Goal: Task Accomplishment & Management: Manage account settings

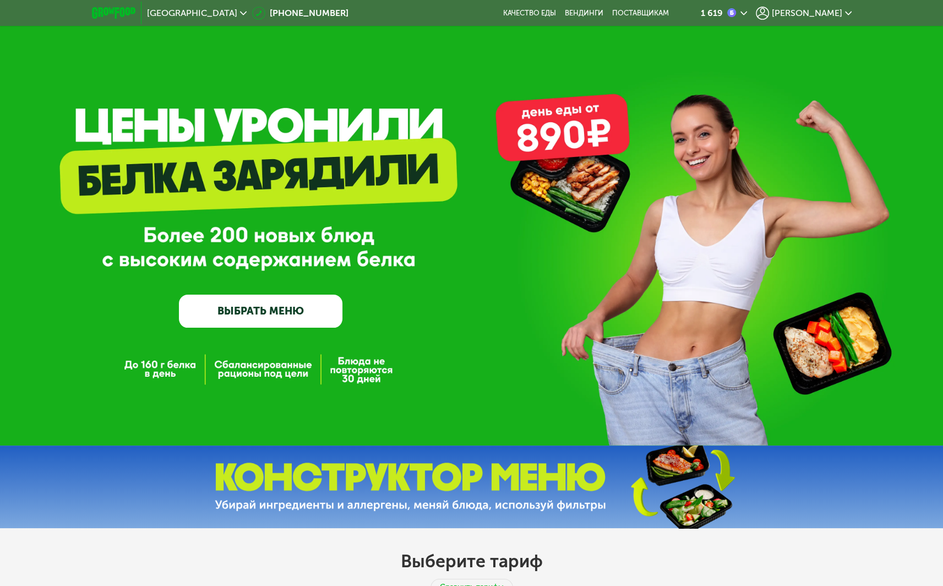
click at [833, 7] on div "[PERSON_NAME]" at bounding box center [804, 13] width 96 height 13
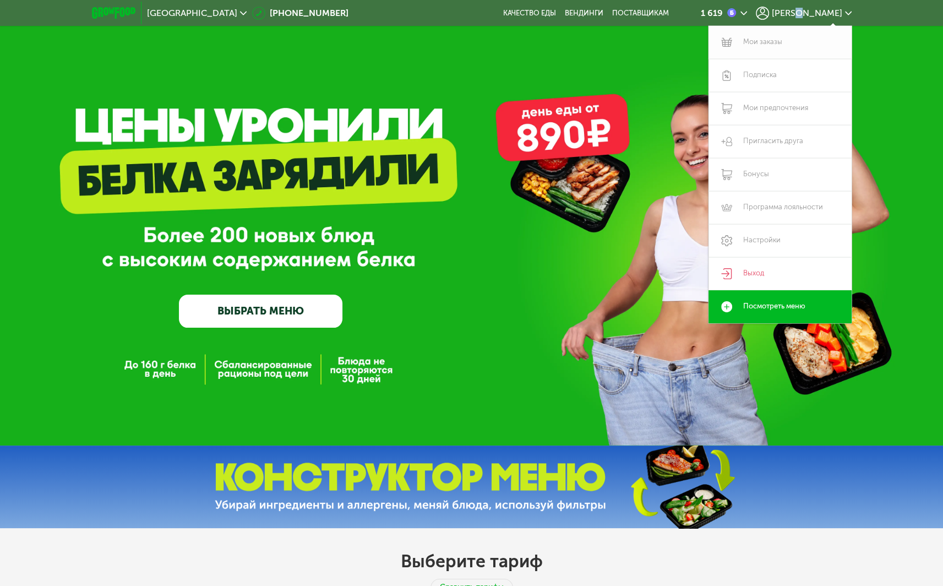
click at [773, 37] on link "Мои заказы" at bounding box center [779, 42] width 143 height 33
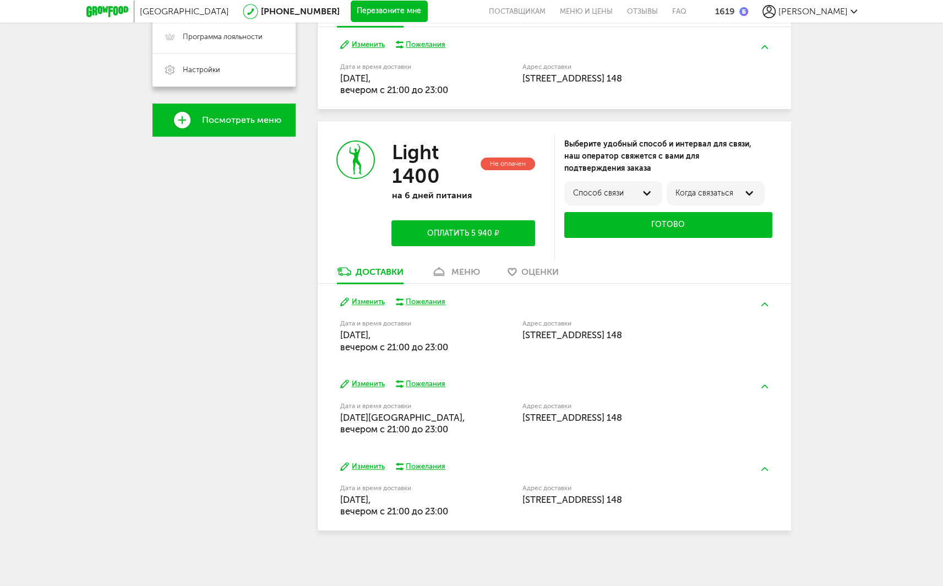
scroll to position [330, 0]
click at [467, 266] on div "меню" at bounding box center [465, 271] width 29 height 10
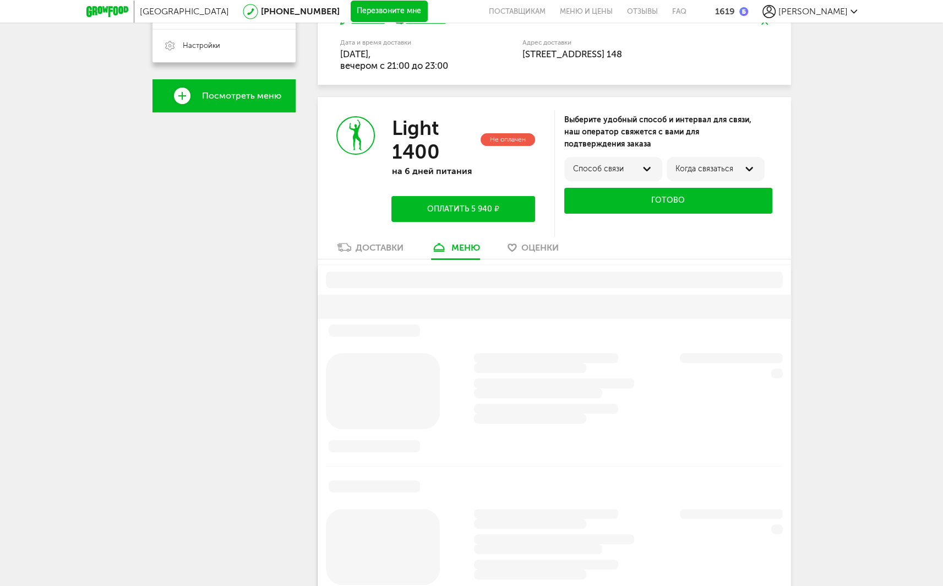
scroll to position [423, 0]
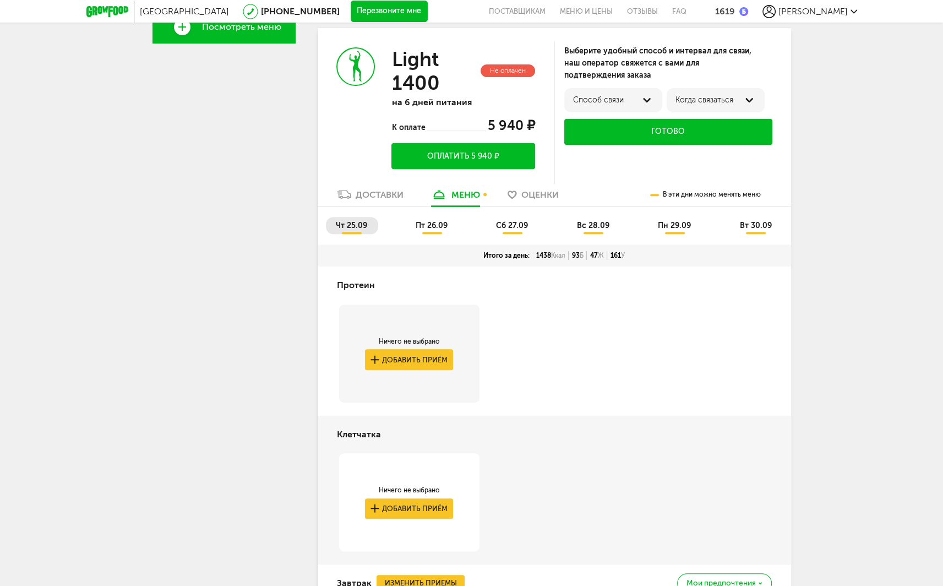
click at [750, 329] on div "[PERSON_NAME] не выбрано Добавить приём" at bounding box center [554, 340] width 473 height 149
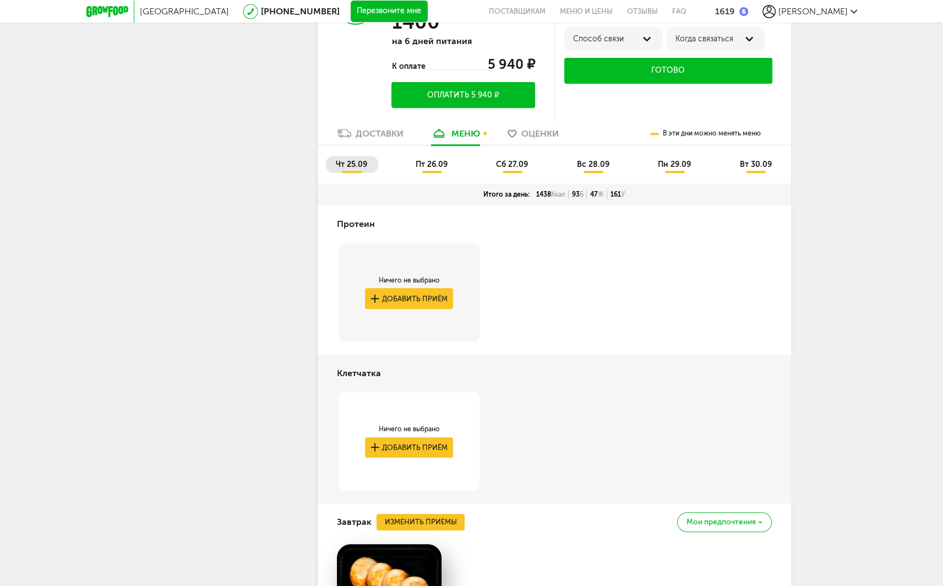
scroll to position [379, 0]
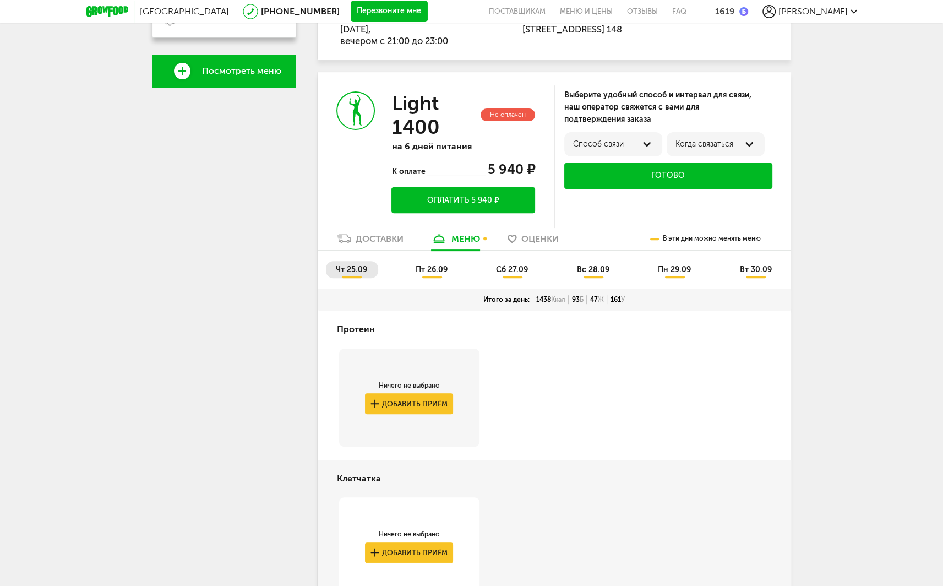
click at [443, 269] on span "пт 26.09" at bounding box center [432, 269] width 32 height 9
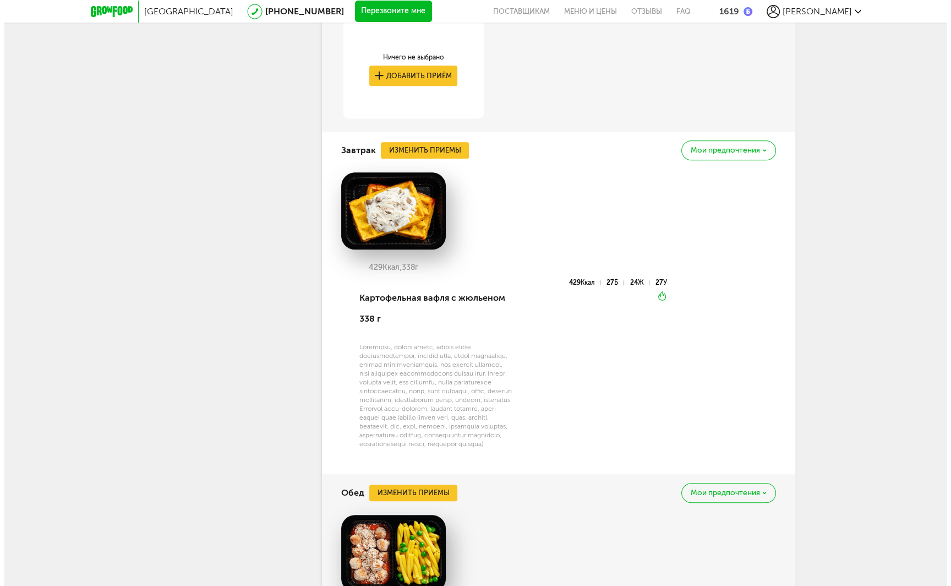
scroll to position [855, 0]
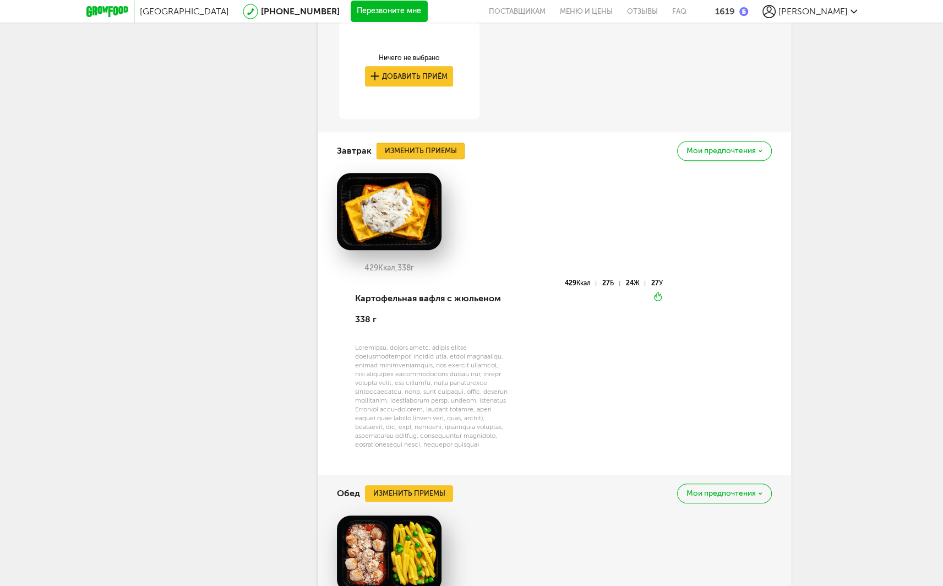
click at [409, 152] on button "Изменить приемы" at bounding box center [420, 151] width 88 height 17
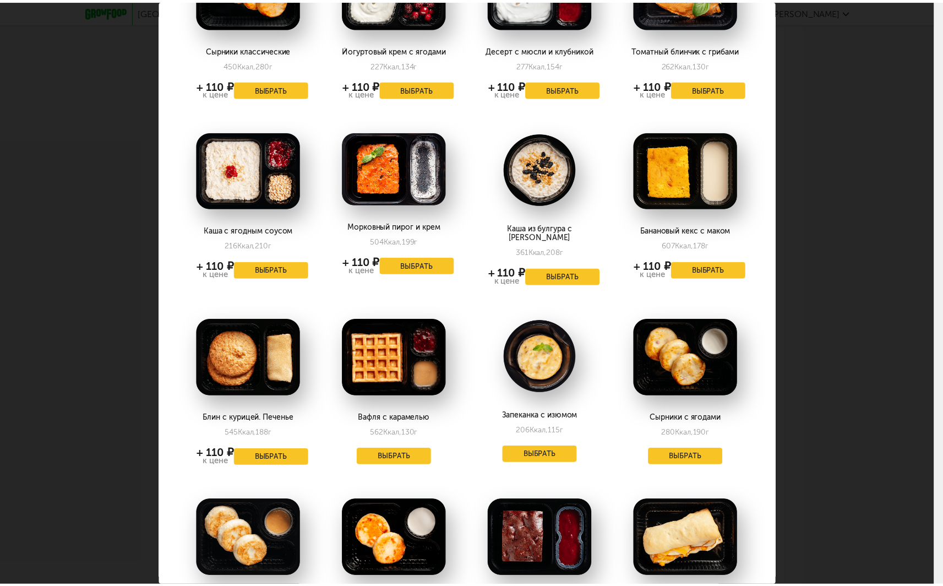
scroll to position [220, 0]
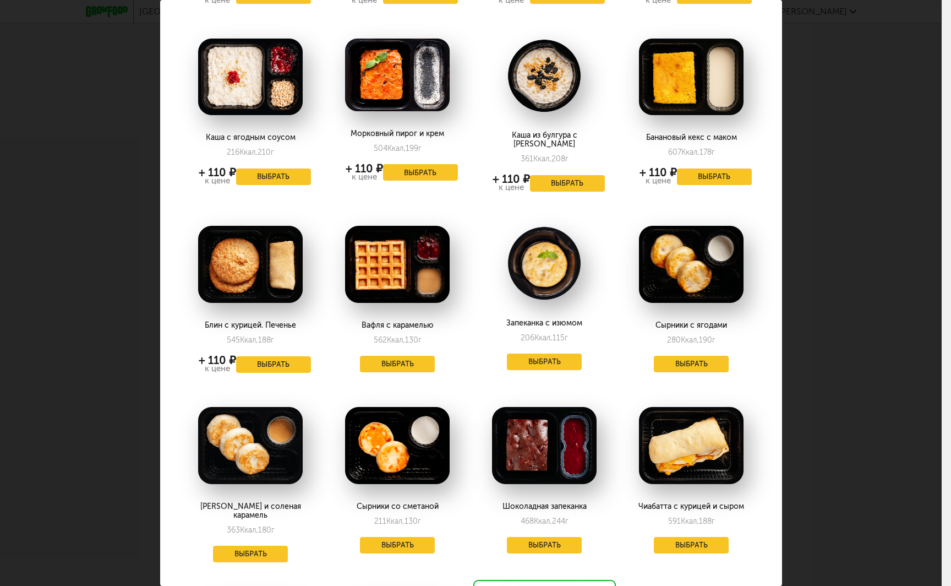
click at [539, 264] on img at bounding box center [544, 263] width 105 height 75
click at [551, 353] on button "Выбрать" at bounding box center [544, 361] width 75 height 17
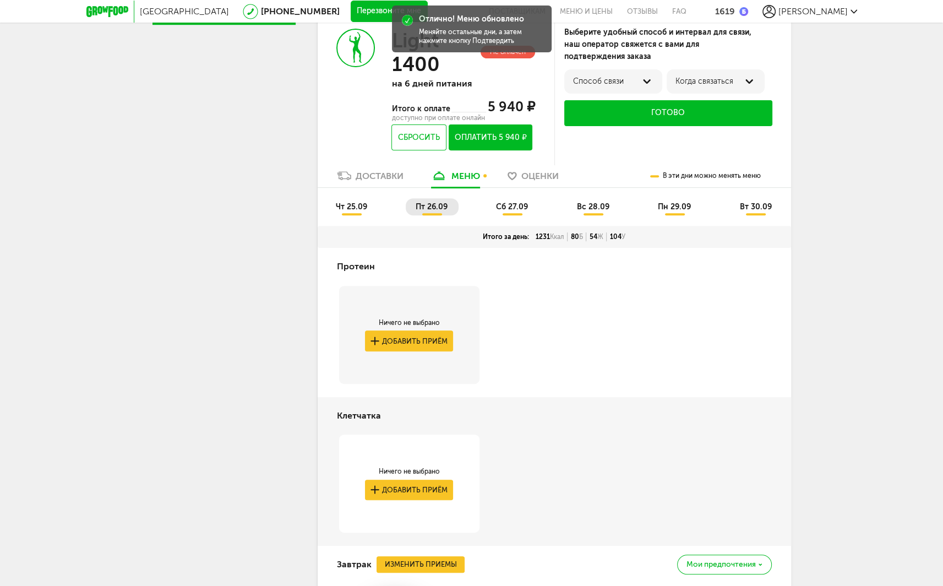
scroll to position [414, 0]
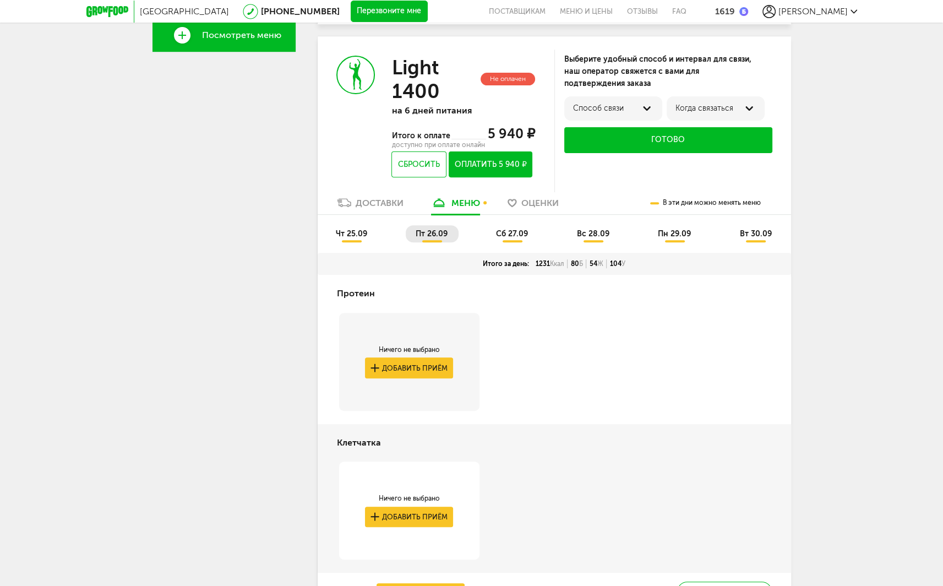
click at [346, 238] on li "чт 25.09" at bounding box center [352, 233] width 52 height 17
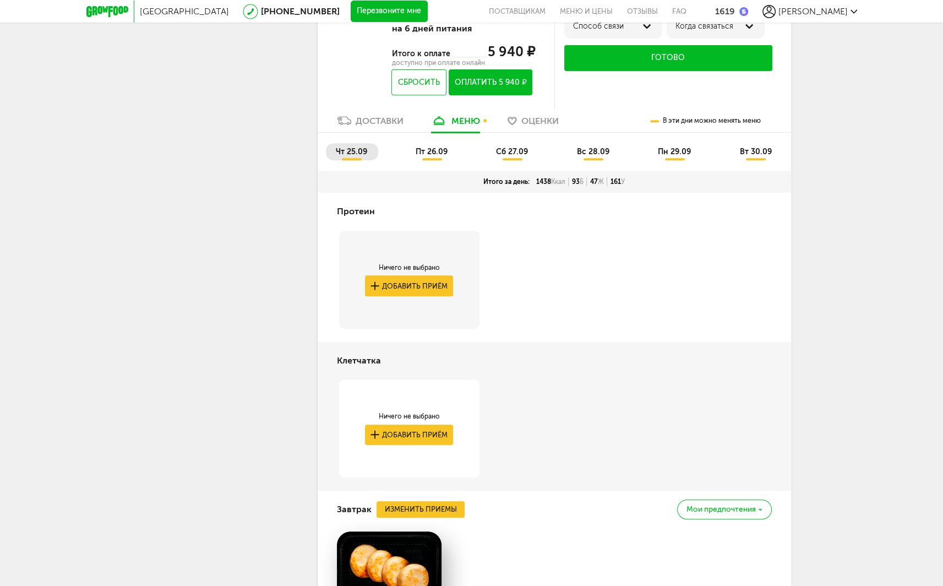
scroll to position [335, 0]
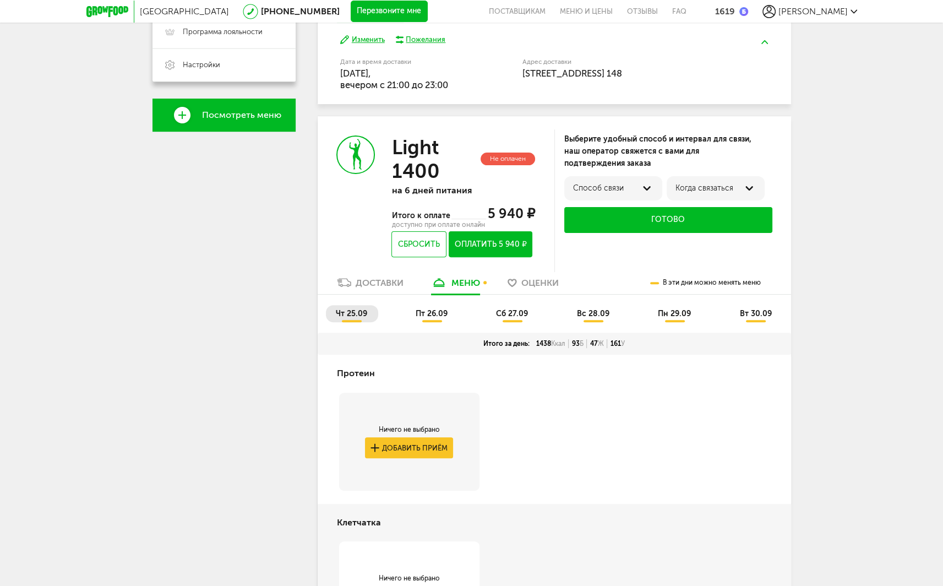
click at [435, 314] on span "пт 26.09" at bounding box center [432, 313] width 32 height 9
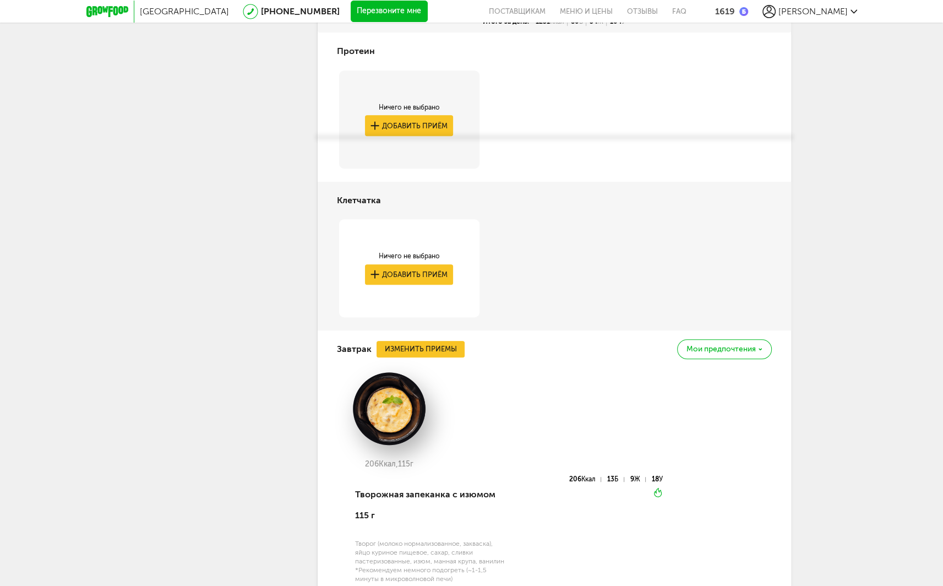
scroll to position [500, 0]
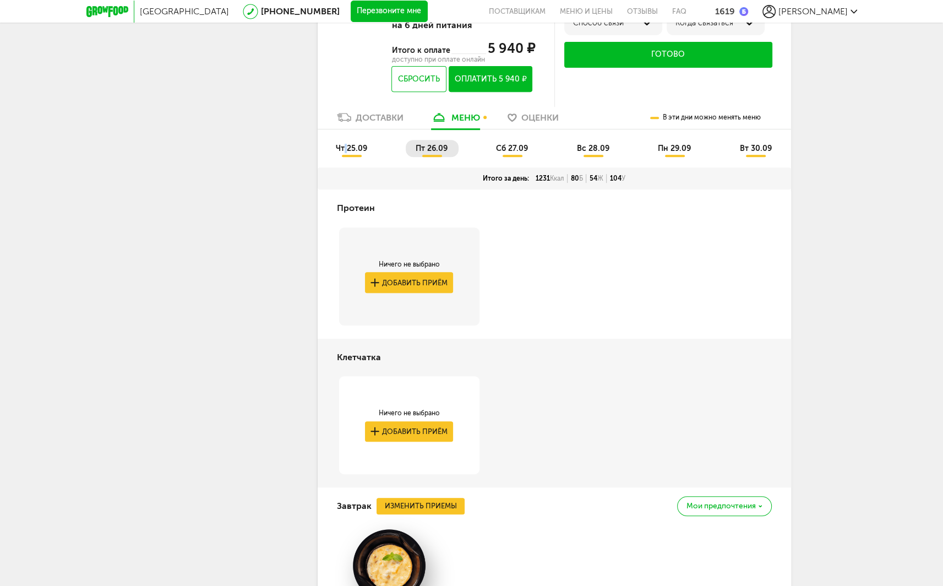
click at [346, 152] on span "чт 25.09" at bounding box center [351, 148] width 31 height 9
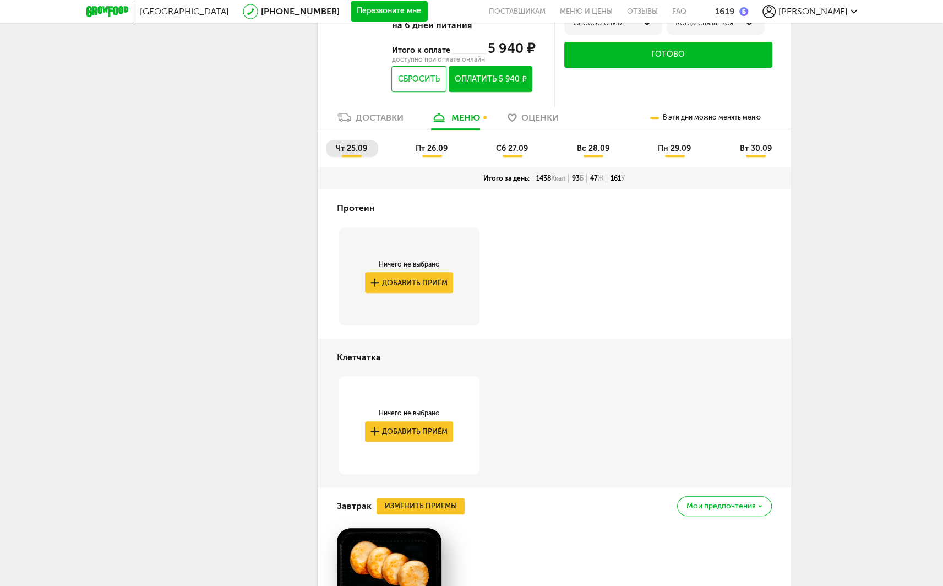
click at [427, 146] on span "пт 26.09" at bounding box center [432, 148] width 32 height 9
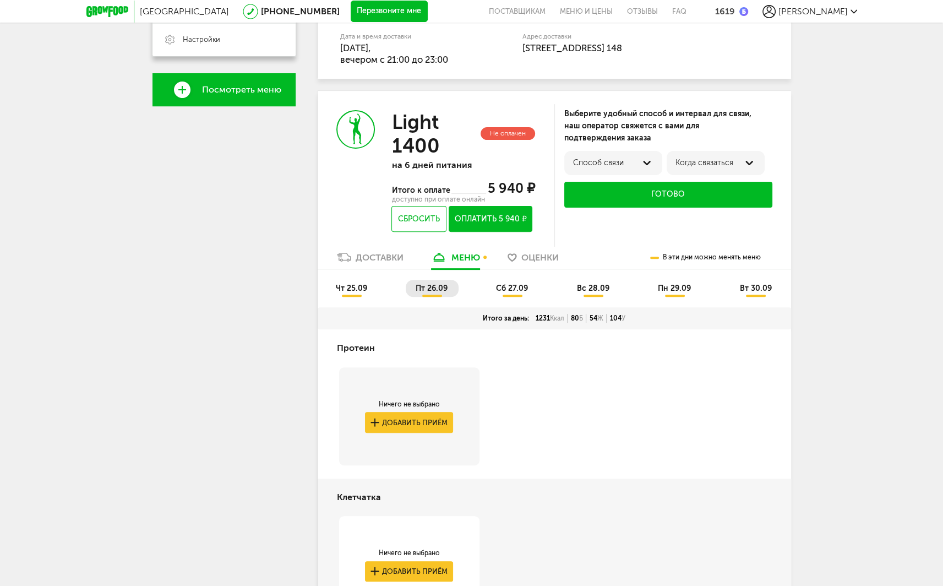
scroll to position [399, 0]
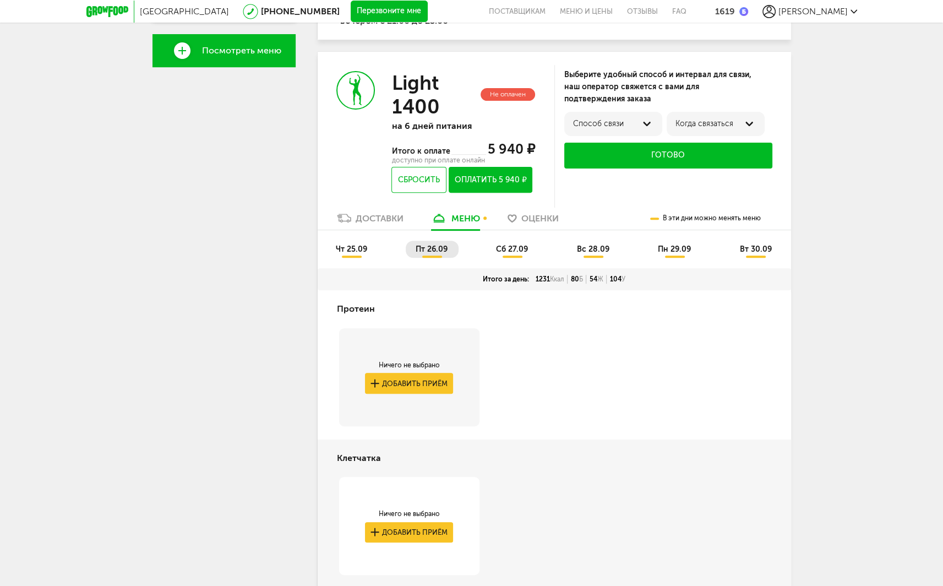
click at [509, 252] on span "сб 27.09" at bounding box center [512, 248] width 32 height 9
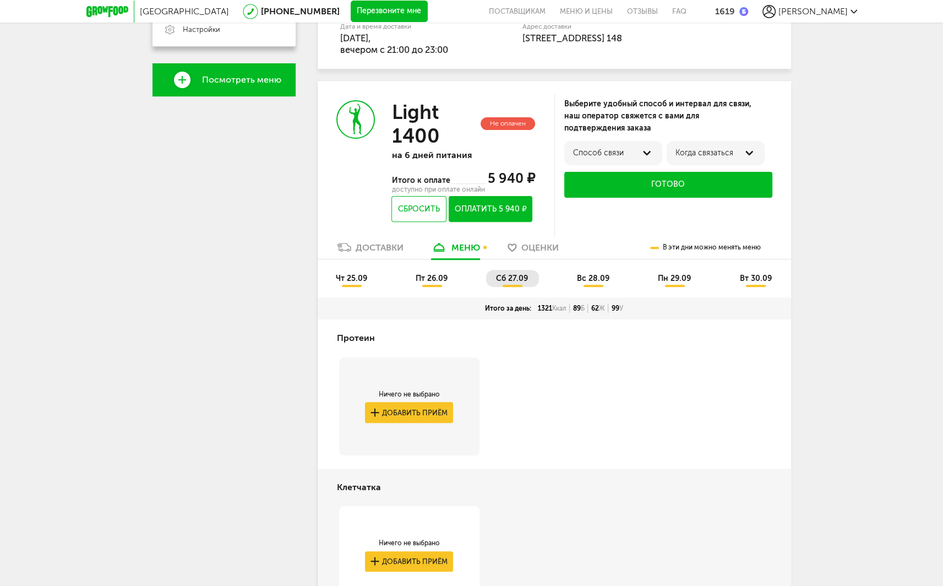
scroll to position [320, 0]
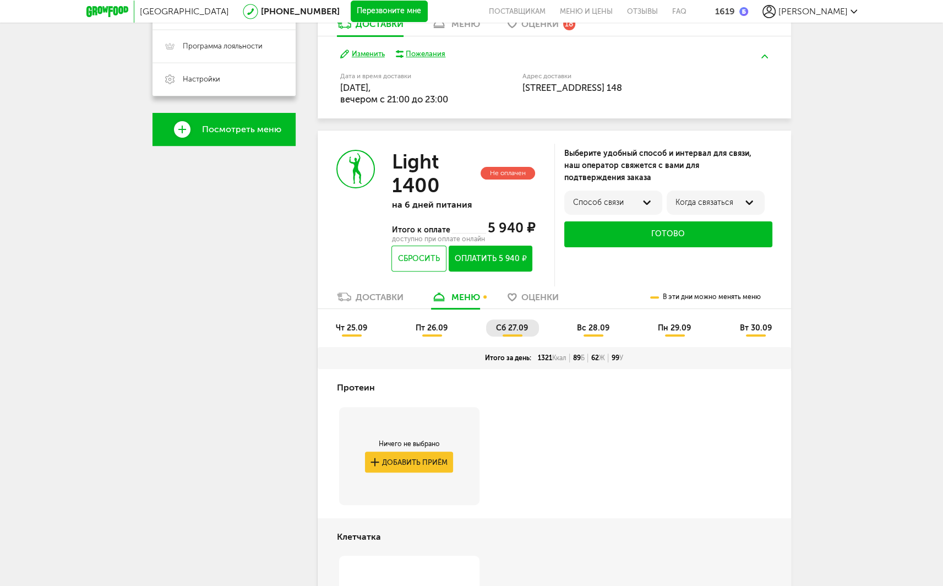
click at [587, 329] on span "вс 28.09" at bounding box center [593, 327] width 32 height 9
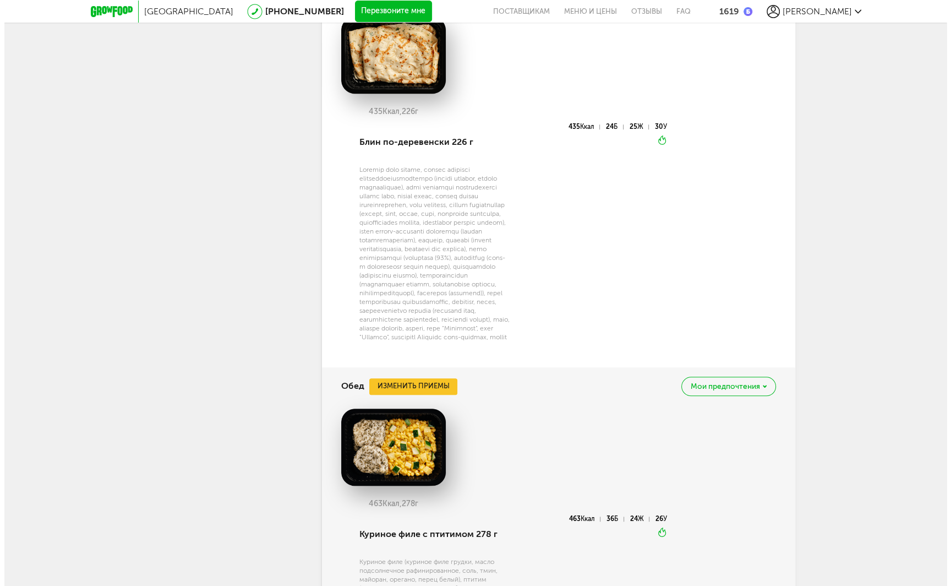
scroll to position [846, 0]
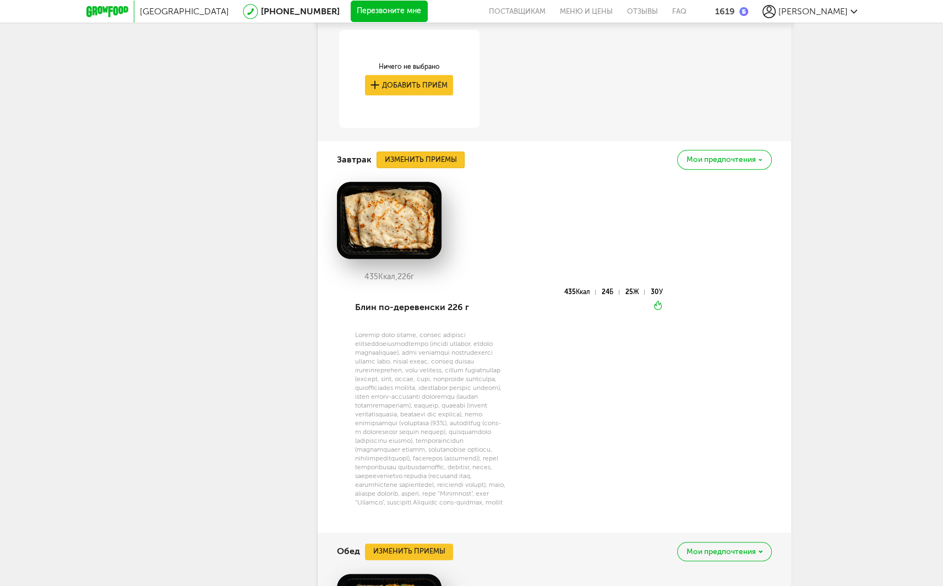
click at [430, 163] on button "Изменить приемы" at bounding box center [420, 159] width 88 height 17
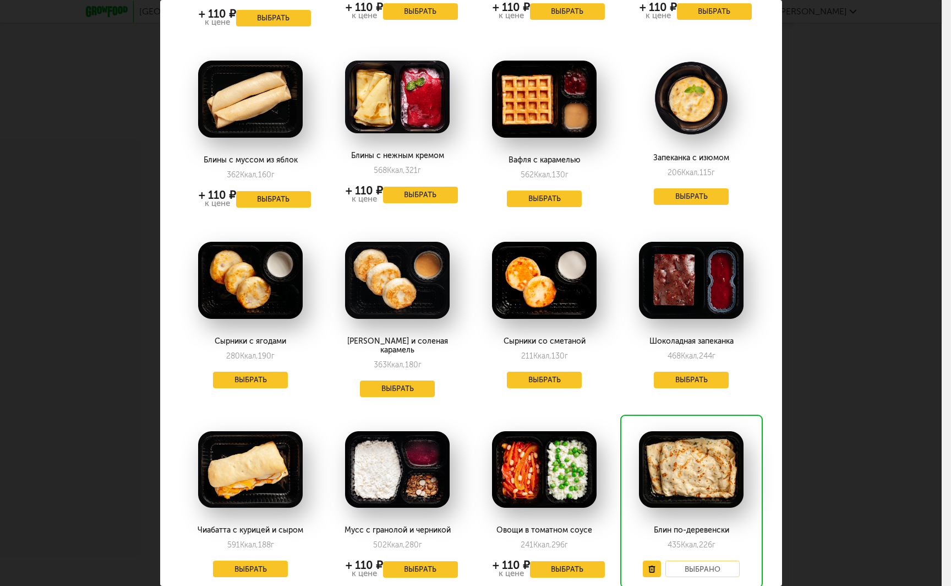
scroll to position [440, 0]
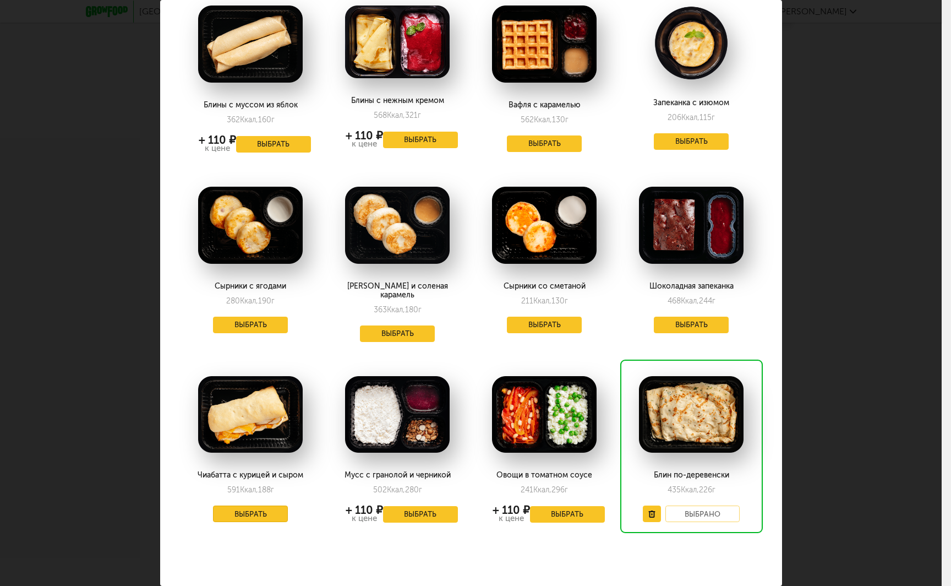
click at [248, 505] on button "Выбрать" at bounding box center [250, 513] width 75 height 17
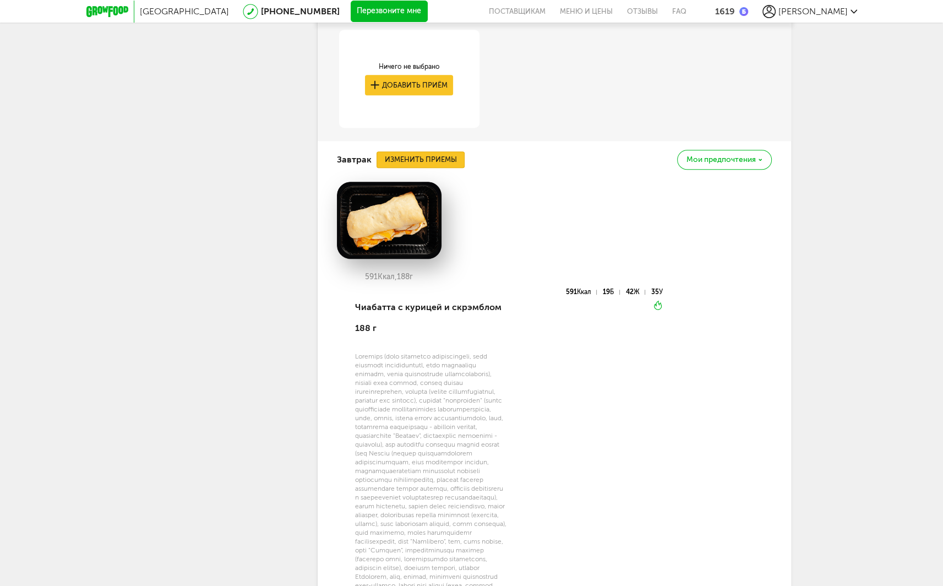
click at [440, 160] on button "Изменить приемы" at bounding box center [420, 159] width 88 height 17
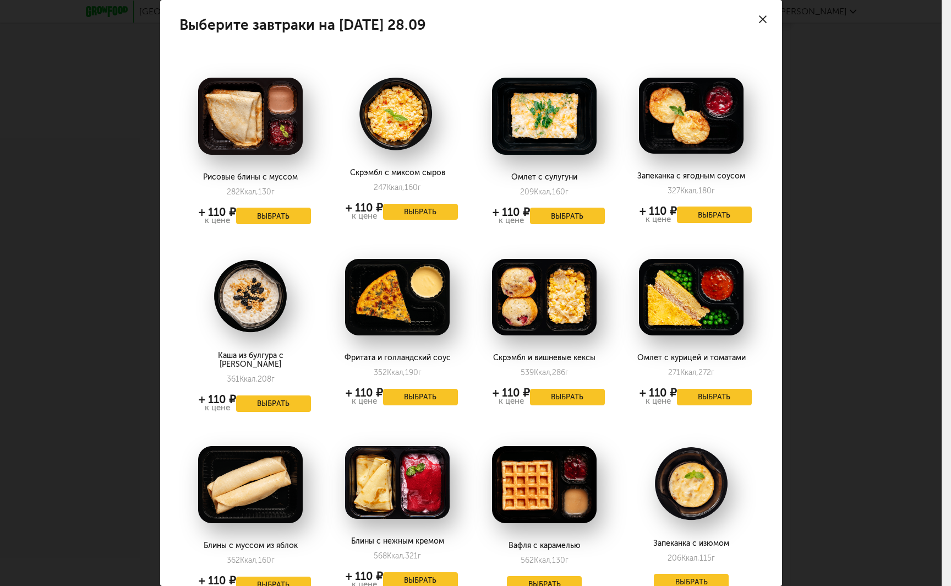
click at [557, 122] on img at bounding box center [544, 116] width 105 height 77
click at [381, 304] on img at bounding box center [397, 297] width 105 height 77
click at [407, 291] on img at bounding box center [397, 297] width 105 height 77
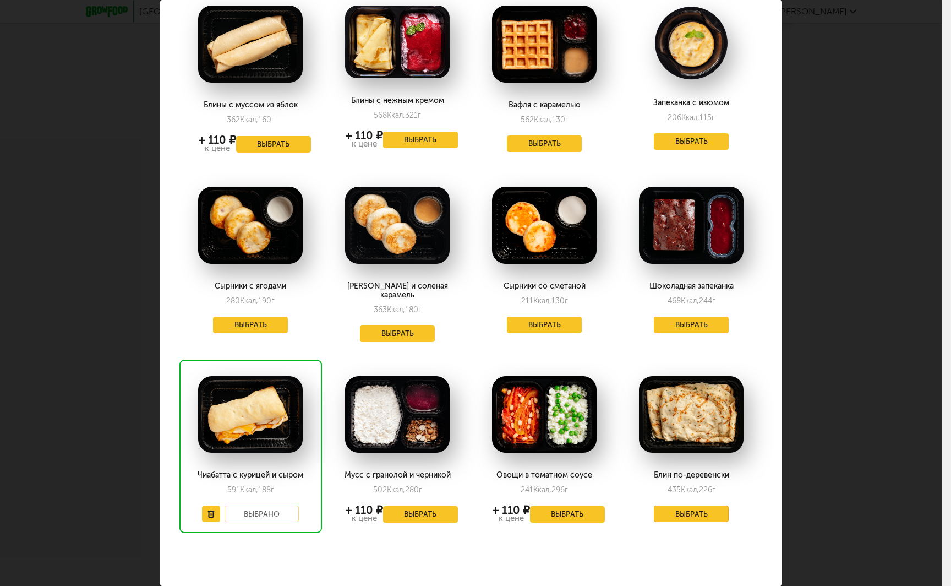
click at [695, 505] on button "Выбрать" at bounding box center [691, 513] width 75 height 17
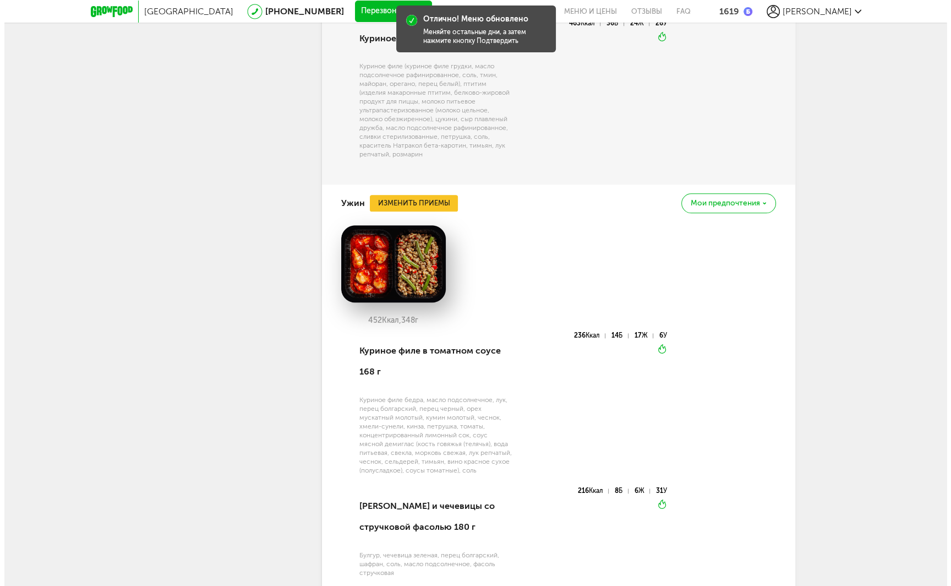
scroll to position [1286, 0]
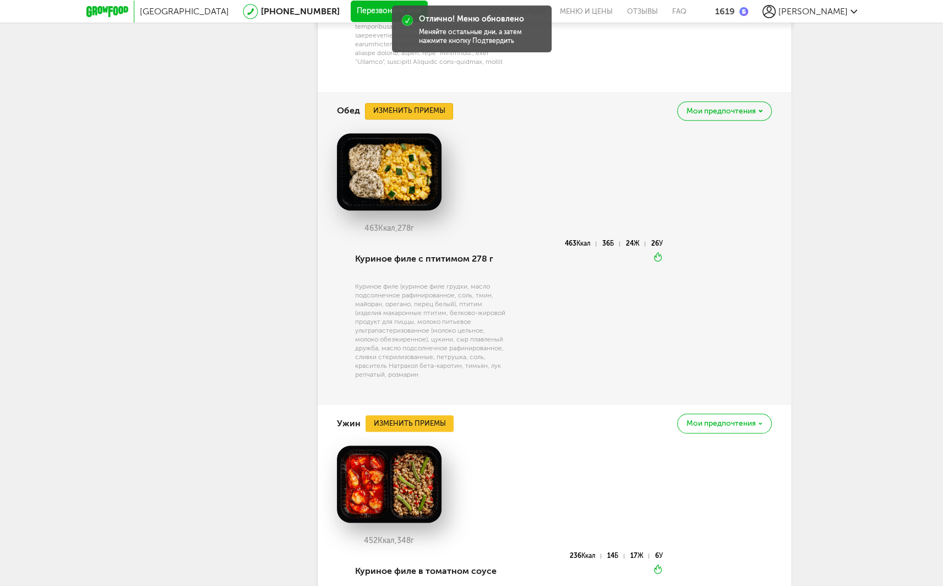
click at [398, 119] on button "Изменить приемы" at bounding box center [409, 111] width 88 height 17
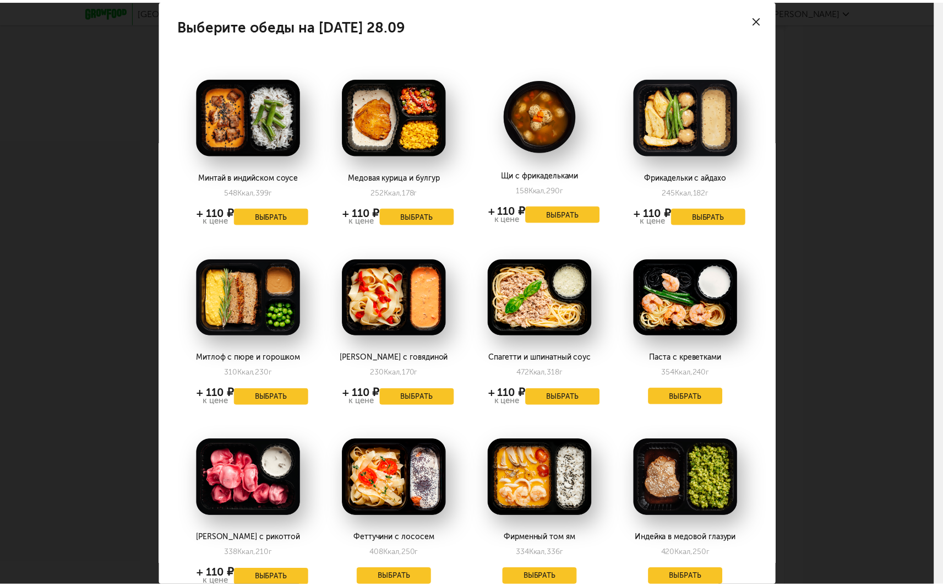
scroll to position [165, 0]
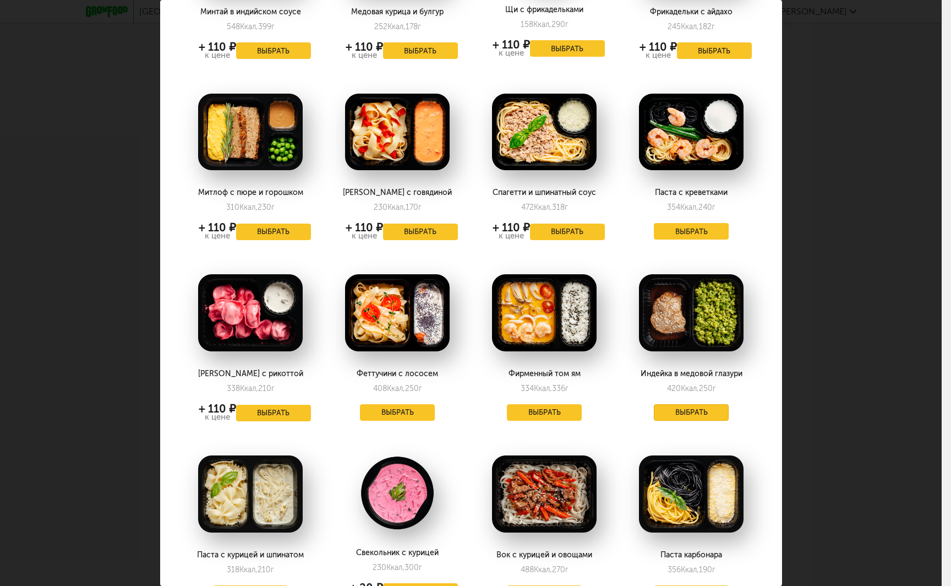
click at [689, 410] on button "Выбрать" at bounding box center [691, 412] width 75 height 17
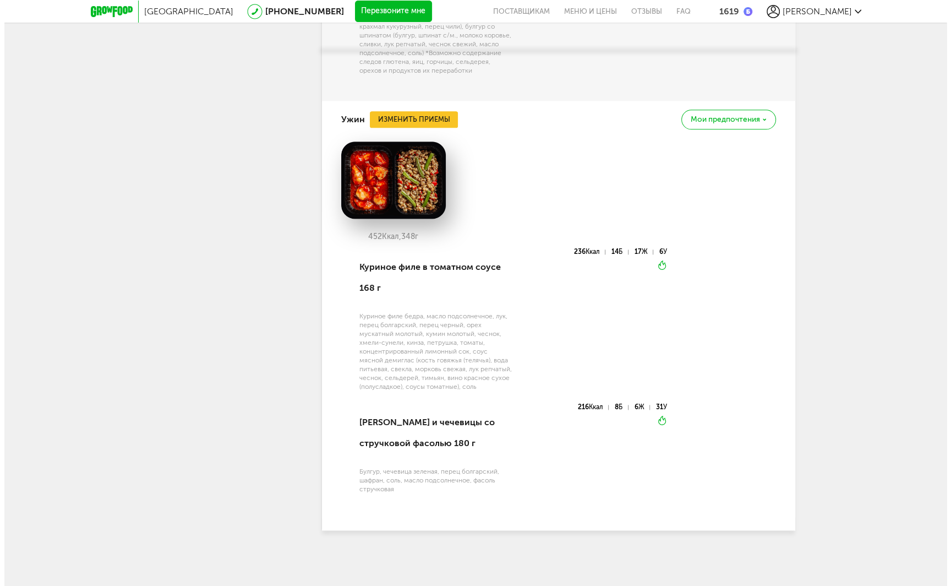
scroll to position [1590, 0]
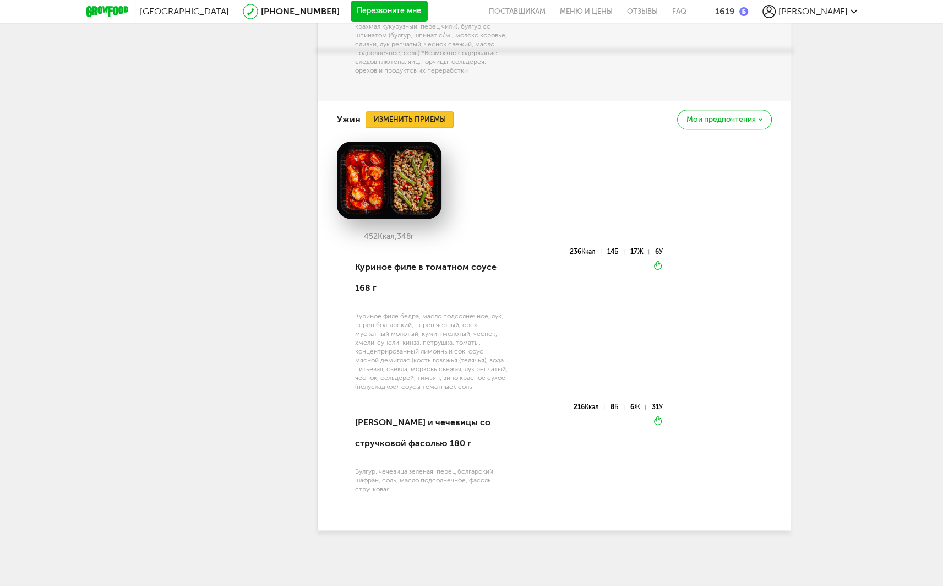
click at [413, 117] on button "Изменить приемы" at bounding box center [409, 119] width 88 height 17
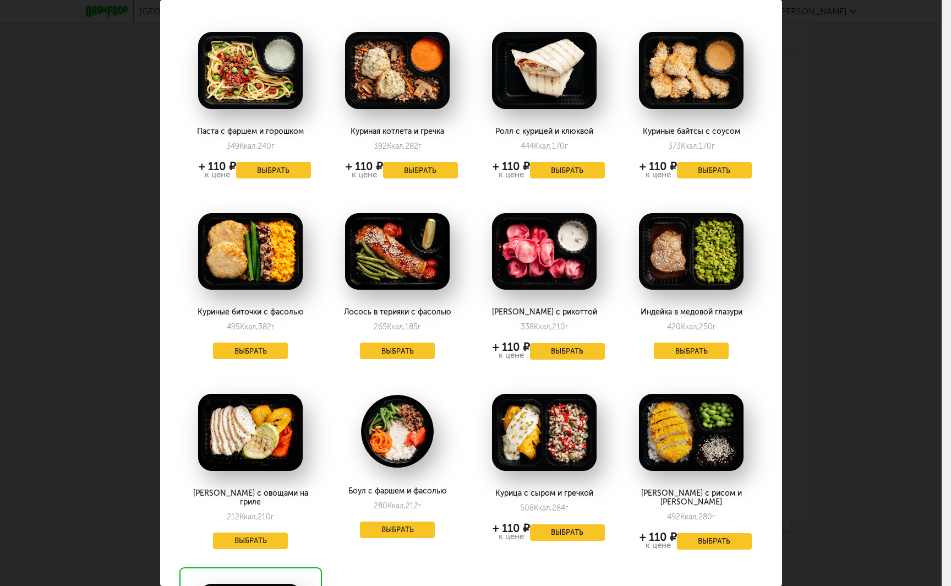
scroll to position [110, 0]
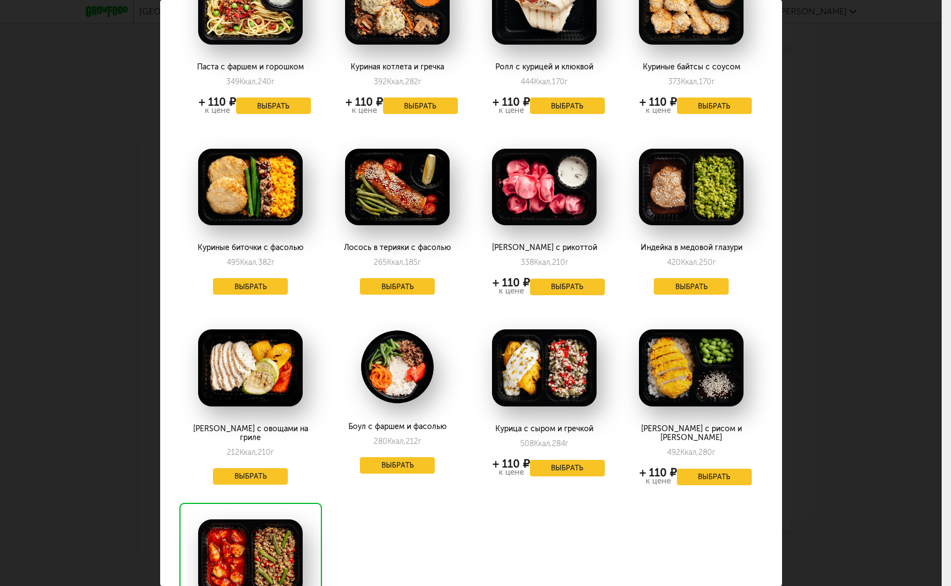
click at [397, 370] on img at bounding box center [397, 366] width 105 height 75
click at [399, 463] on button "Выбрать" at bounding box center [397, 465] width 75 height 17
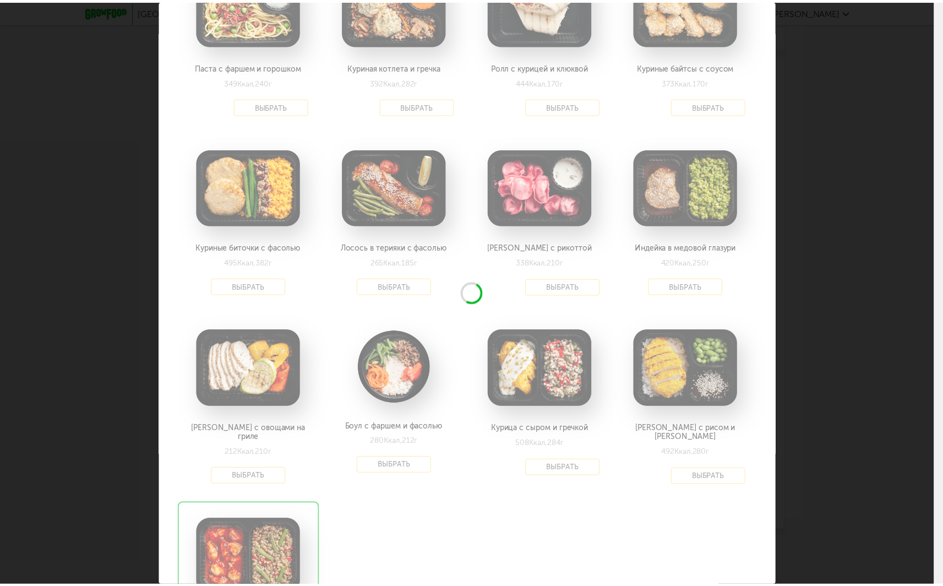
scroll to position [1438, 0]
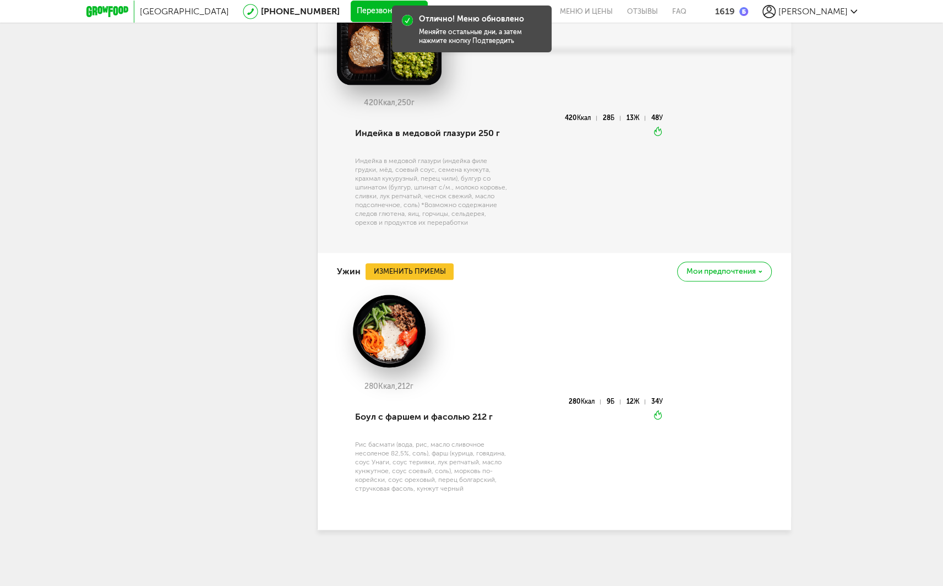
click at [400, 256] on div "Ужин Изменить приемы Мои предпочтения" at bounding box center [554, 271] width 435 height 37
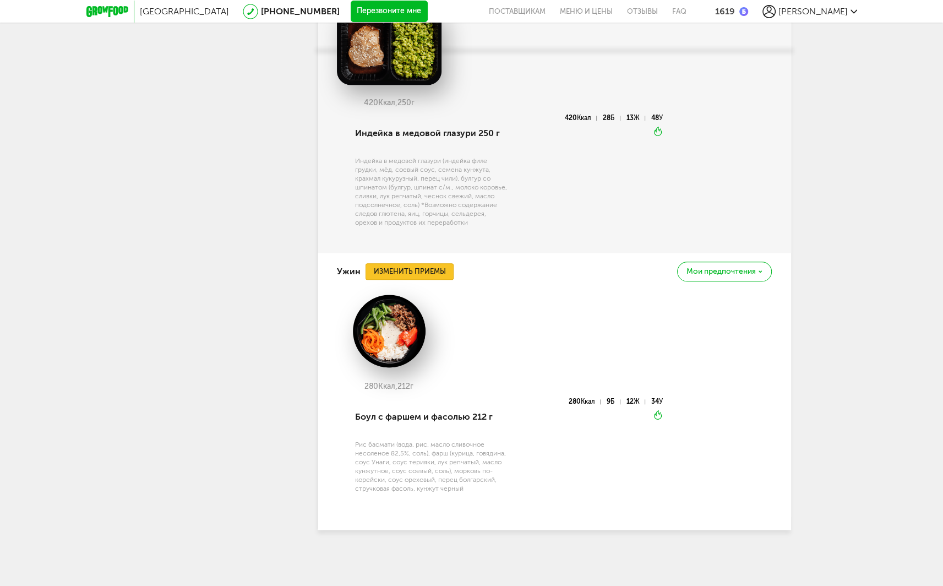
click at [425, 278] on button "Изменить приемы" at bounding box center [409, 271] width 88 height 17
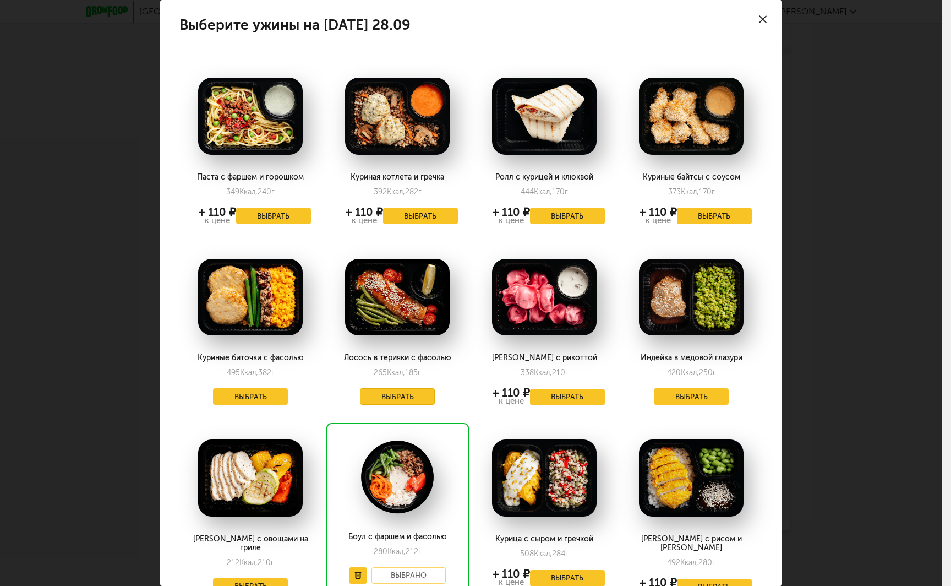
click at [401, 394] on button "Выбрать" at bounding box center [397, 396] width 75 height 17
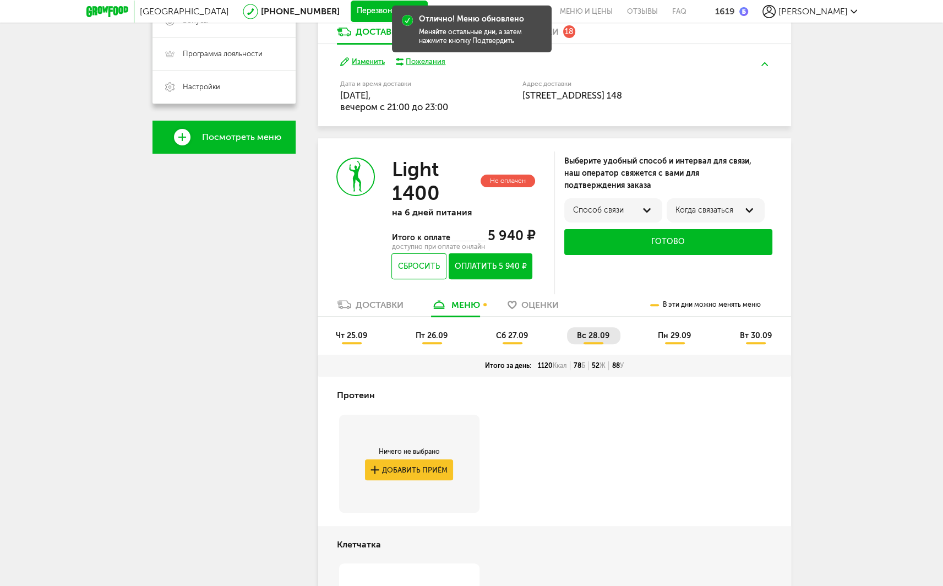
scroll to position [447, 0]
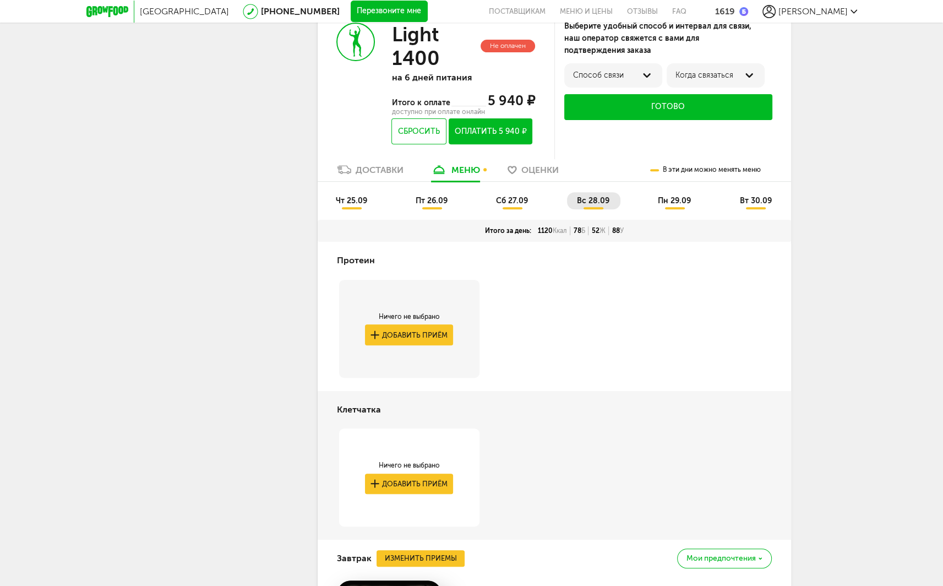
click at [680, 204] on span "пн 29.09" at bounding box center [674, 200] width 33 height 9
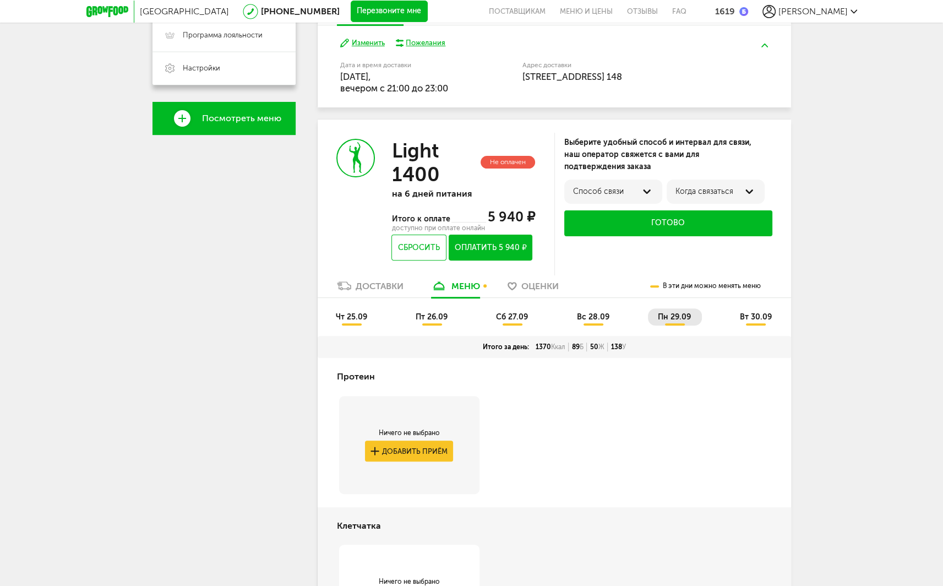
scroll to position [320, 0]
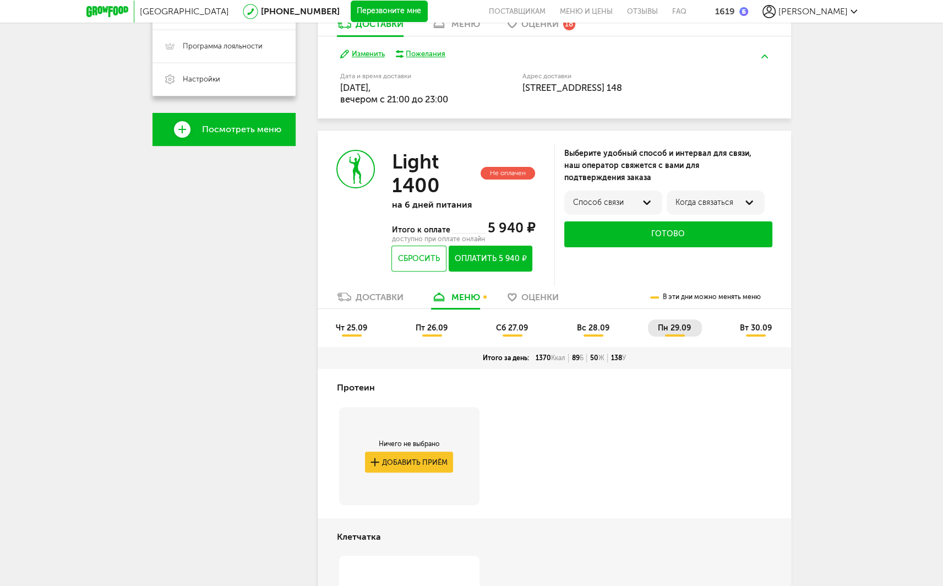
click at [746, 328] on span "вт 30.09" at bounding box center [755, 327] width 32 height 9
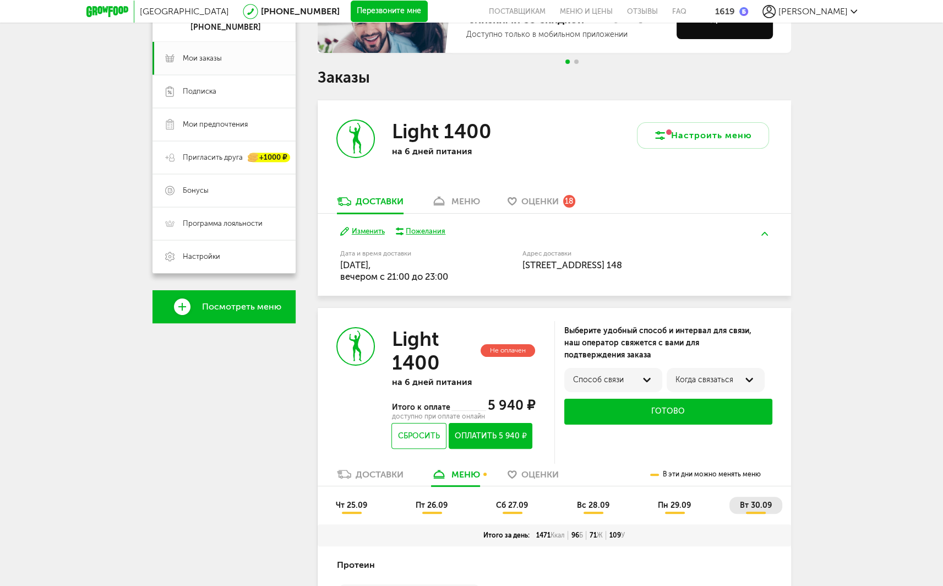
scroll to position [287, 0]
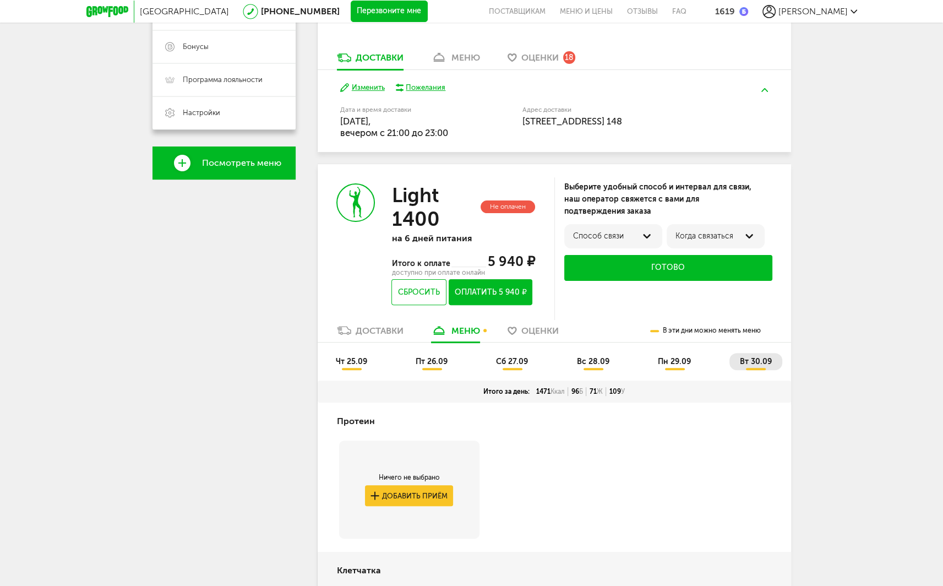
click at [357, 357] on span "чт 25.09" at bounding box center [351, 361] width 31 height 9
click at [440, 364] on span "пт 26.09" at bounding box center [432, 361] width 32 height 9
click at [500, 360] on span "сб 27.09" at bounding box center [512, 361] width 32 height 9
click at [592, 361] on span "вс 28.09" at bounding box center [593, 361] width 32 height 9
click at [671, 363] on span "пн 29.09" at bounding box center [674, 361] width 33 height 9
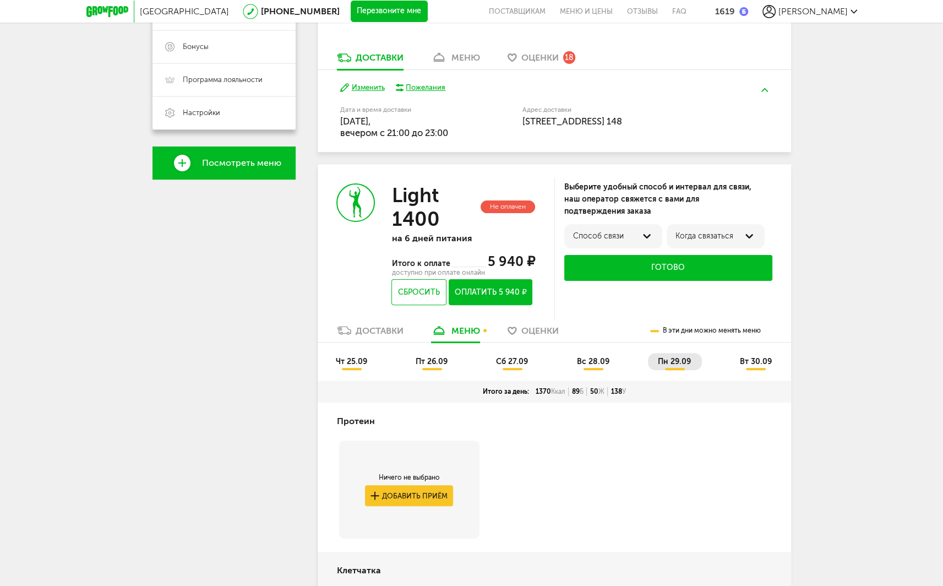
click at [596, 364] on span "вс 28.09" at bounding box center [593, 361] width 32 height 9
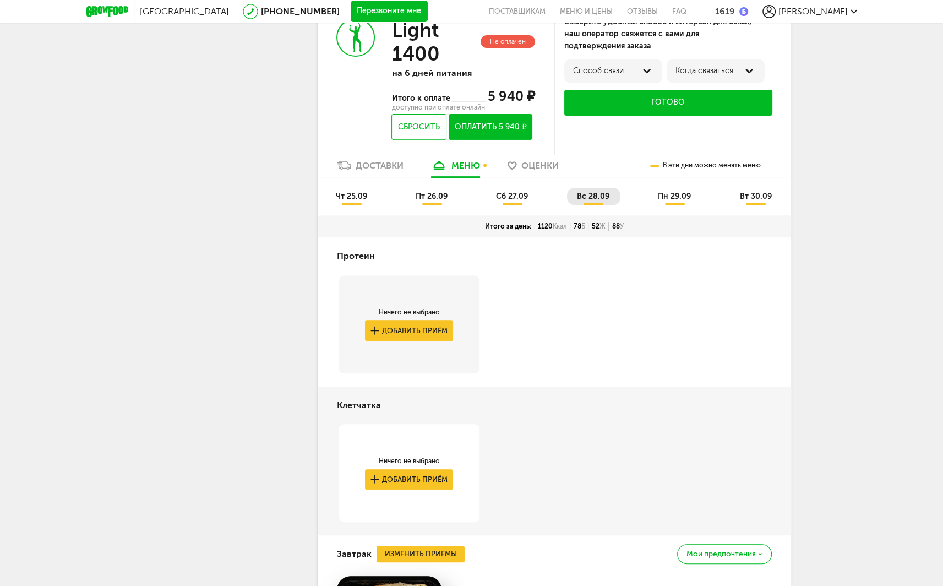
scroll to position [232, 0]
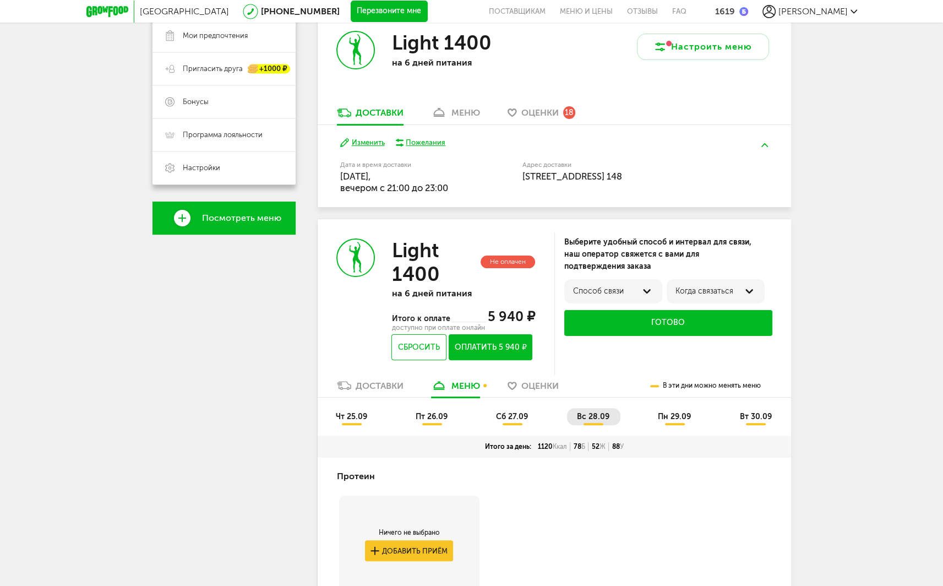
click at [647, 293] on div at bounding box center [646, 291] width 13 height 13
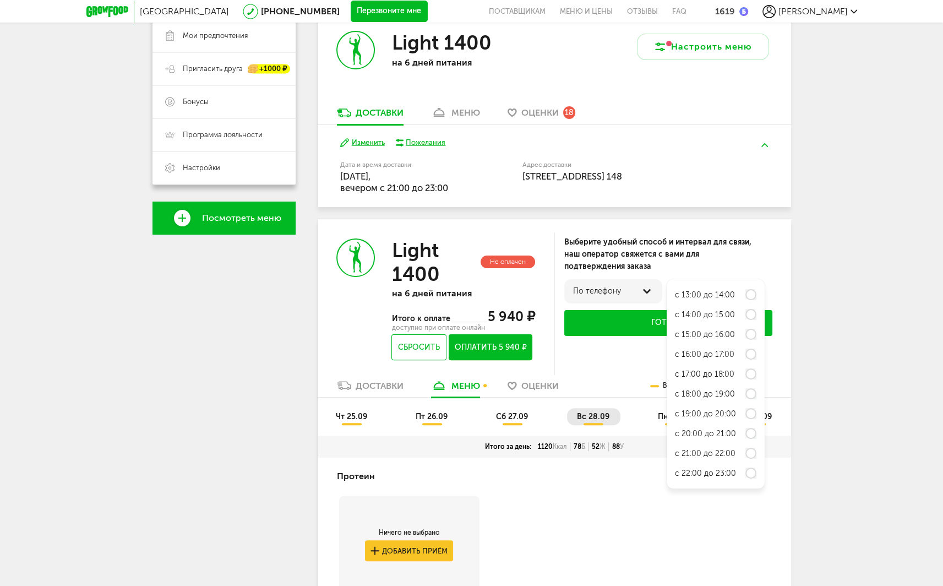
click at [782, 265] on div "Выберите удобный способ и интервал для связи, наш оператор свяжется с вами для …" at bounding box center [672, 303] width 237 height 143
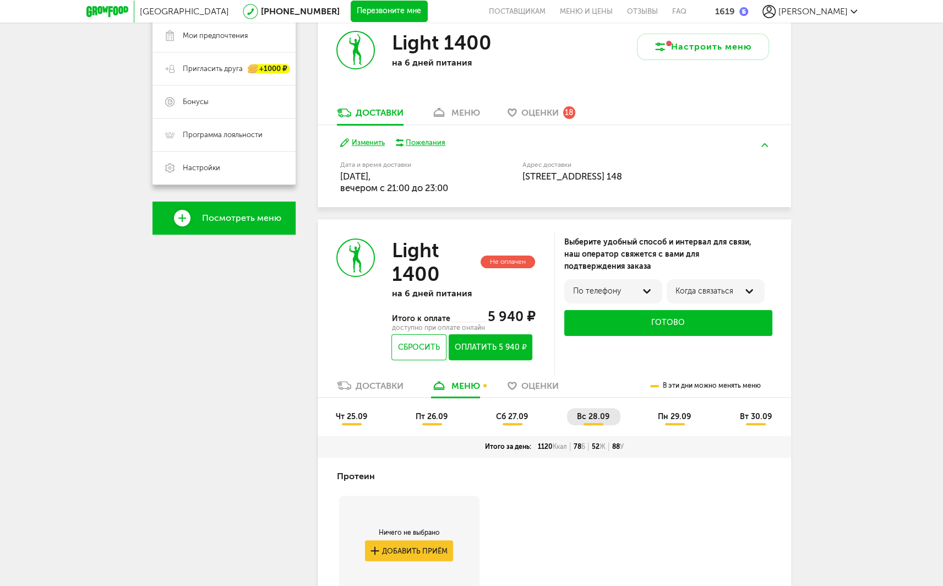
click at [636, 291] on div "по телефону" at bounding box center [613, 291] width 80 height 9
click at [671, 249] on div "Выберите удобный способ и интервал для связи, наш оператор свяжется с вами для …" at bounding box center [668, 254] width 208 height 36
click at [606, 364] on div "Выберите удобный способ и интервал для связи, наш оператор свяжется с вами для …" at bounding box center [672, 303] width 237 height 143
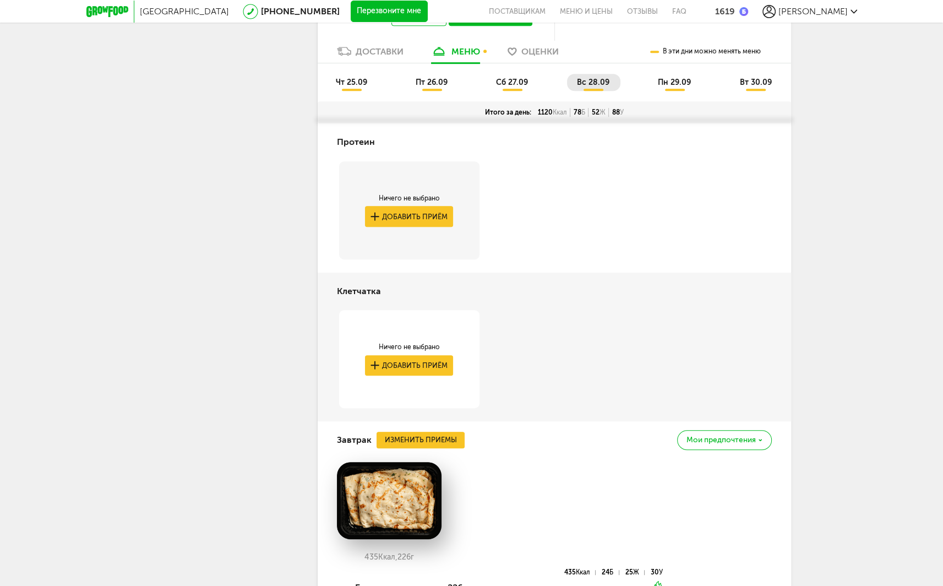
scroll to position [452, 0]
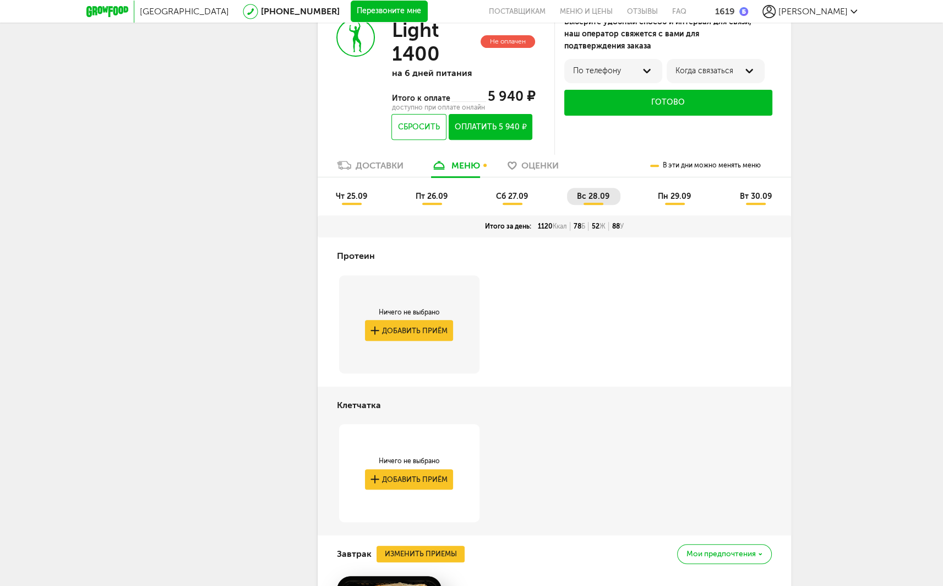
click at [355, 203] on li "чт 25.09" at bounding box center [352, 196] width 52 height 17
click at [431, 197] on span "пт 26.09" at bounding box center [432, 196] width 32 height 9
click at [509, 199] on span "сб 27.09" at bounding box center [512, 196] width 32 height 9
click at [428, 198] on span "пт 26.09" at bounding box center [432, 196] width 32 height 9
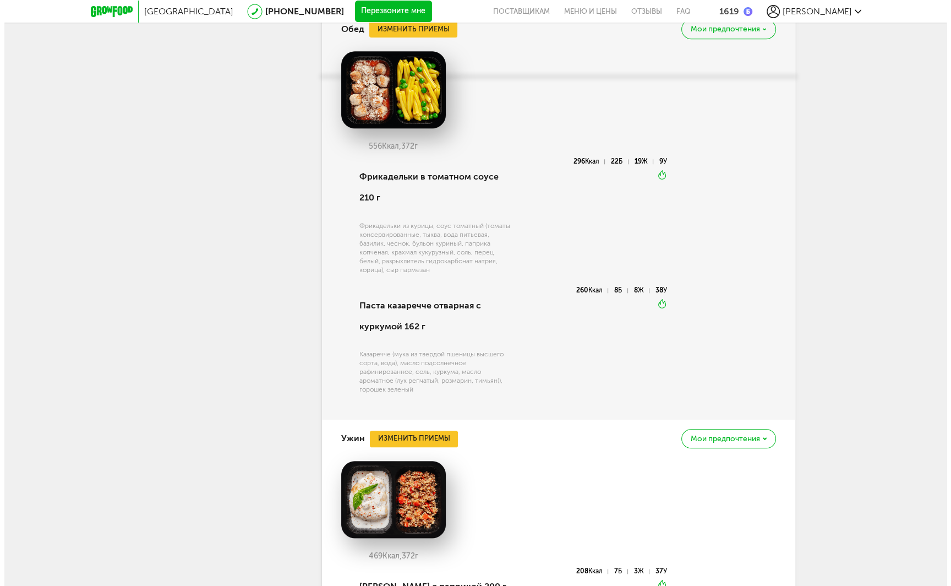
scroll to position [1169, 0]
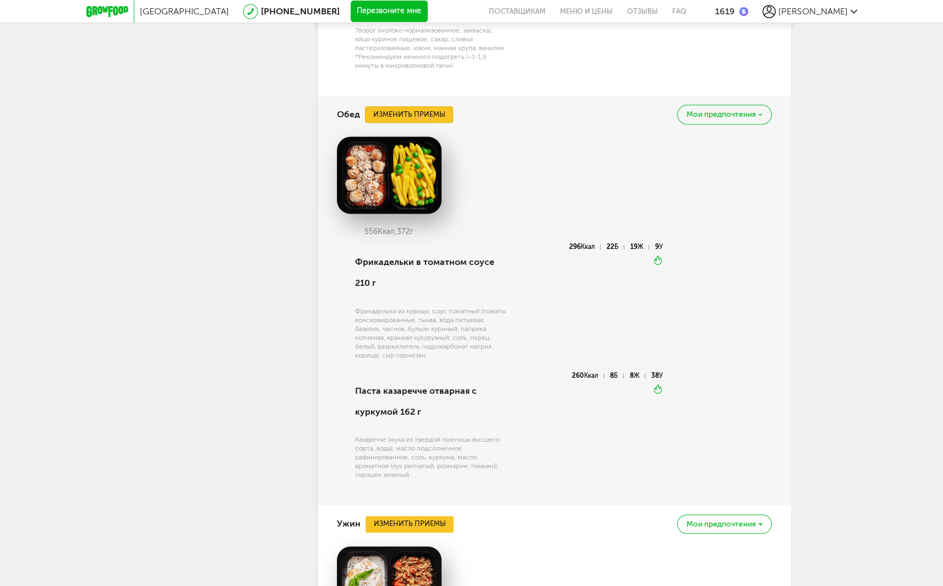
click at [423, 113] on button "Изменить приемы" at bounding box center [409, 114] width 88 height 17
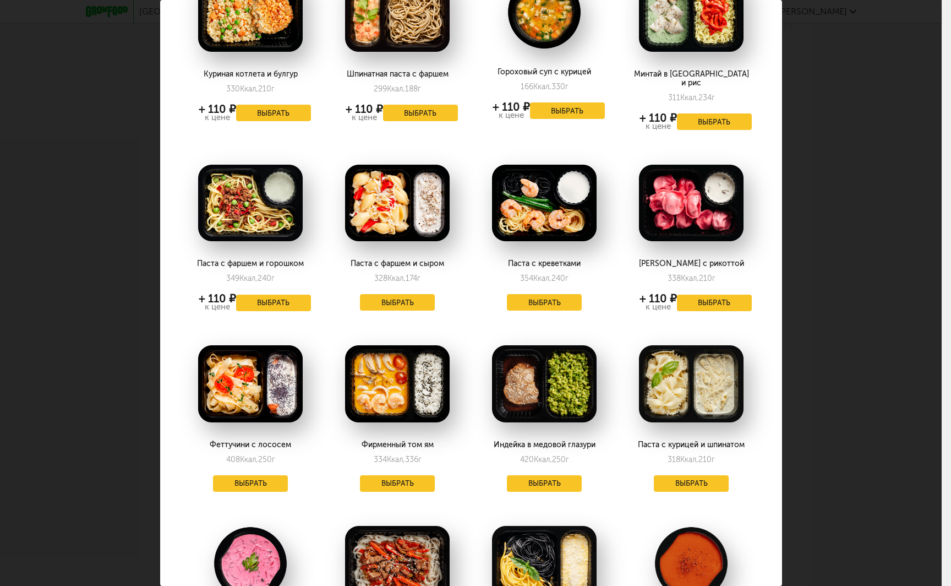
scroll to position [110, 0]
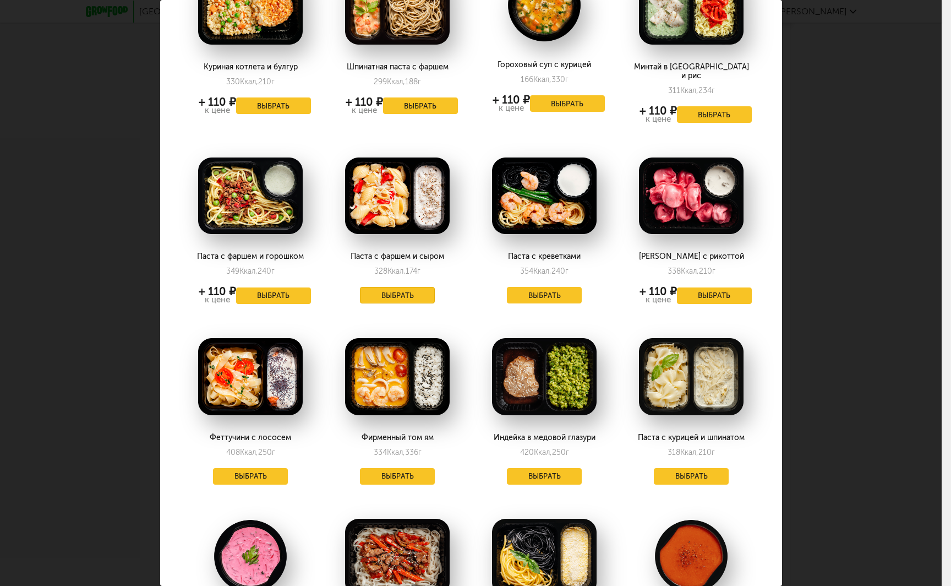
click at [407, 287] on button "Выбрать" at bounding box center [397, 295] width 75 height 17
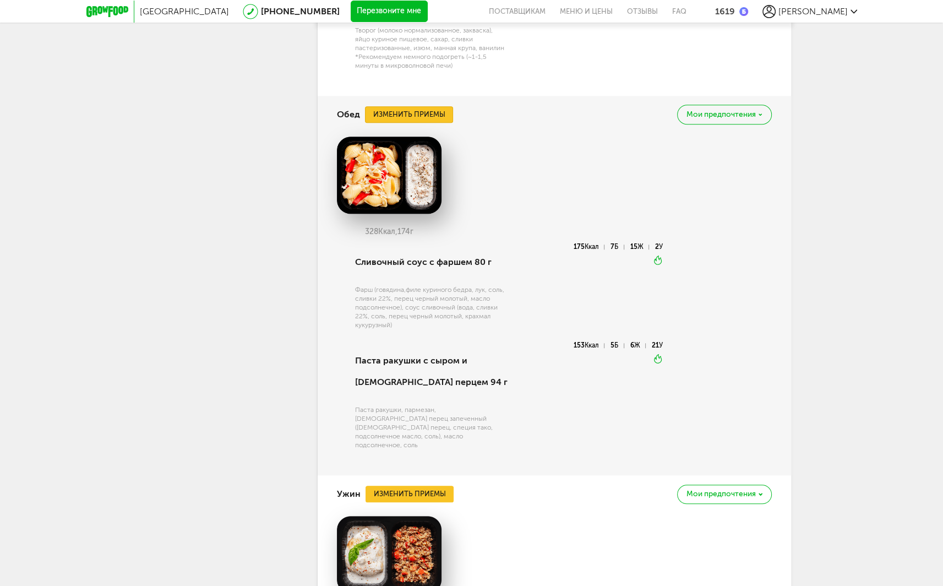
click at [405, 117] on button "Изменить приемы" at bounding box center [409, 114] width 88 height 17
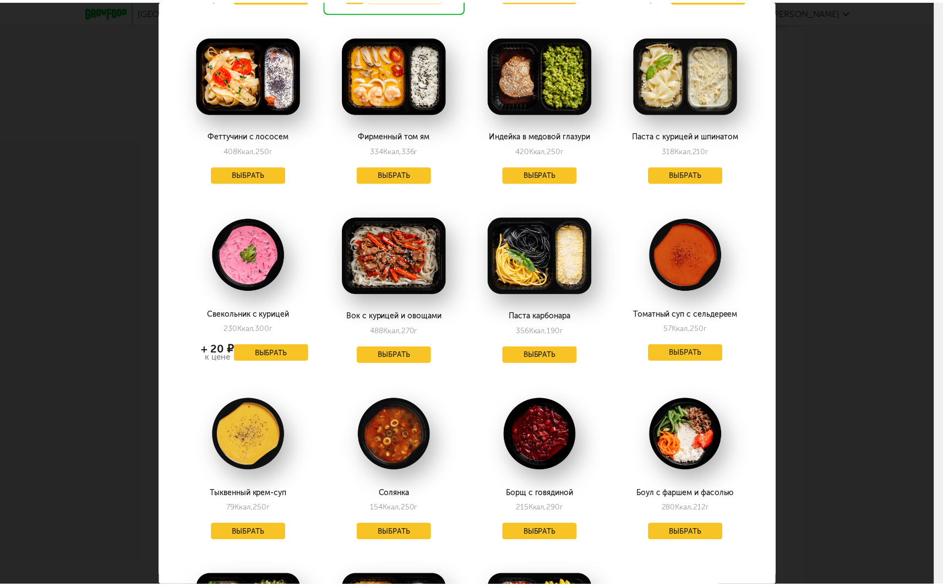
scroll to position [343, 0]
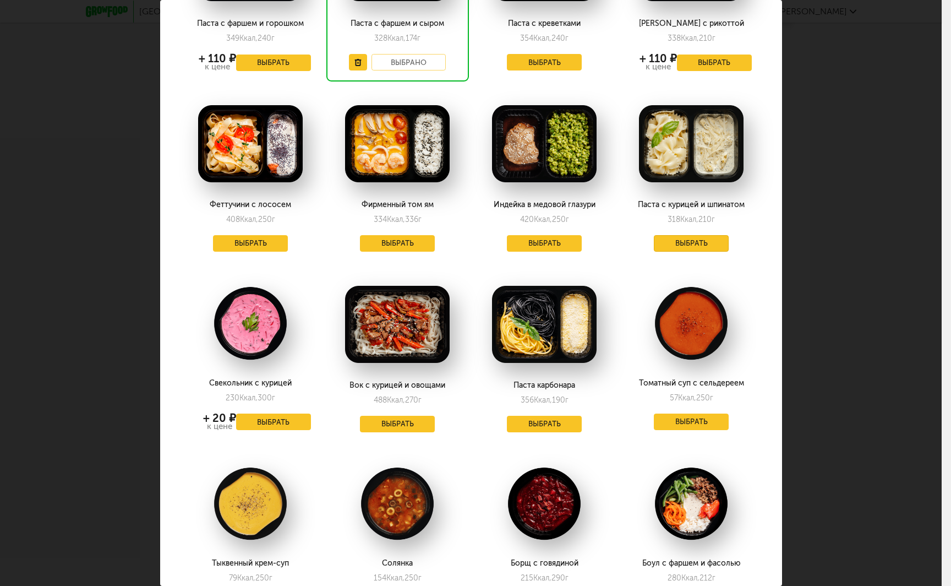
click at [677, 235] on button "Выбрать" at bounding box center [691, 243] width 75 height 17
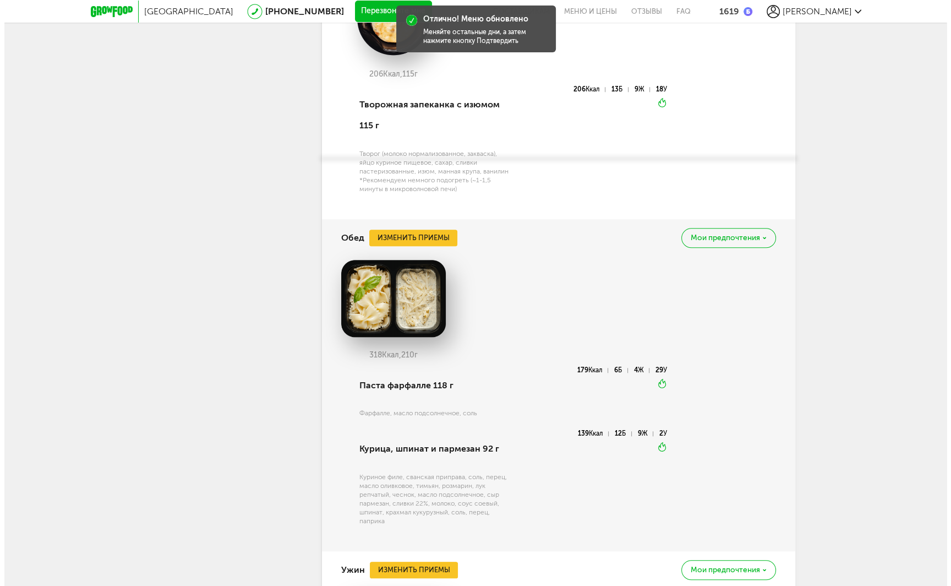
scroll to position [1225, 0]
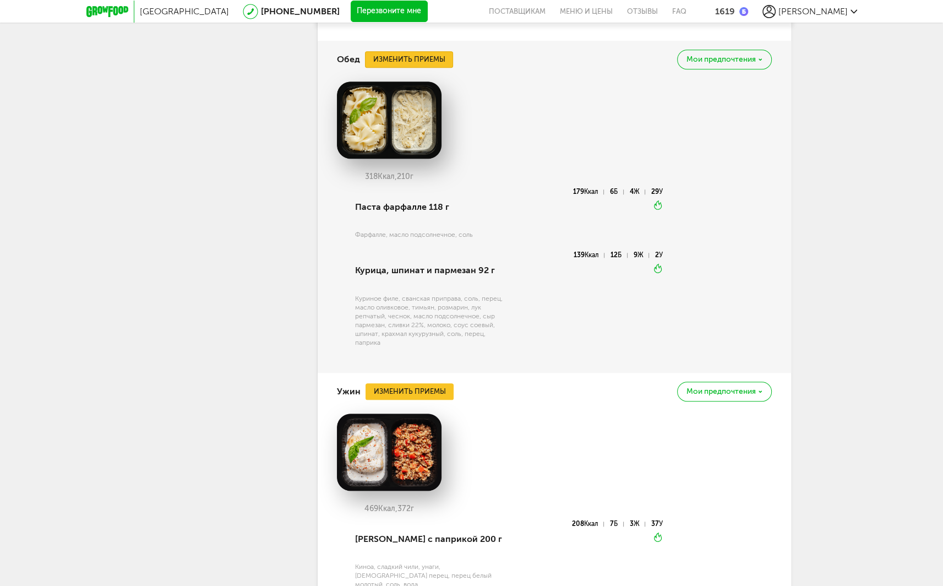
click at [411, 52] on button "Изменить приемы" at bounding box center [409, 59] width 88 height 17
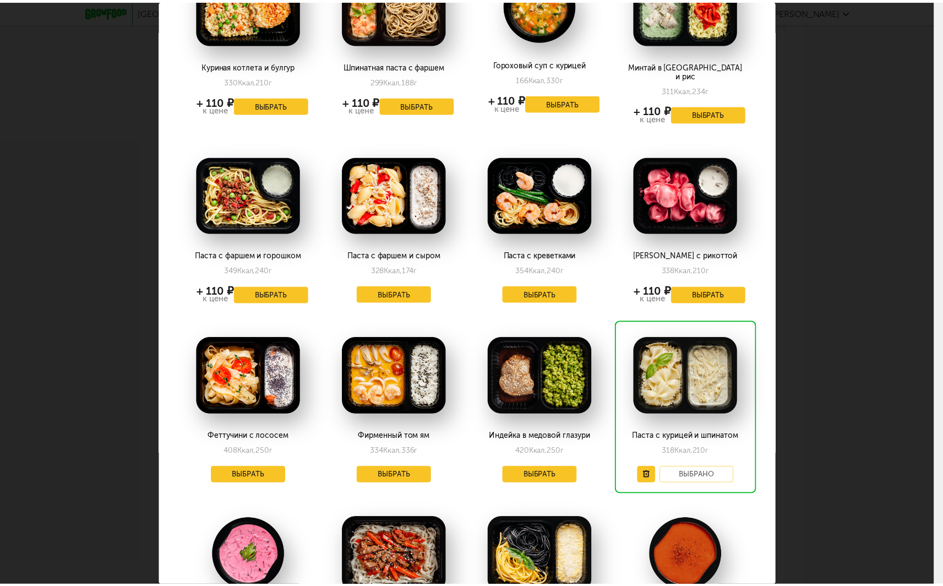
scroll to position [220, 0]
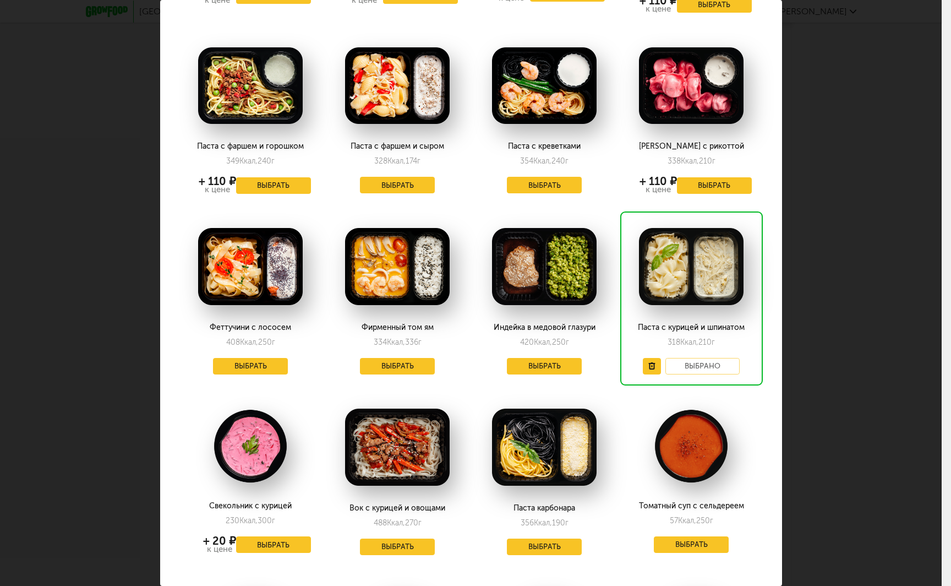
click at [255, 367] on div "Феттучини с лососем 408 Ккал, 250 г Выбрать" at bounding box center [250, 298] width 143 height 174
click at [257, 358] on button "Выбрать" at bounding box center [250, 366] width 75 height 17
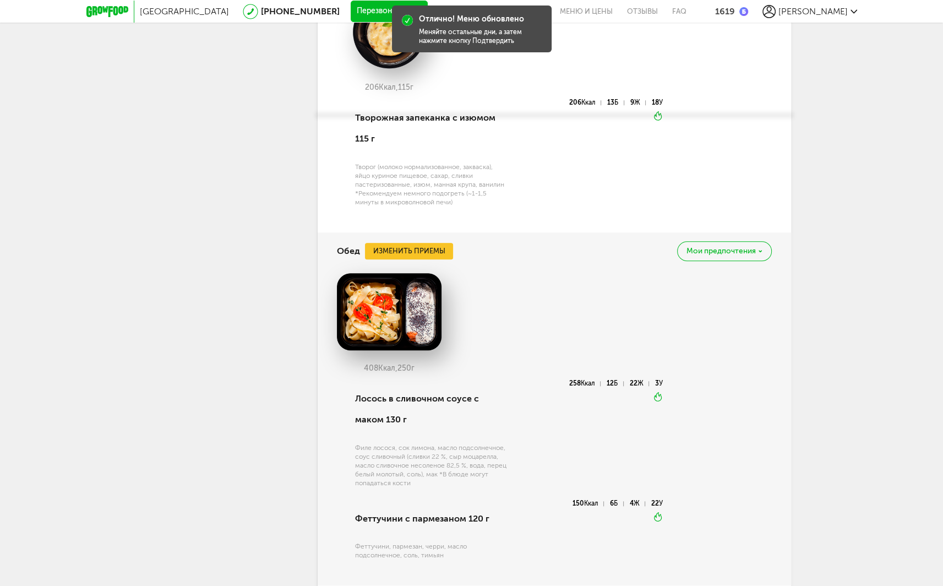
scroll to position [1169, 0]
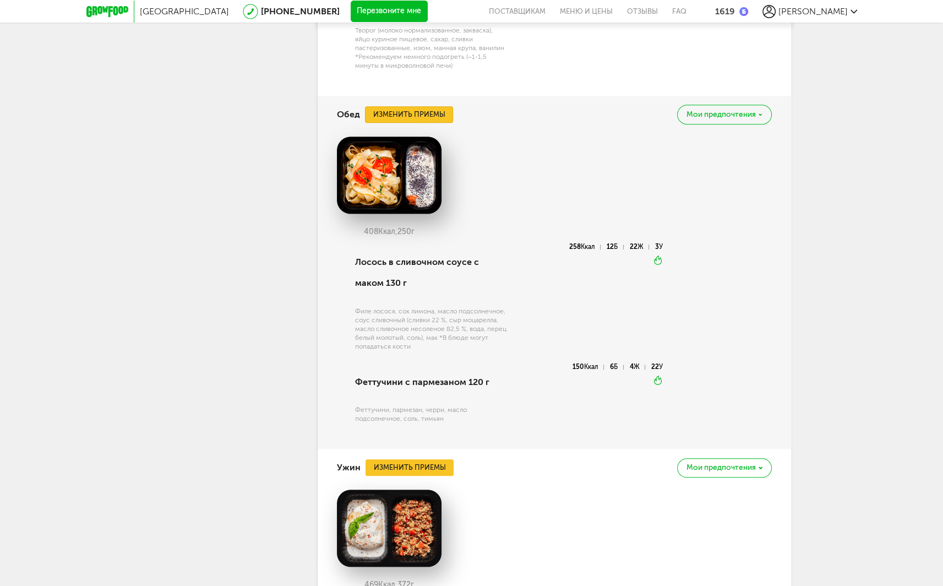
click at [419, 118] on button "Изменить приемы" at bounding box center [409, 114] width 88 height 17
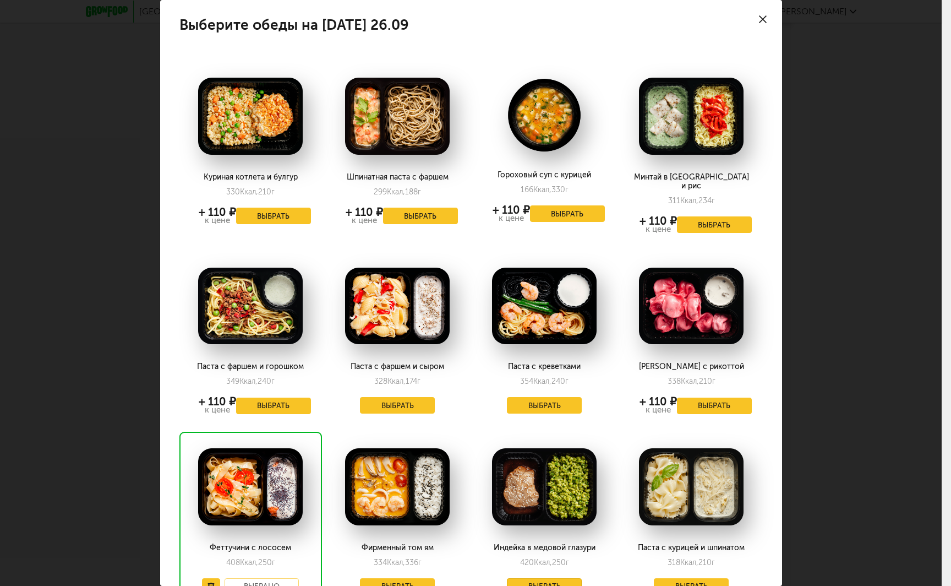
click at [568, 578] on button "Выбрать" at bounding box center [544, 586] width 75 height 17
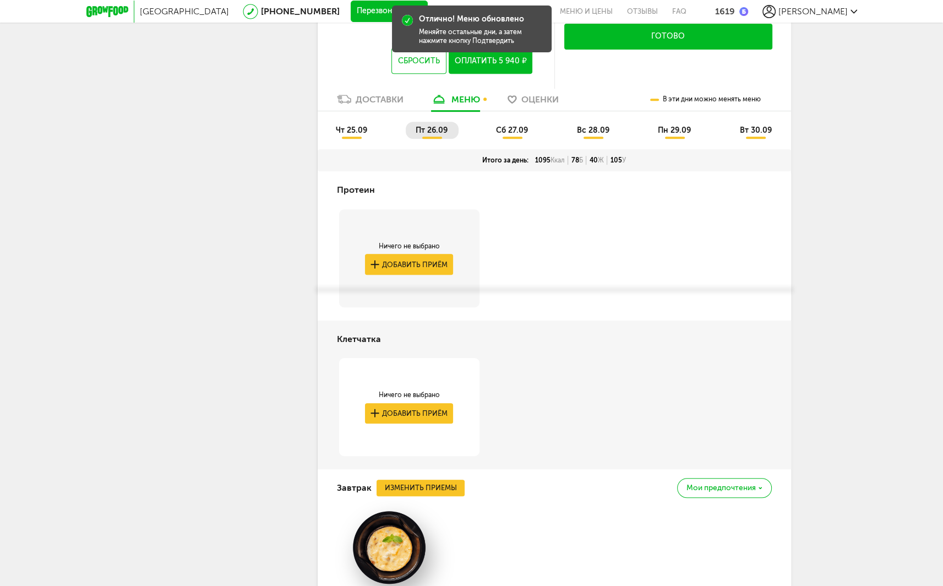
scroll to position [454, 0]
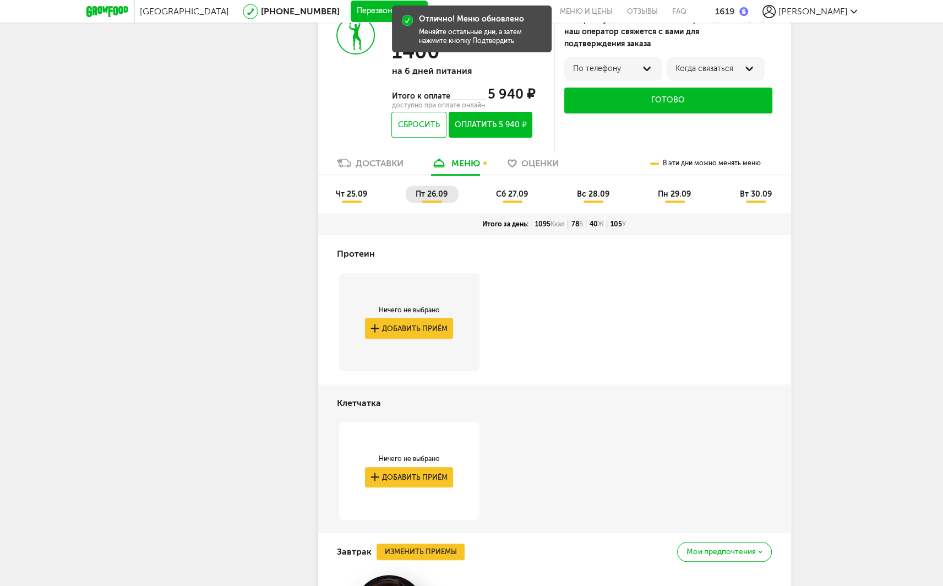
click at [339, 196] on span "чт 25.09" at bounding box center [351, 193] width 31 height 9
click at [437, 195] on span "пт 26.09" at bounding box center [432, 193] width 32 height 9
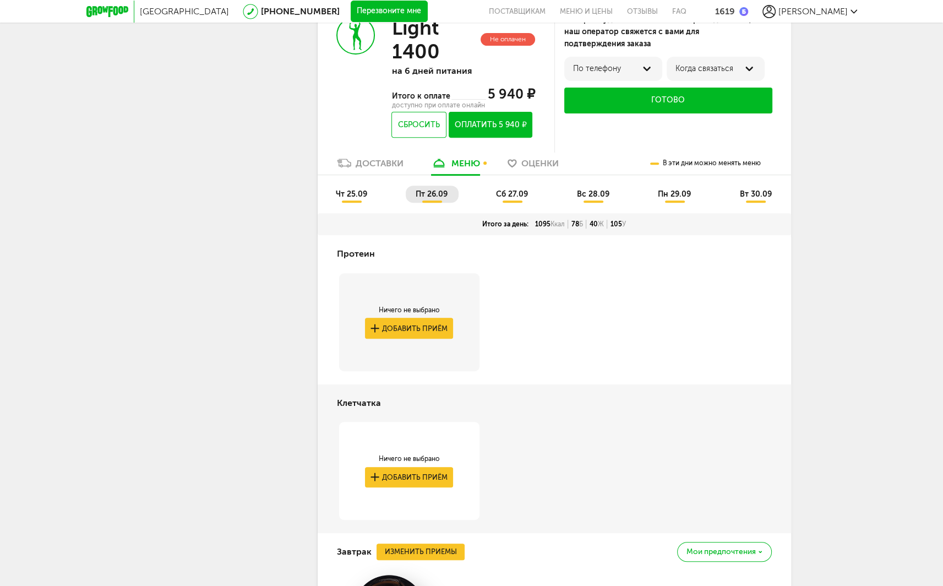
click at [516, 198] on span "сб 27.09" at bounding box center [512, 193] width 32 height 9
click at [434, 199] on li "пт 26.09" at bounding box center [432, 193] width 53 height 17
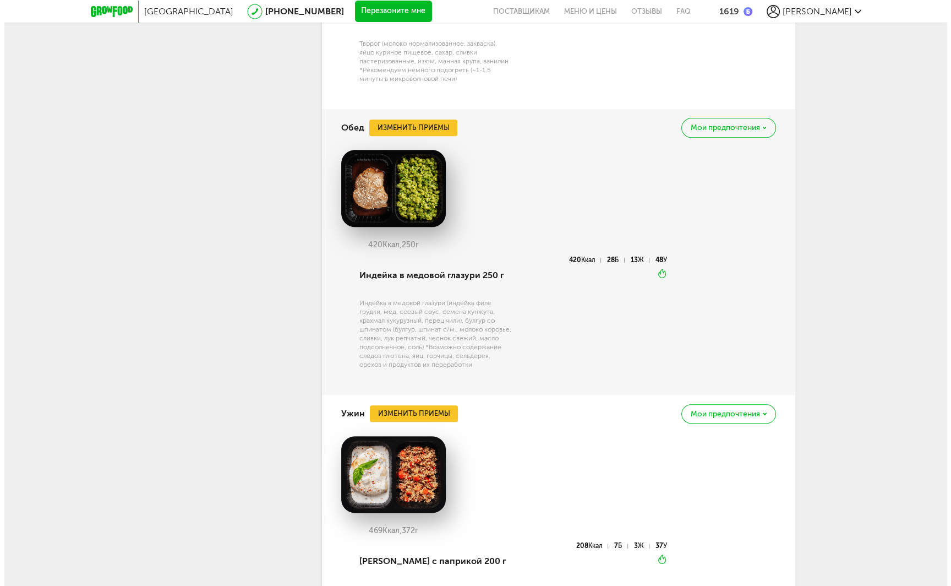
scroll to position [826, 0]
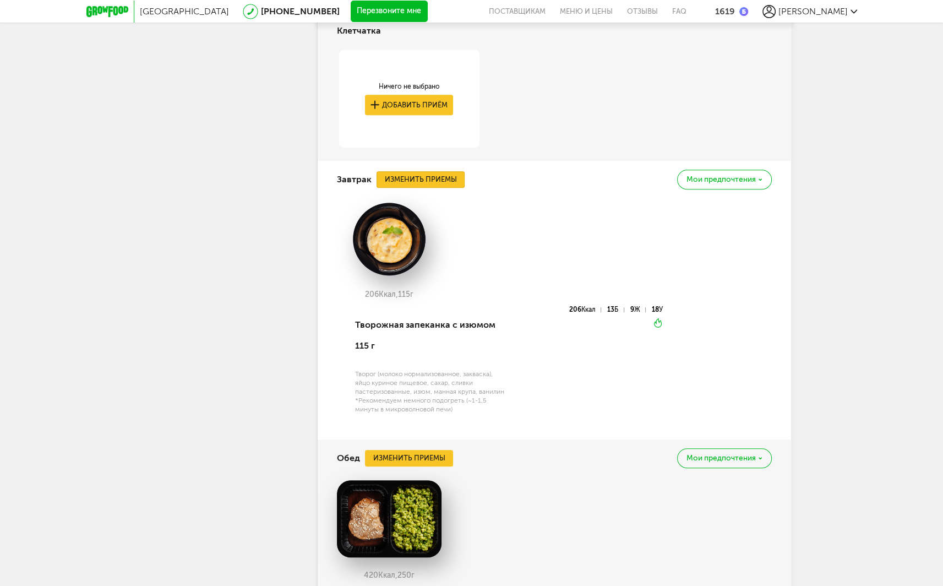
click at [423, 179] on button "Изменить приемы" at bounding box center [420, 179] width 88 height 17
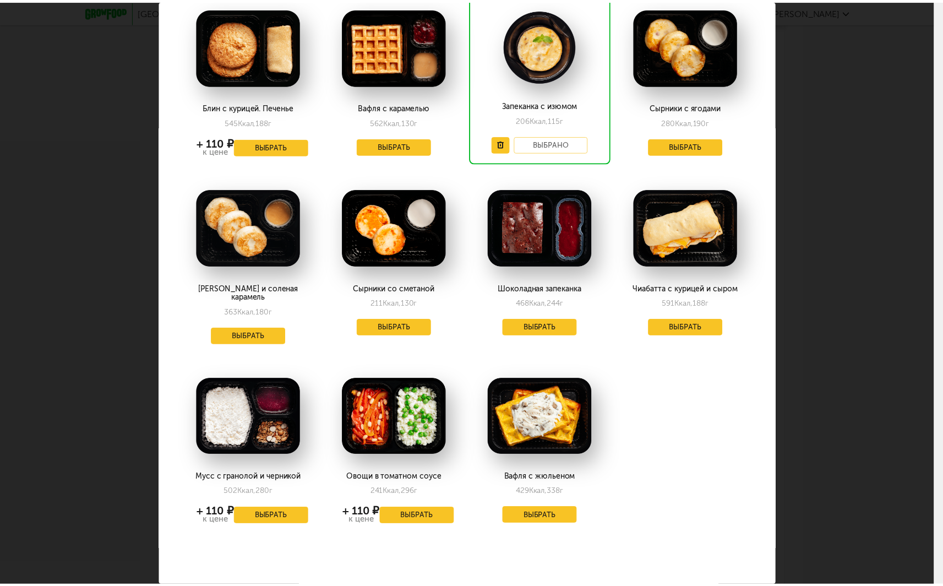
scroll to position [440, 0]
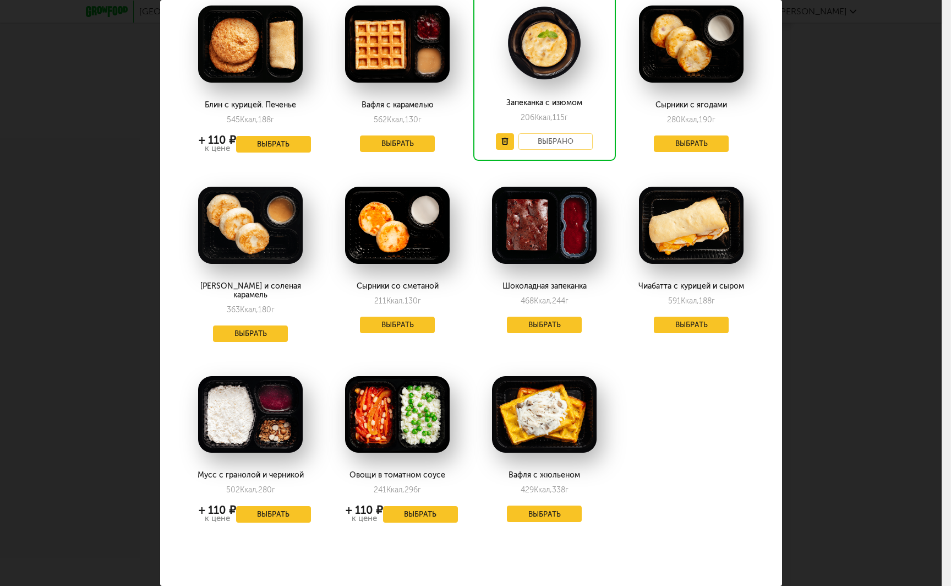
click at [931, 30] on div "Выберите завтраки на [DATE] 26.09 Сырники классические 450 Ккал, 280 г + 110 ₽ …" at bounding box center [471, 293] width 942 height 586
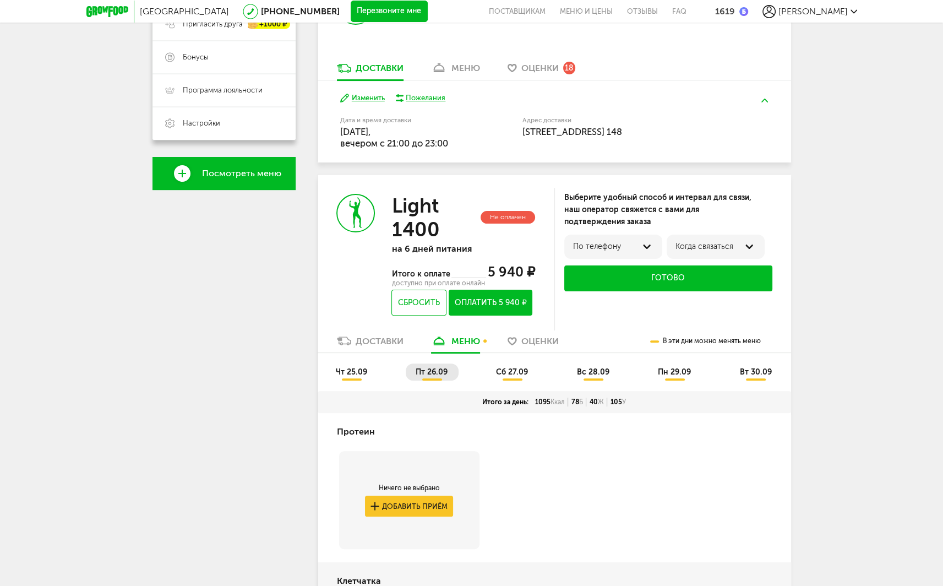
scroll to position [221, 0]
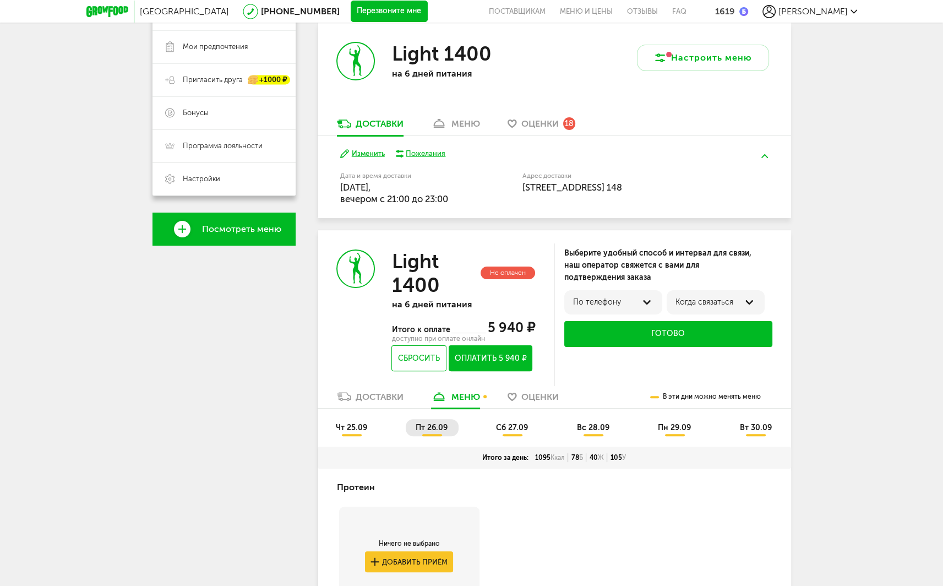
click at [351, 429] on span "чт 25.09" at bounding box center [351, 427] width 31 height 9
click at [431, 427] on span "пт 26.09" at bounding box center [432, 427] width 32 height 9
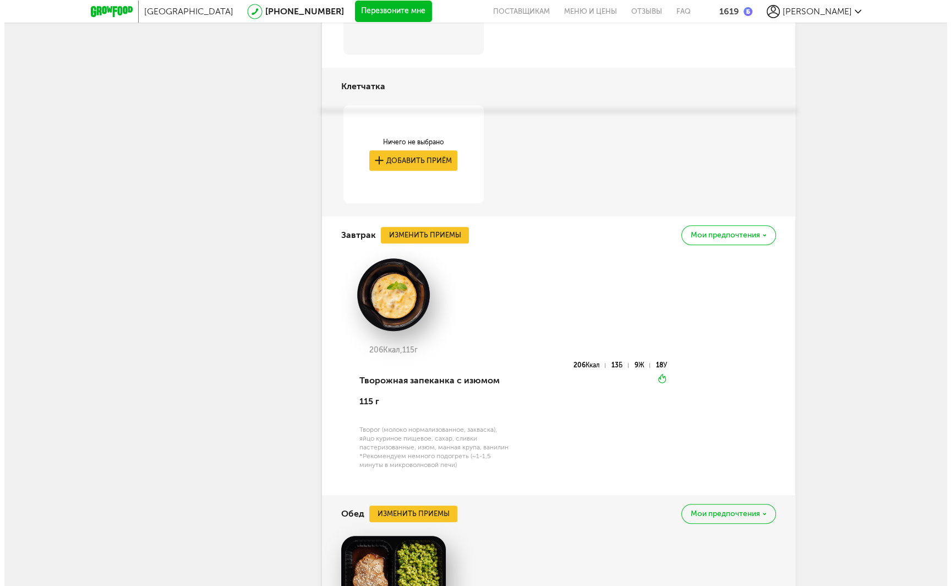
scroll to position [881, 0]
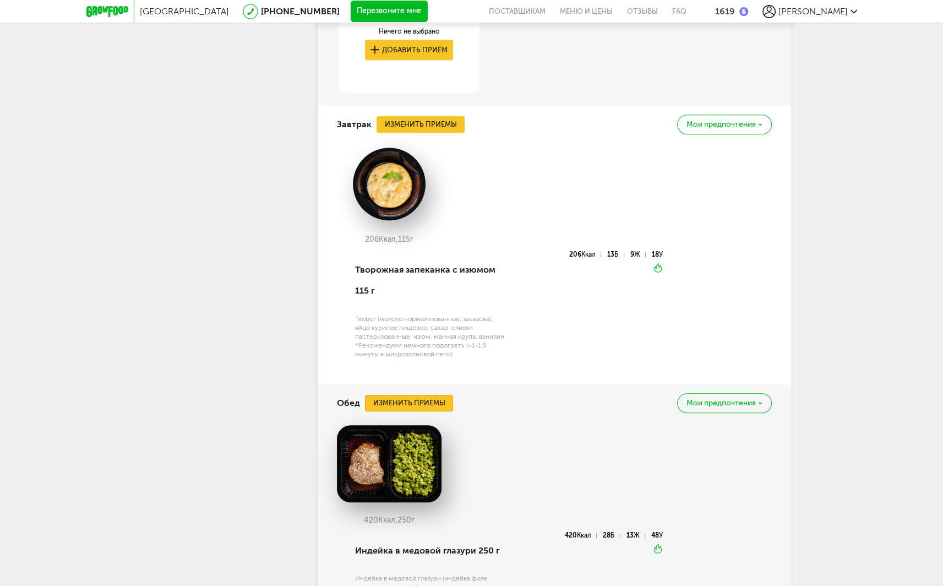
click at [436, 400] on button "Изменить приемы" at bounding box center [409, 403] width 88 height 17
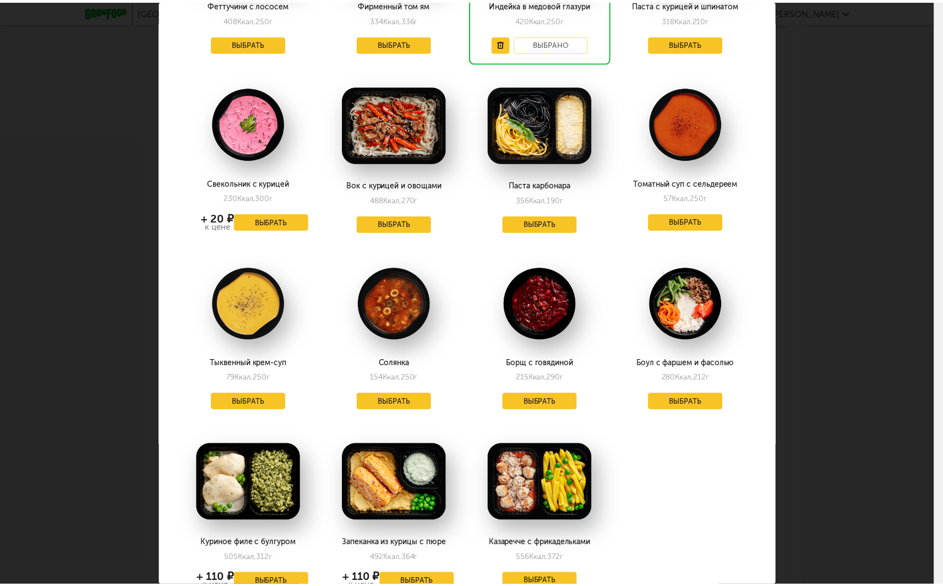
scroll to position [618, 0]
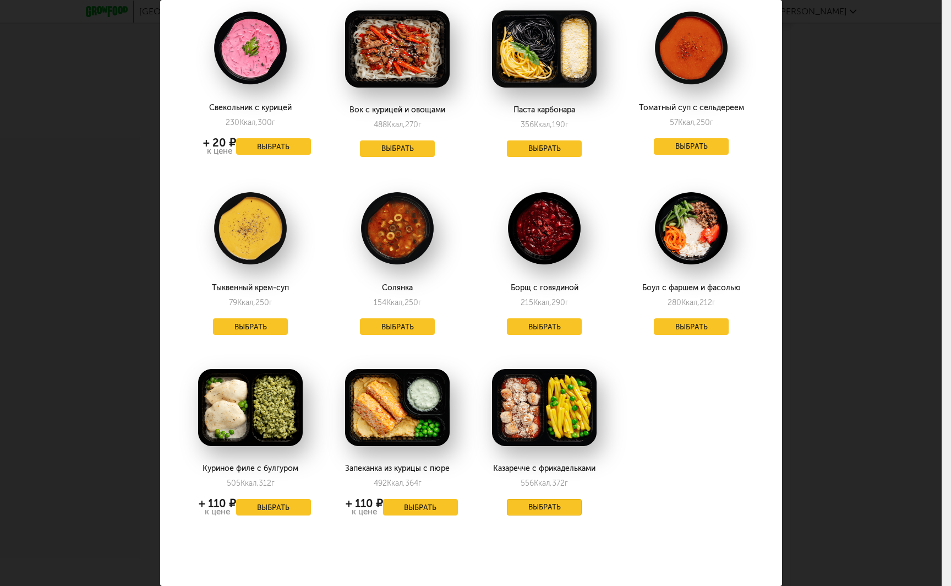
click at [555, 499] on button "Выбрать" at bounding box center [544, 507] width 75 height 17
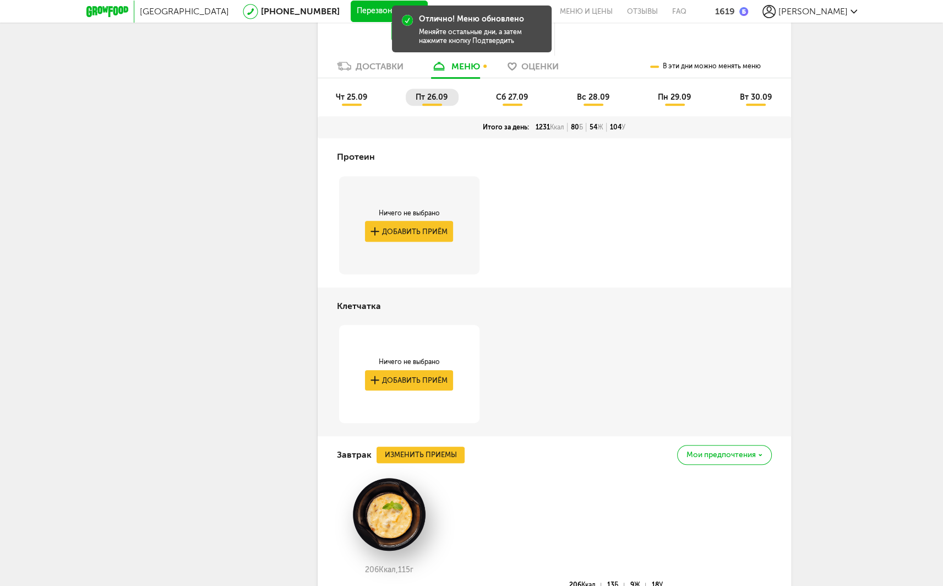
scroll to position [331, 0]
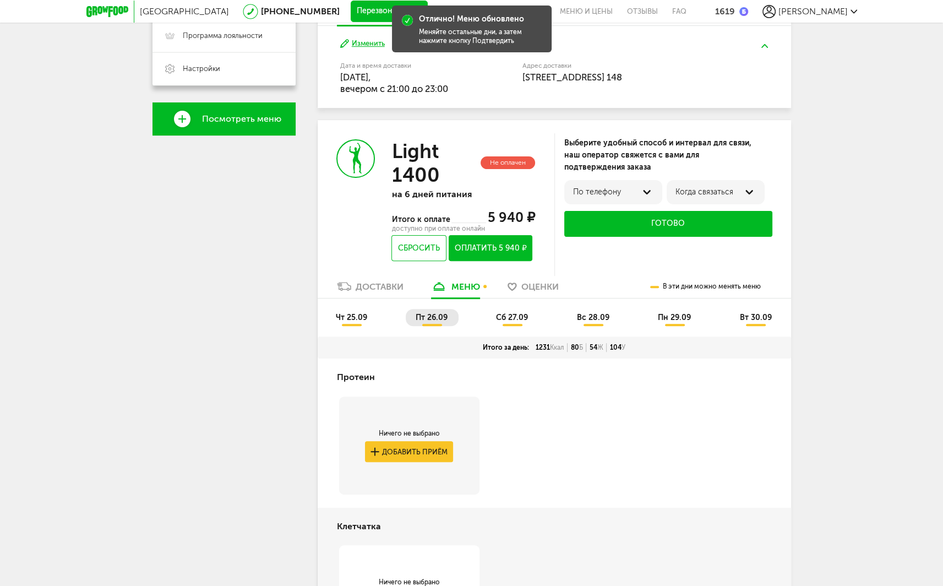
click at [522, 313] on span "сб 27.09" at bounding box center [512, 317] width 32 height 9
click at [579, 315] on span "вс 28.09" at bounding box center [593, 317] width 32 height 9
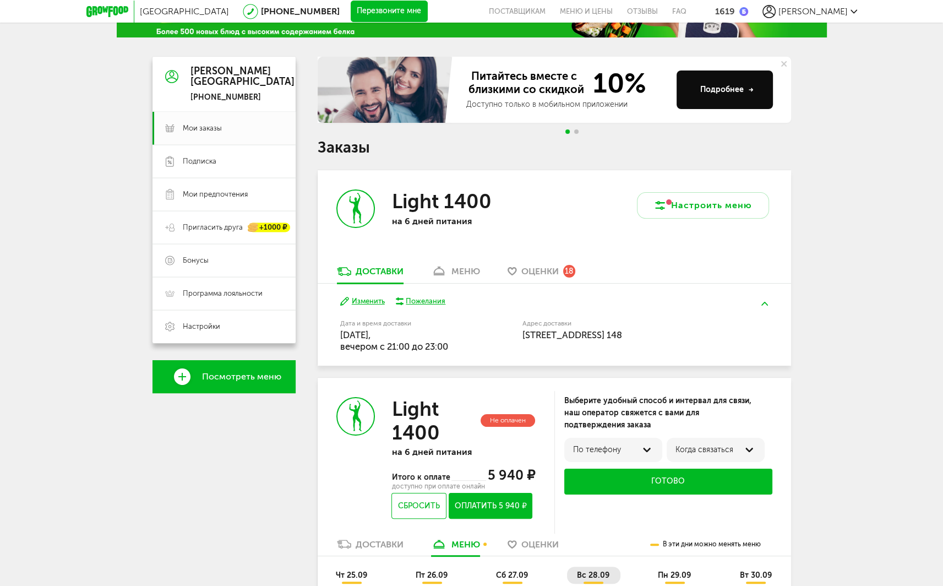
scroll to position [0, 0]
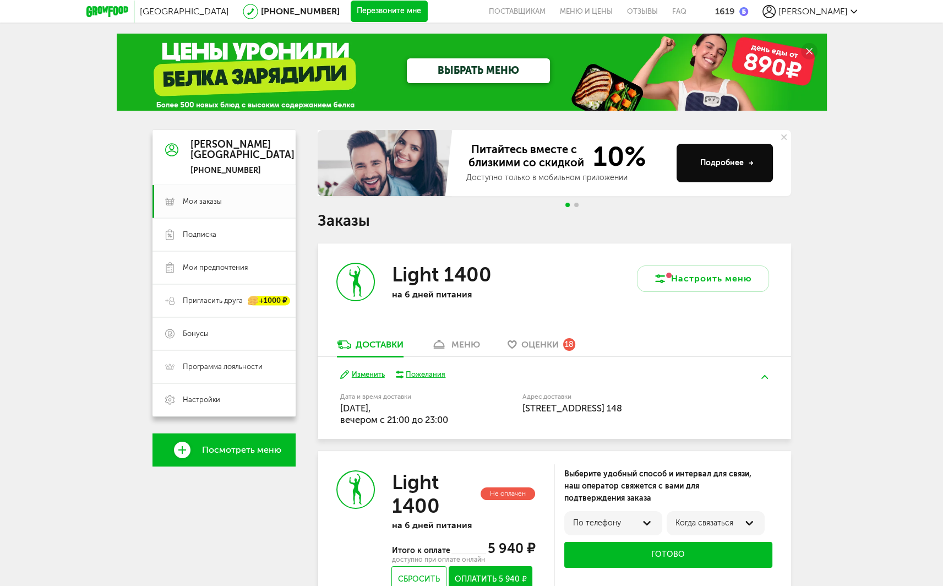
click at [469, 340] on div "меню" at bounding box center [465, 344] width 29 height 10
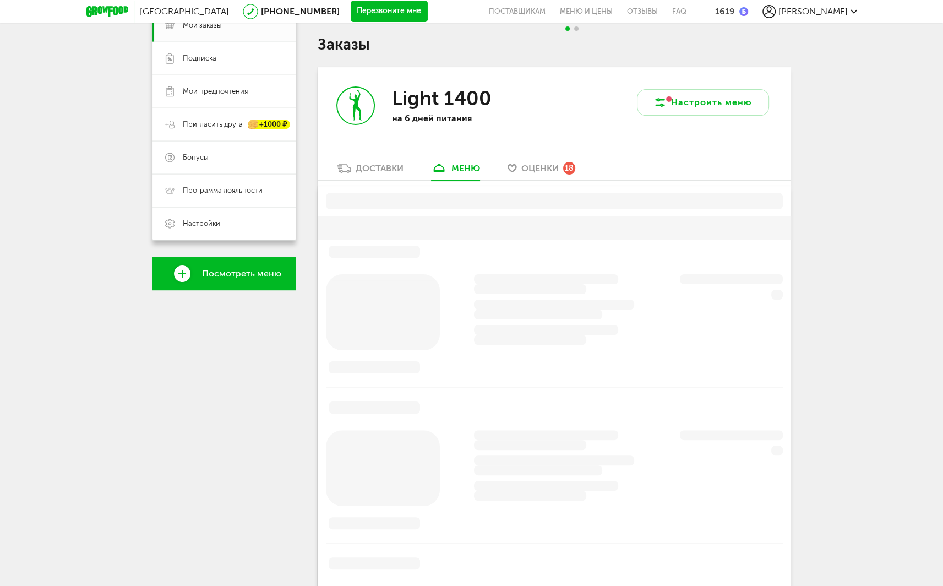
scroll to position [216, 0]
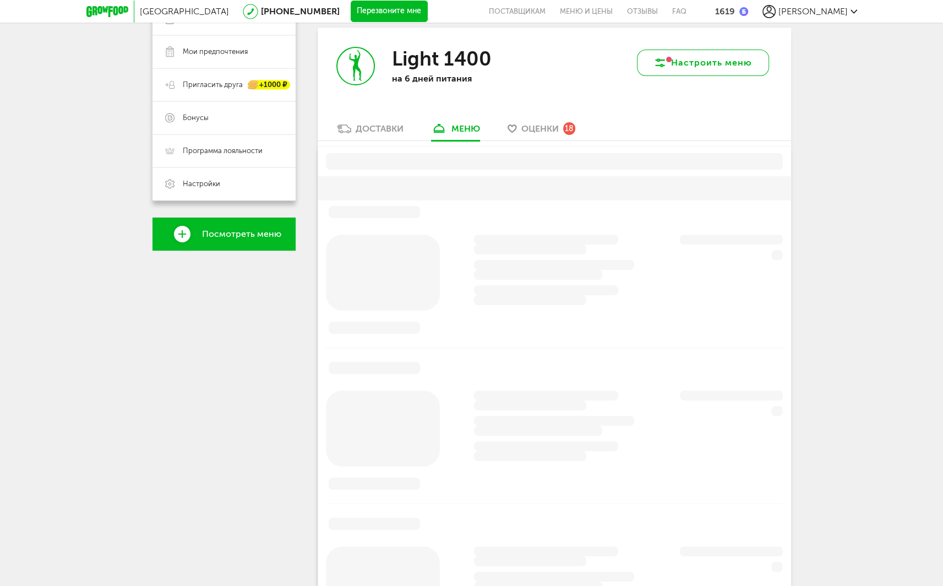
click at [718, 59] on button "Настроить меню" at bounding box center [703, 63] width 132 height 26
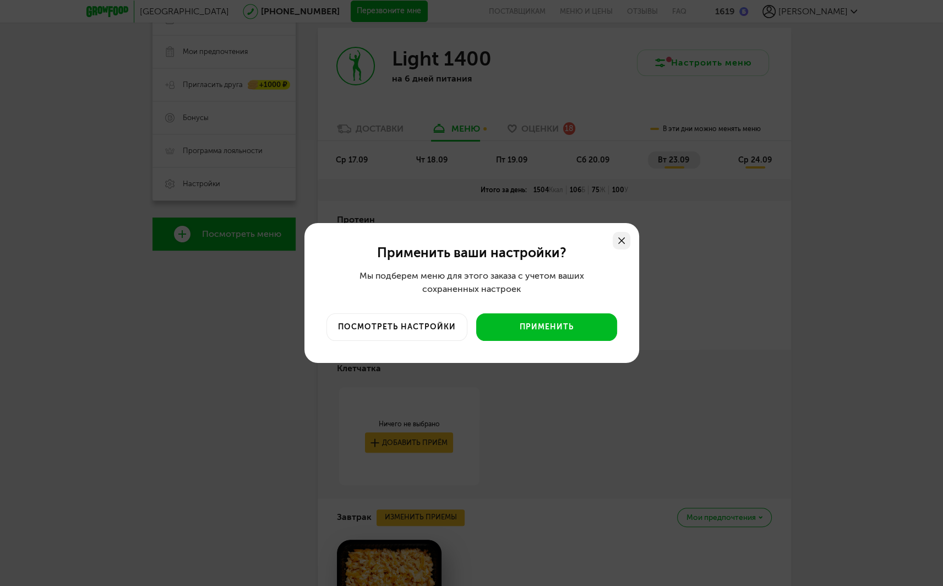
click at [623, 244] on div at bounding box center [622, 241] width 18 height 18
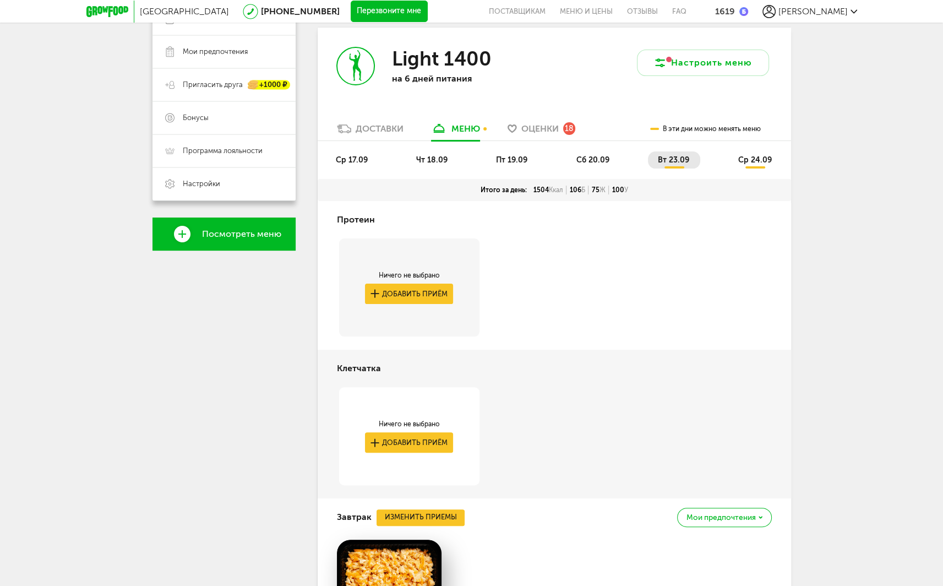
scroll to position [0, 0]
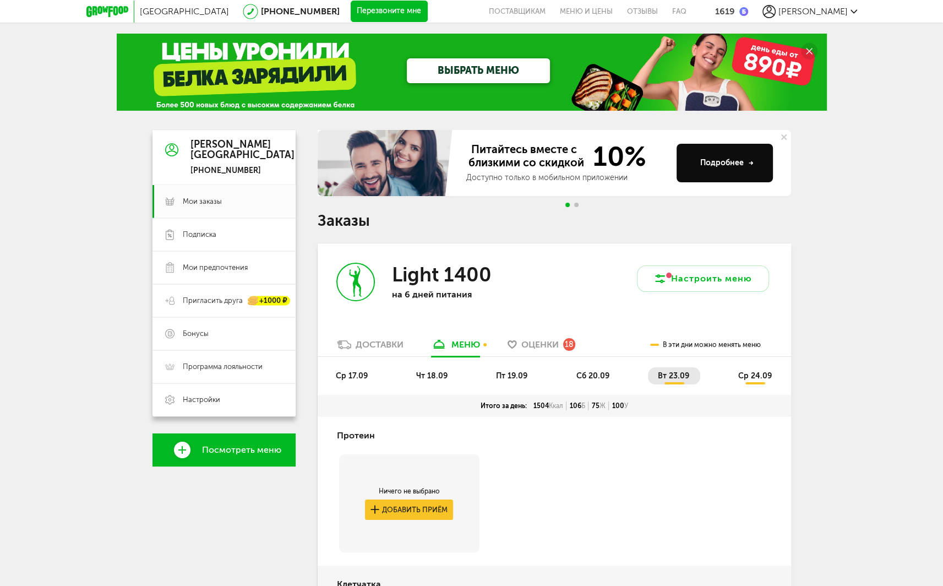
click at [366, 340] on div "Доставки" at bounding box center [380, 344] width 48 height 10
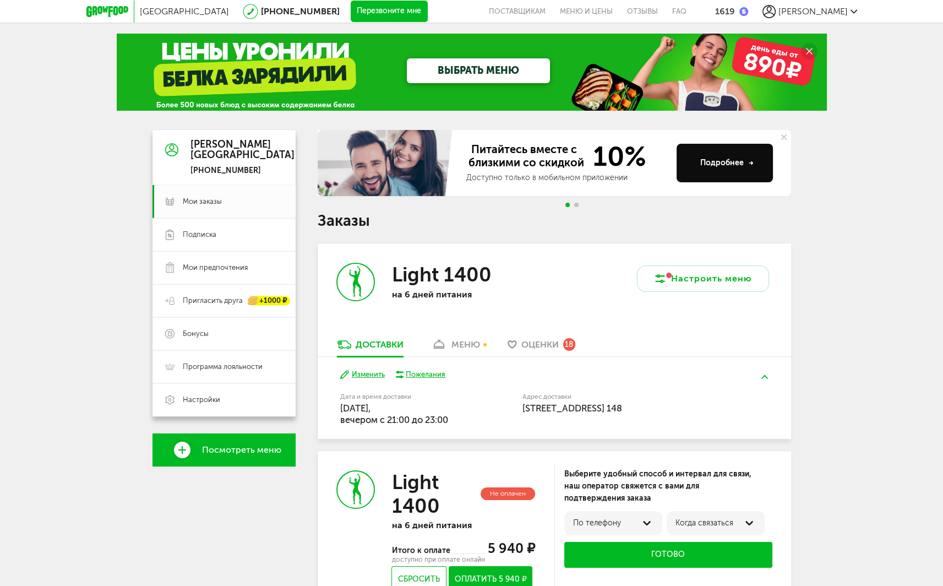
click at [453, 345] on div "меню" at bounding box center [465, 344] width 29 height 10
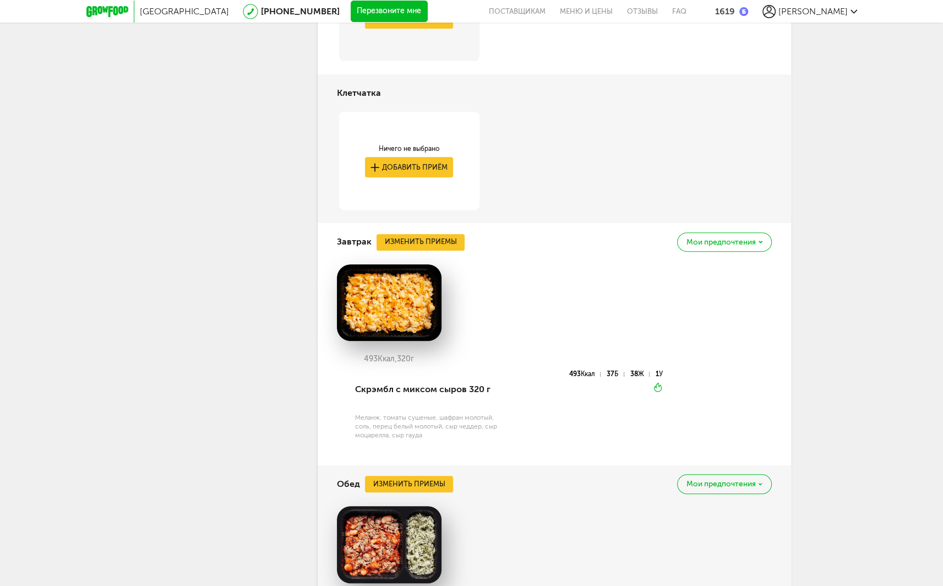
scroll to position [161, 0]
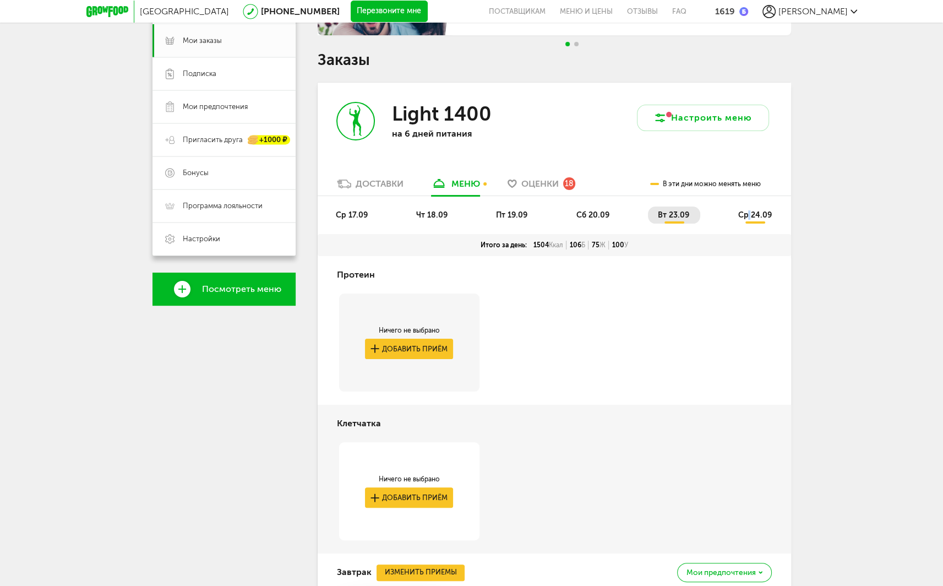
click at [748, 212] on span "ср 24.09" at bounding box center [754, 214] width 34 height 9
click at [676, 209] on li "вт 23.09" at bounding box center [674, 214] width 52 height 17
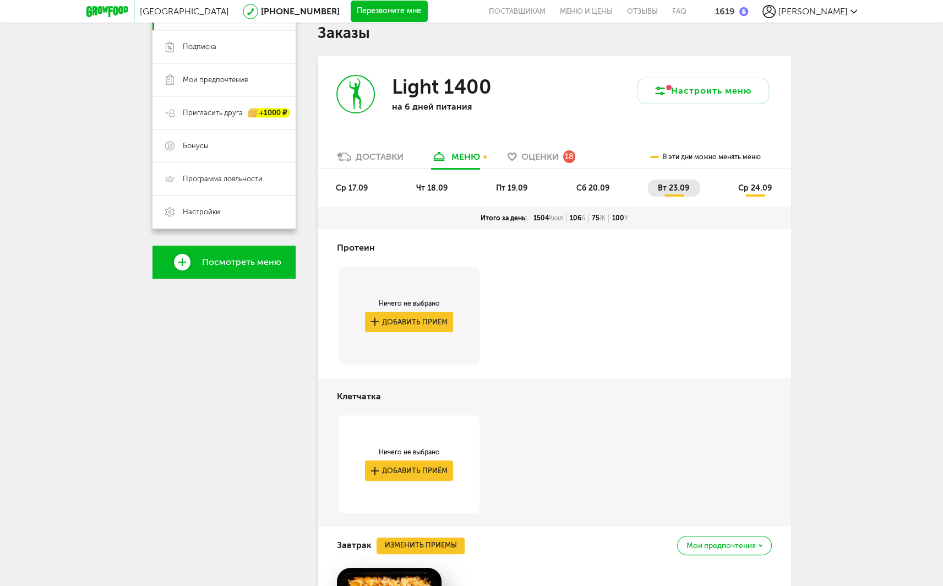
scroll to position [106, 0]
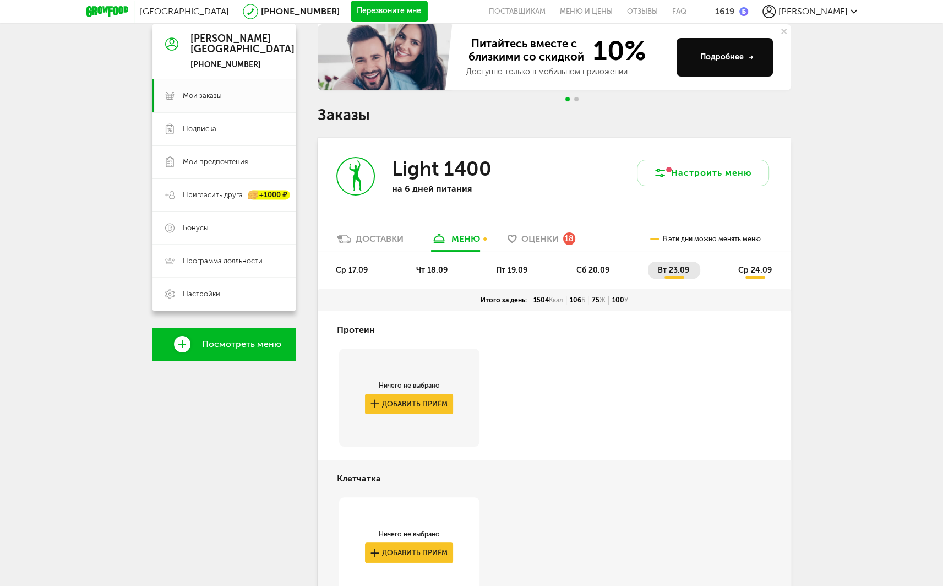
click at [359, 276] on li "ср 17.09" at bounding box center [352, 269] width 53 height 17
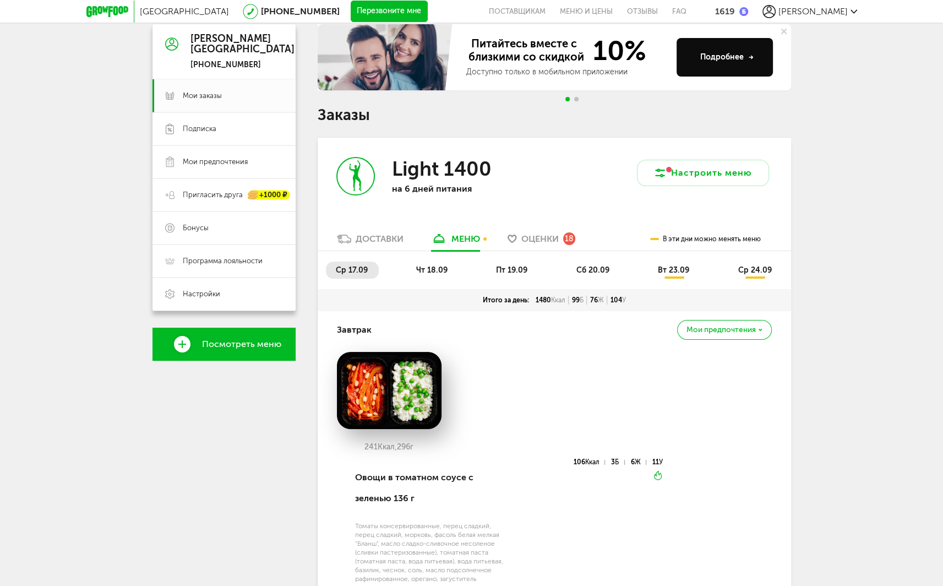
click at [446, 264] on li "чт 18.09" at bounding box center [432, 269] width 52 height 17
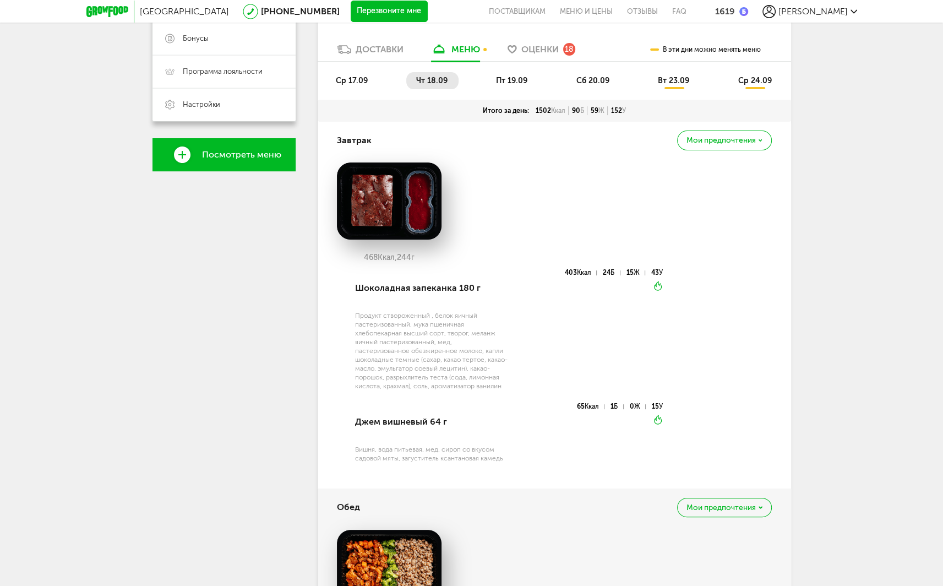
scroll to position [161, 0]
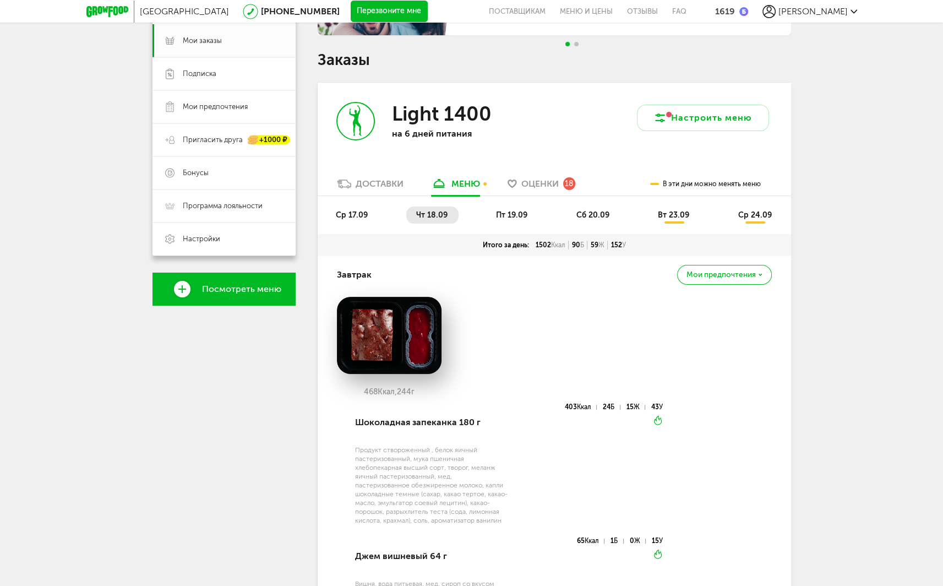
click at [504, 224] on ul "ср 17.09 чт 18.09 пт 19.09 сб 20.09 вт 23.09 ср 24.09" at bounding box center [554, 220] width 457 height 28
click at [509, 218] on span "пт 19.09" at bounding box center [511, 214] width 31 height 9
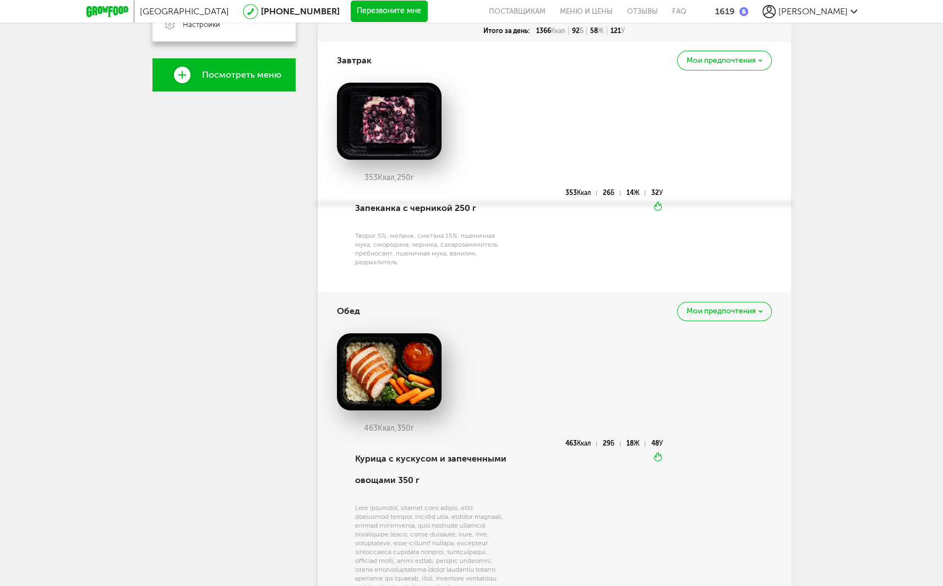
scroll to position [271, 0]
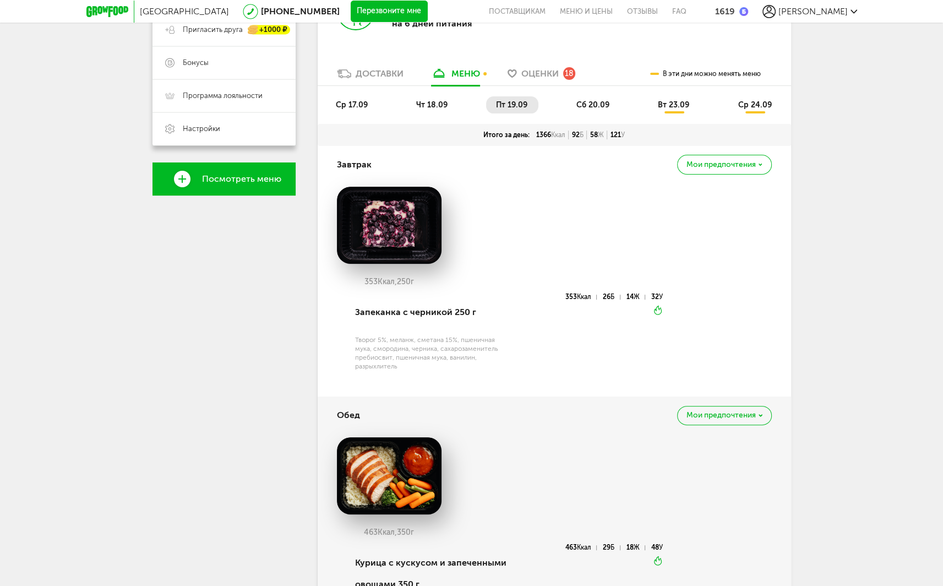
click at [597, 107] on span "сб 20.09" at bounding box center [592, 104] width 33 height 9
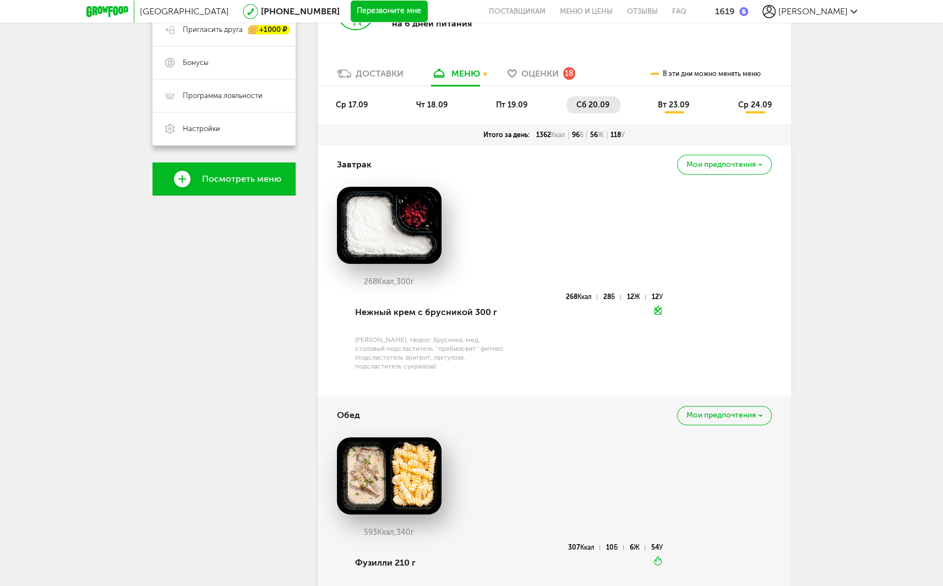
click at [517, 104] on span "пт 19.09" at bounding box center [511, 104] width 31 height 9
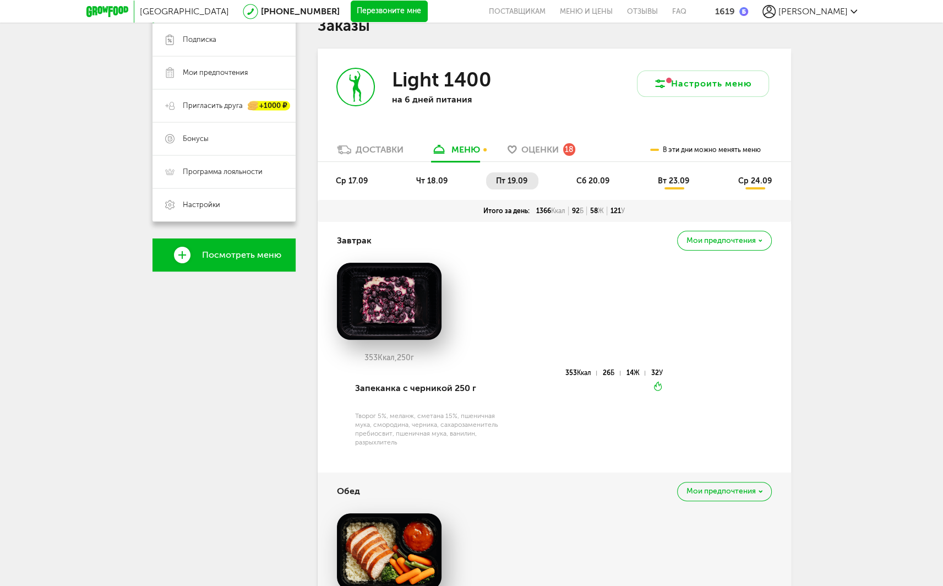
scroll to position [51, 0]
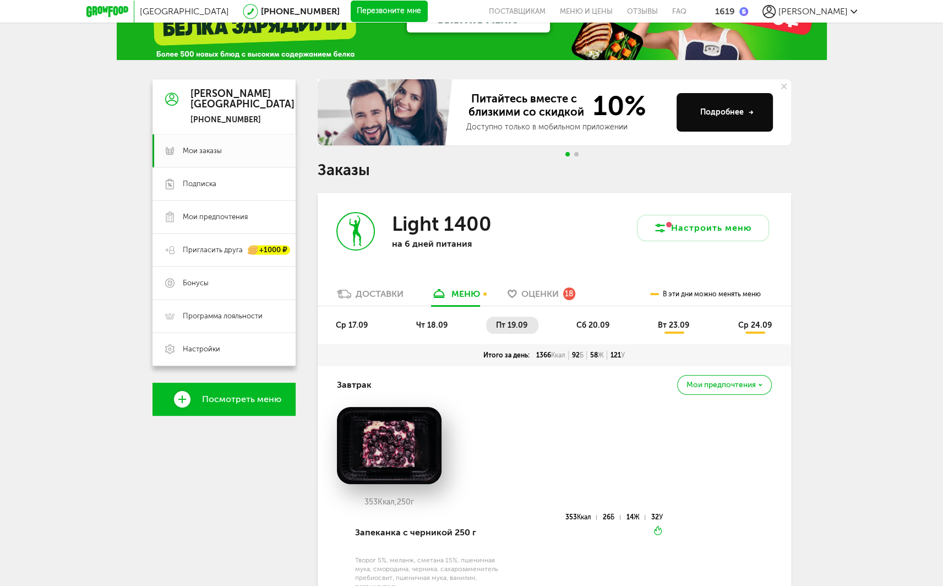
click at [419, 324] on span "чт 18.09" at bounding box center [431, 324] width 31 height 9
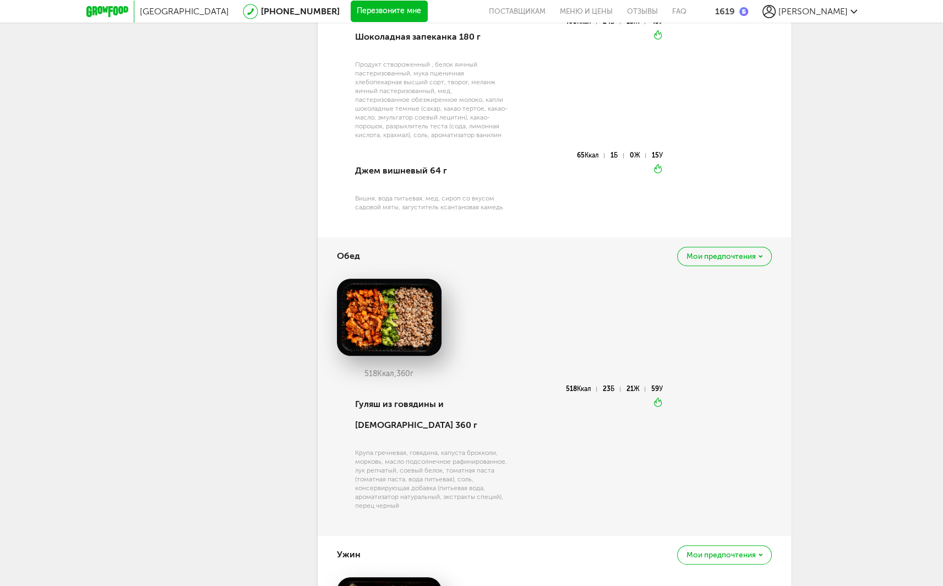
scroll to position [216, 0]
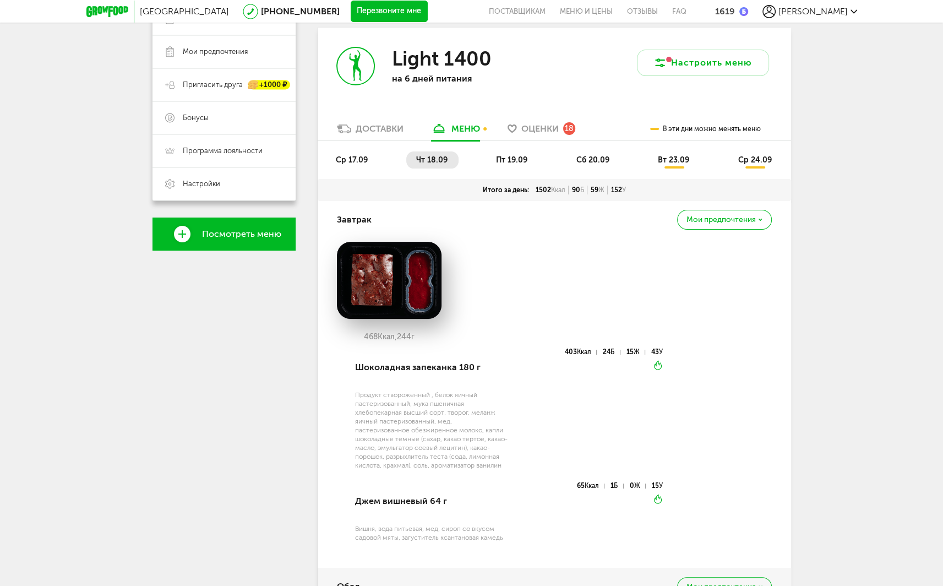
click at [361, 161] on span "ср 17.09" at bounding box center [352, 159] width 32 height 9
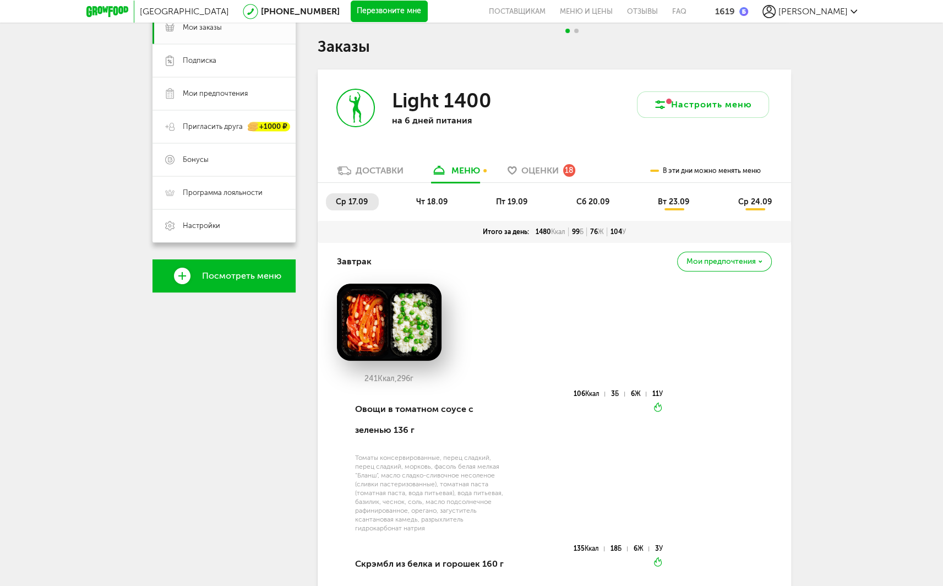
scroll to position [106, 0]
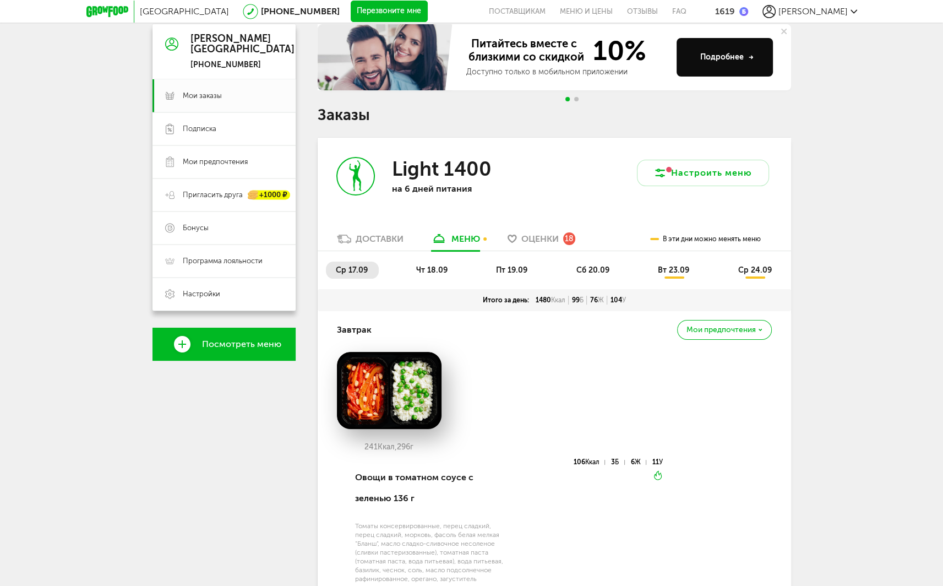
click at [427, 275] on li "чт 18.09" at bounding box center [432, 269] width 52 height 17
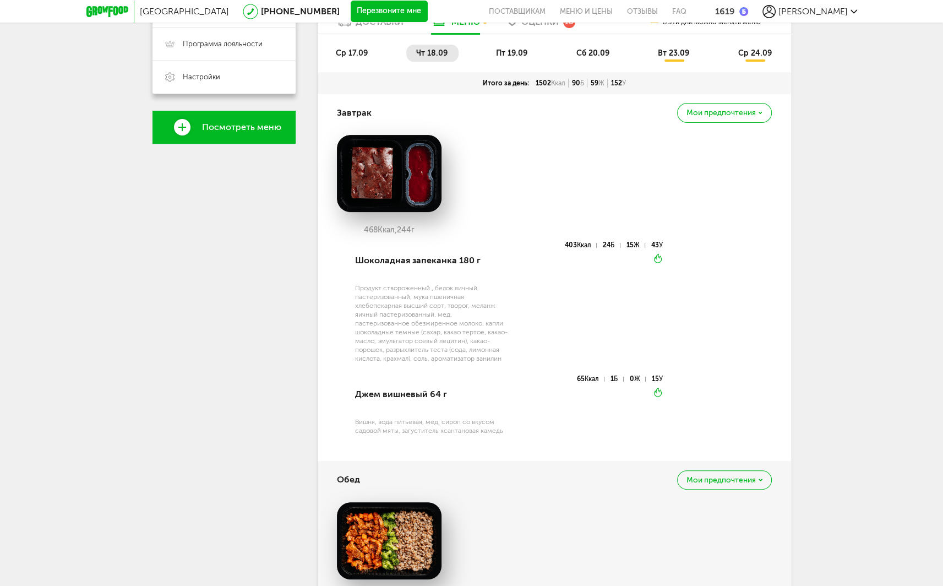
scroll to position [289, 0]
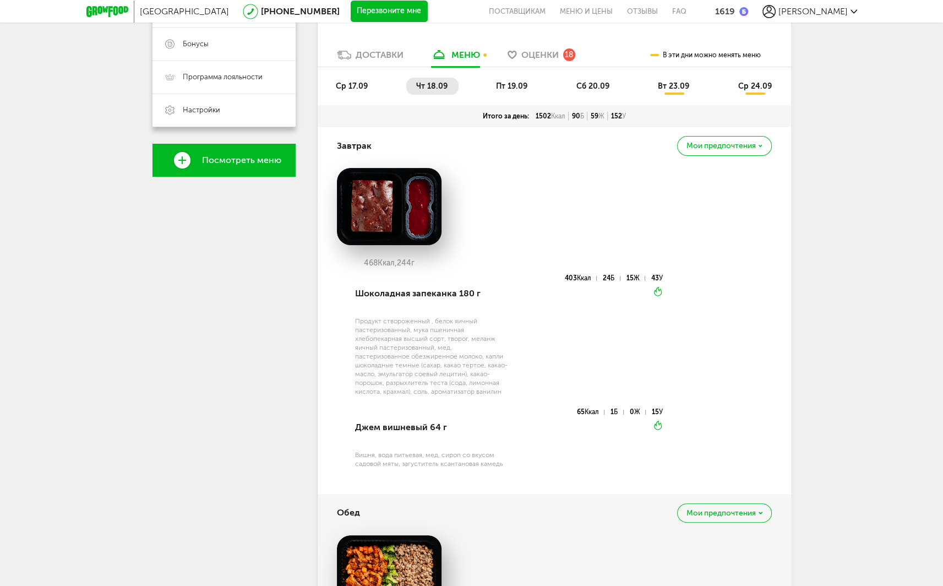
click at [507, 85] on span "пт 19.09" at bounding box center [511, 85] width 31 height 9
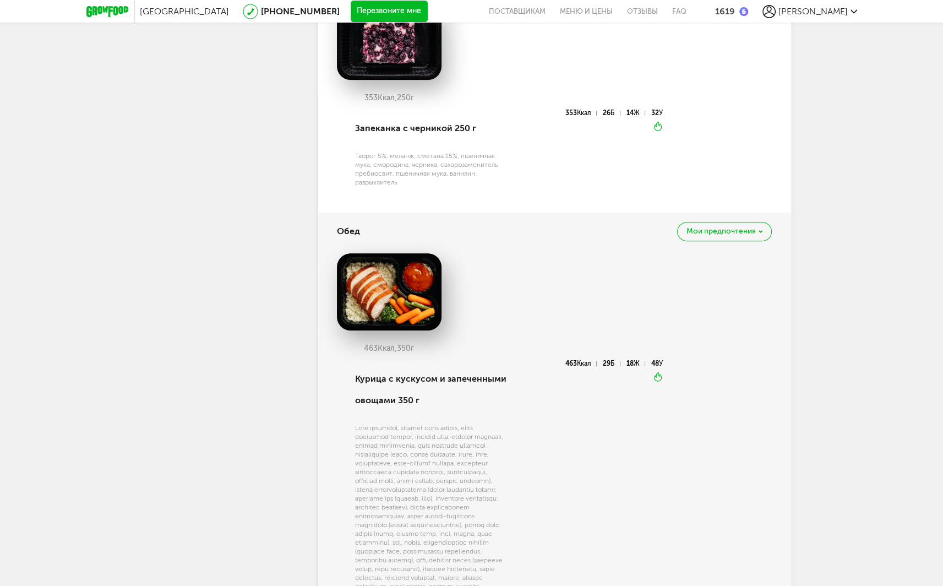
scroll to position [234, 0]
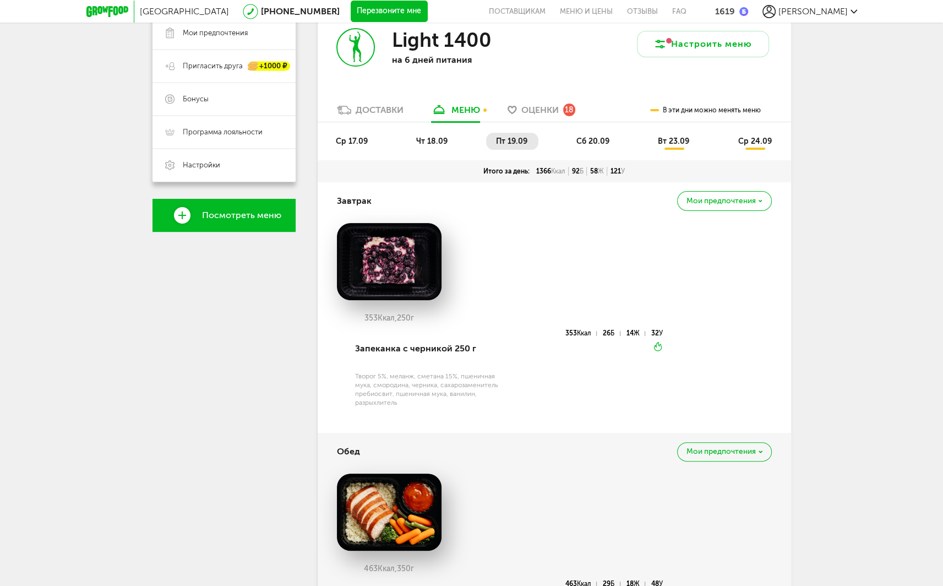
click at [360, 137] on span "ср 17.09" at bounding box center [352, 140] width 32 height 9
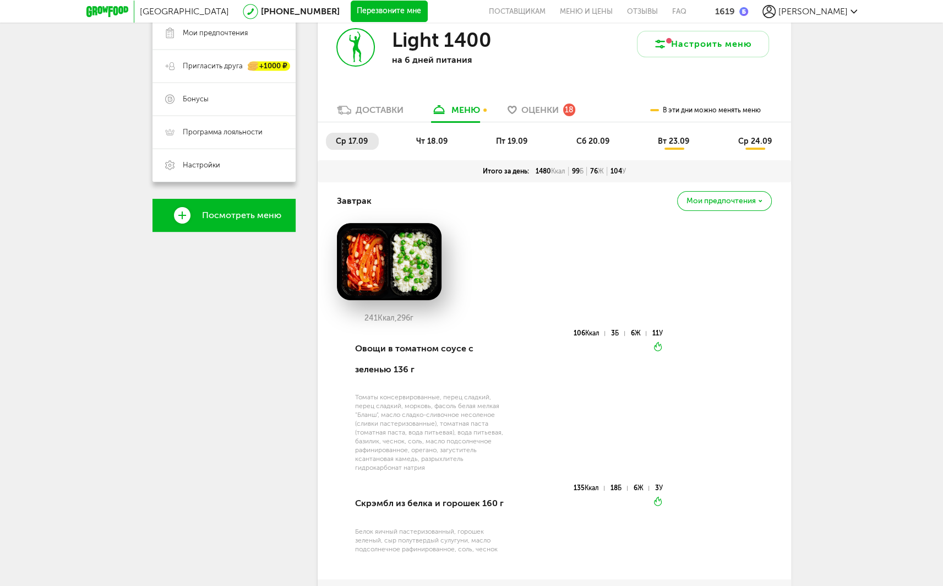
click at [412, 144] on li "чт 18.09" at bounding box center [432, 141] width 52 height 17
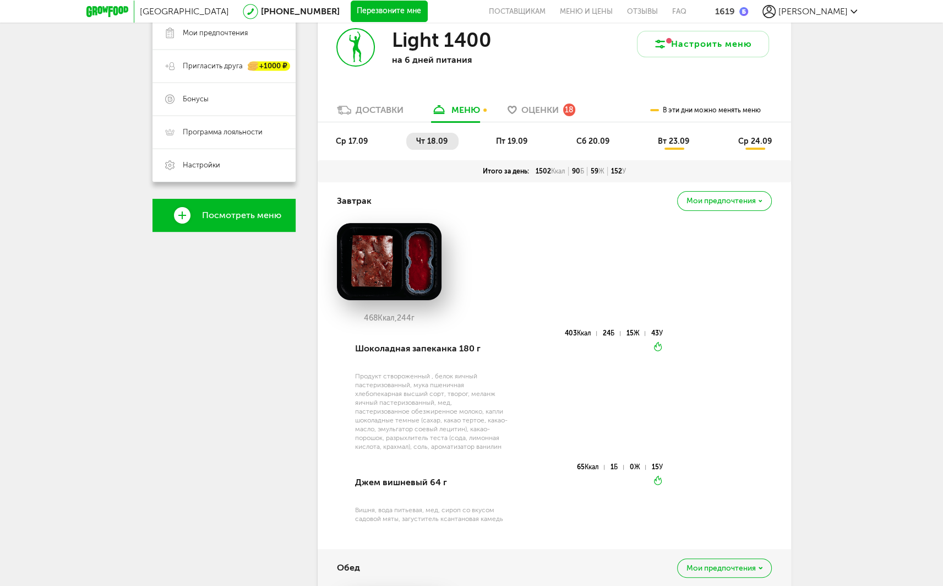
click at [350, 144] on span "ср 17.09" at bounding box center [352, 140] width 32 height 9
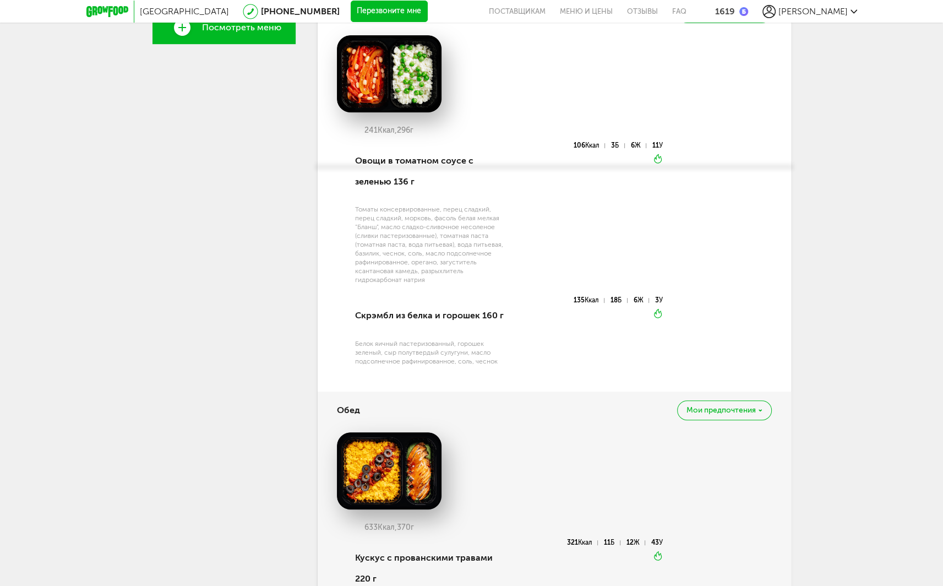
scroll to position [345, 0]
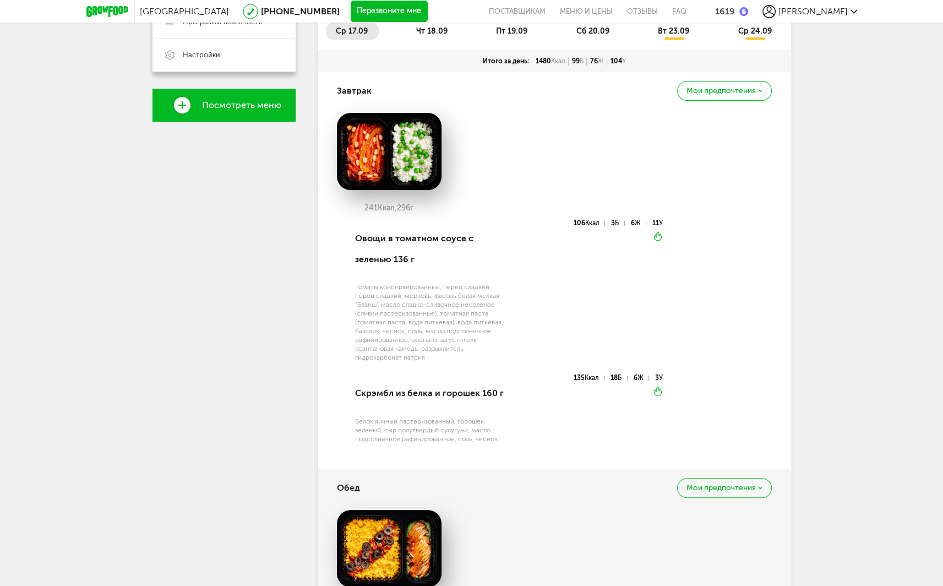
click at [434, 34] on span "чт 18.09" at bounding box center [431, 30] width 31 height 9
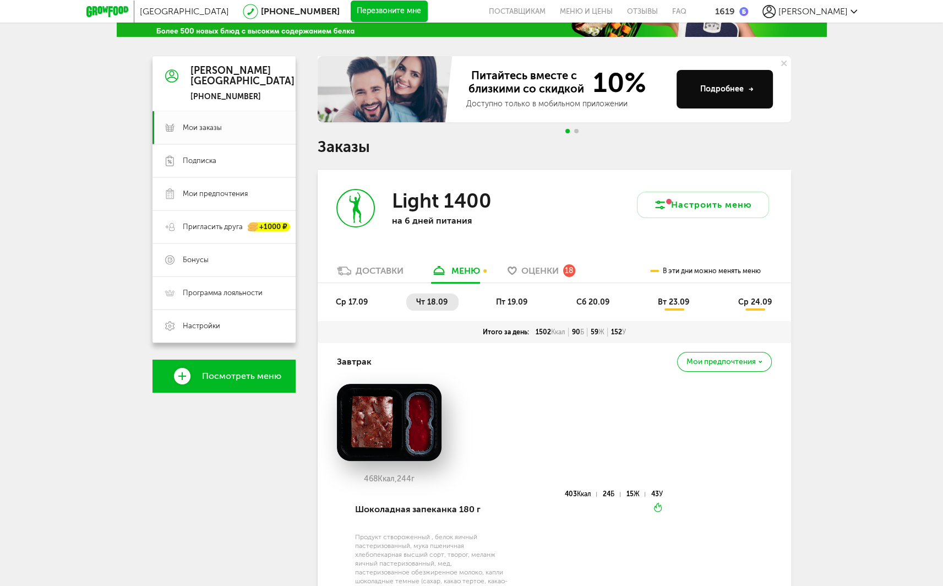
scroll to position [0, 0]
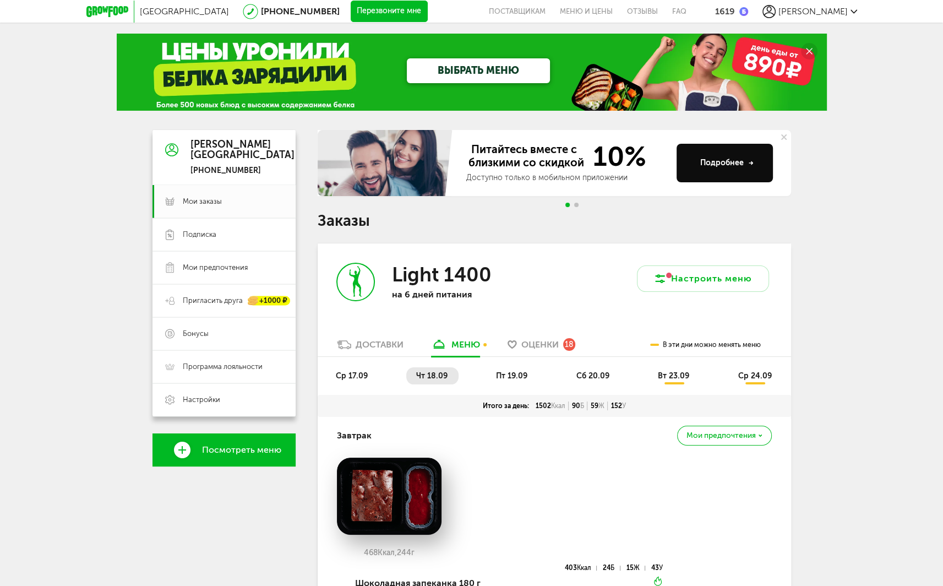
click at [362, 368] on li "ср 17.09" at bounding box center [352, 375] width 53 height 17
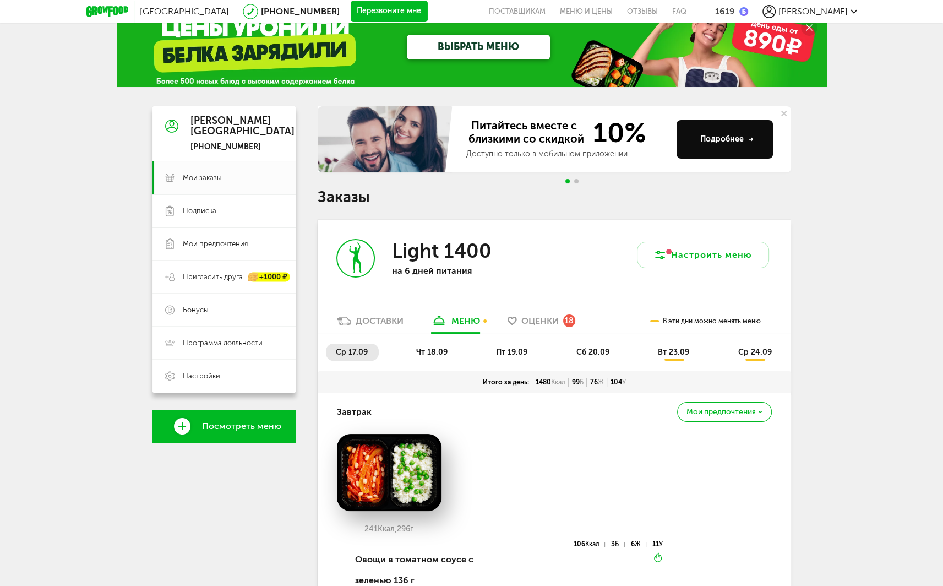
scroll to position [220, 0]
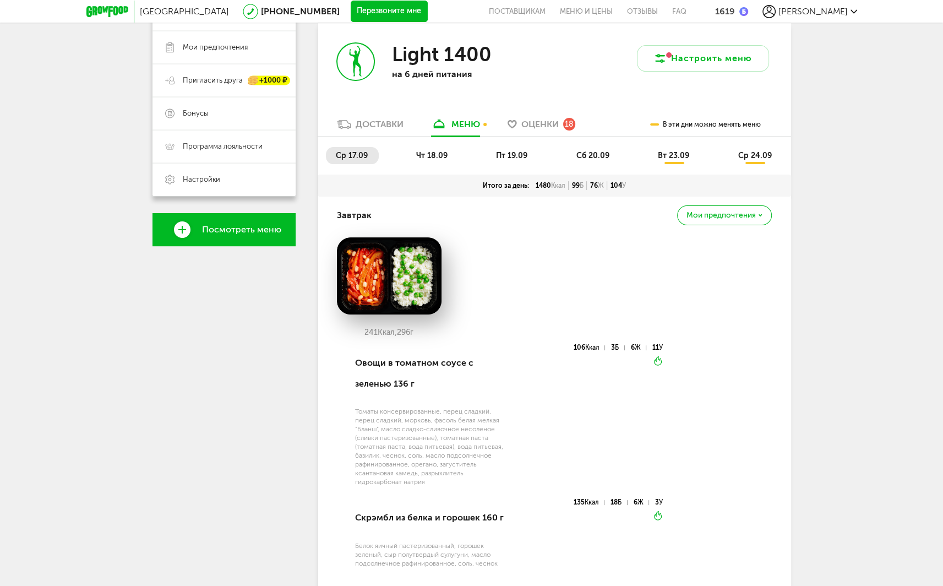
click at [436, 151] on span "чт 18.09" at bounding box center [431, 155] width 31 height 9
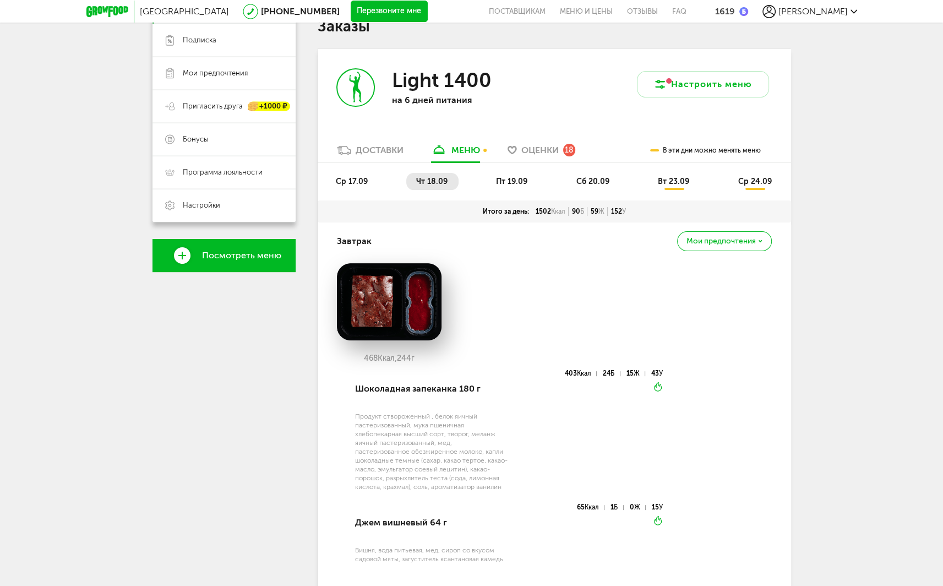
scroll to position [55, 0]
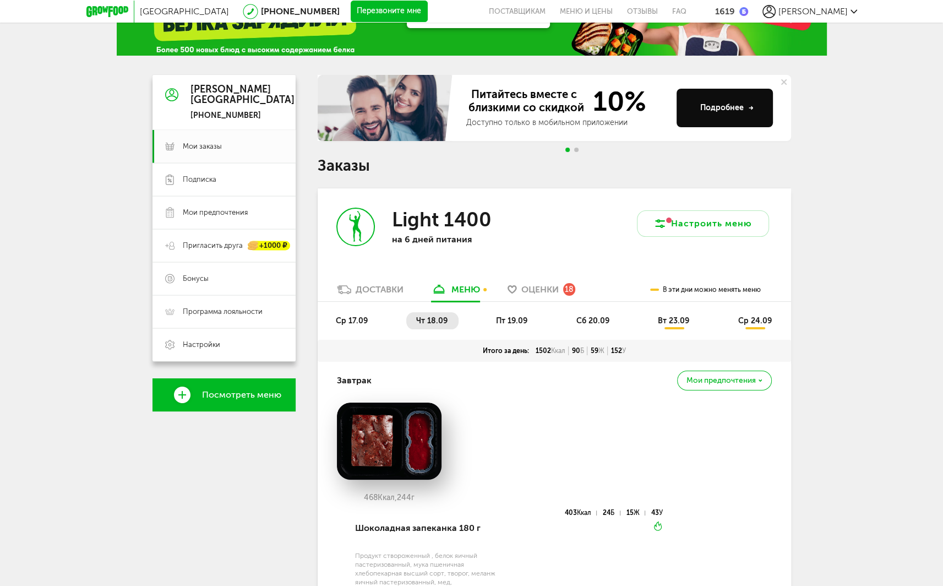
click at [509, 329] on ul "ср 17.09 чт 18.09 пт 19.09 сб 20.09 вт 23.09 ср 24.09" at bounding box center [554, 326] width 457 height 28
click at [511, 318] on span "пт 19.09" at bounding box center [511, 320] width 31 height 9
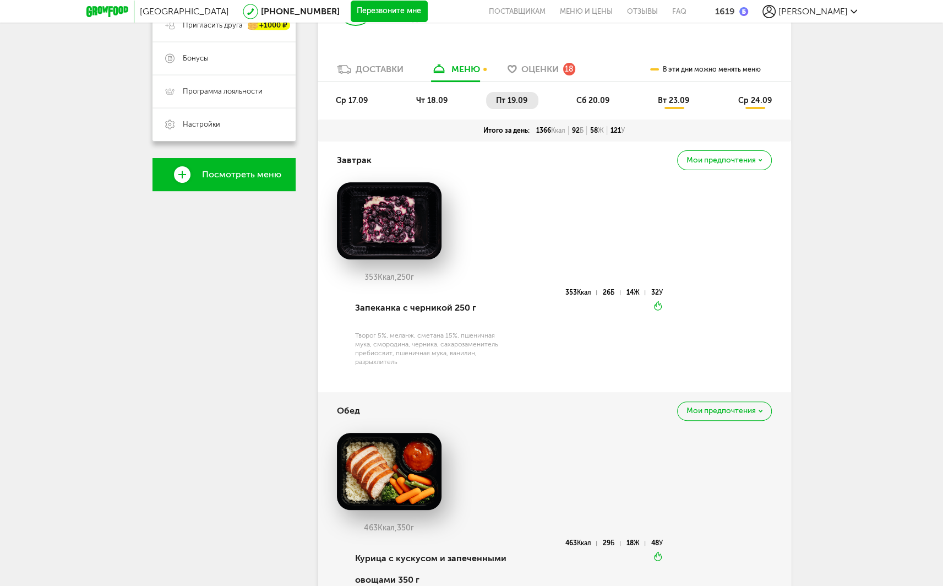
scroll to position [220, 0]
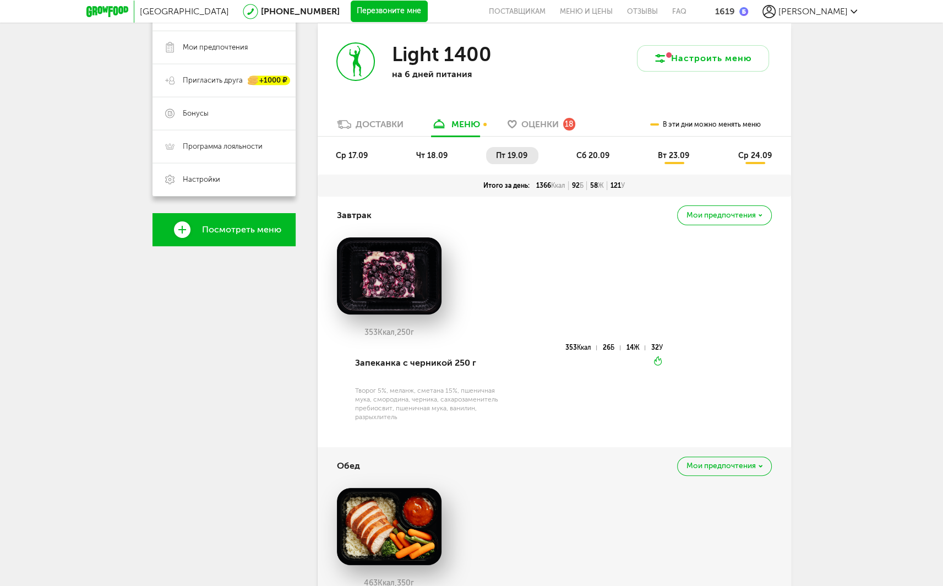
click at [348, 160] on li "ср 17.09" at bounding box center [352, 155] width 53 height 17
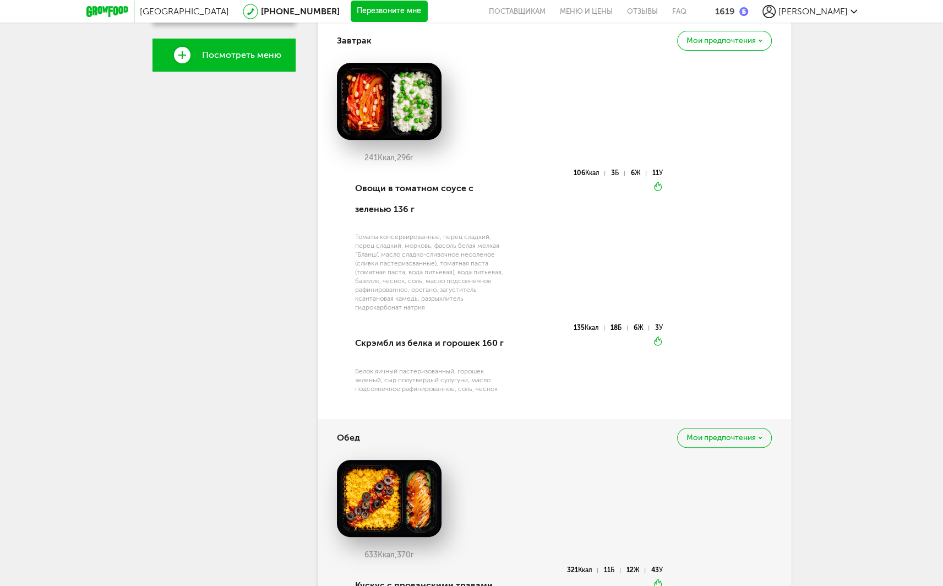
scroll to position [275, 0]
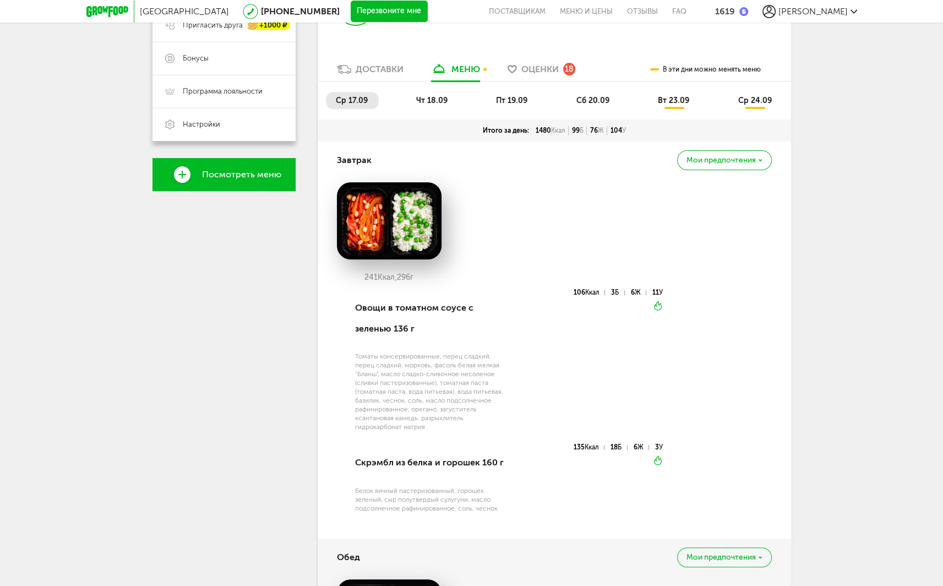
click at [440, 107] on li "чт 18.09" at bounding box center [432, 100] width 52 height 17
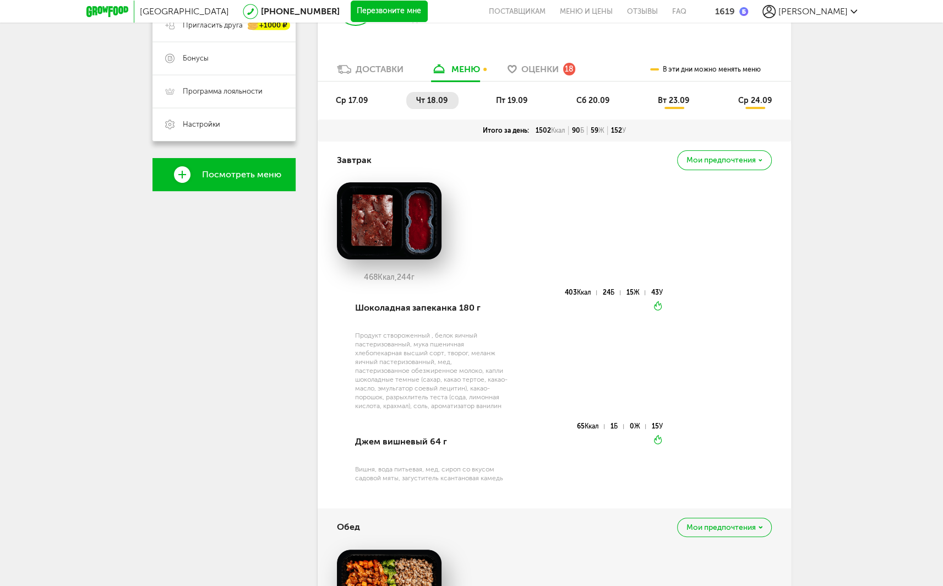
drag, startPoint x: 326, startPoint y: 96, endPoint x: 342, endPoint y: 98, distance: 16.0
click at [328, 97] on li "ср 17.09" at bounding box center [352, 100] width 53 height 17
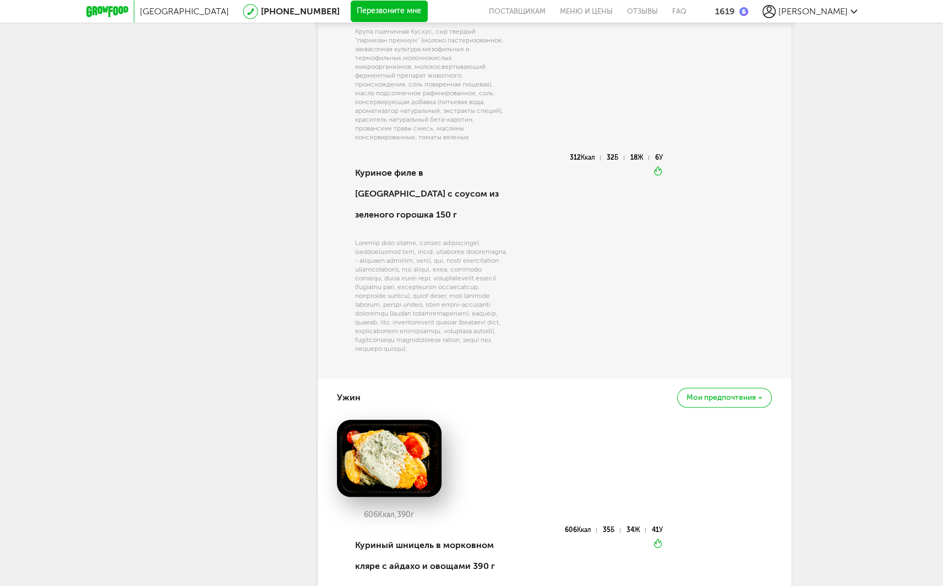
scroll to position [1101, 0]
